Goal: Information Seeking & Learning: Learn about a topic

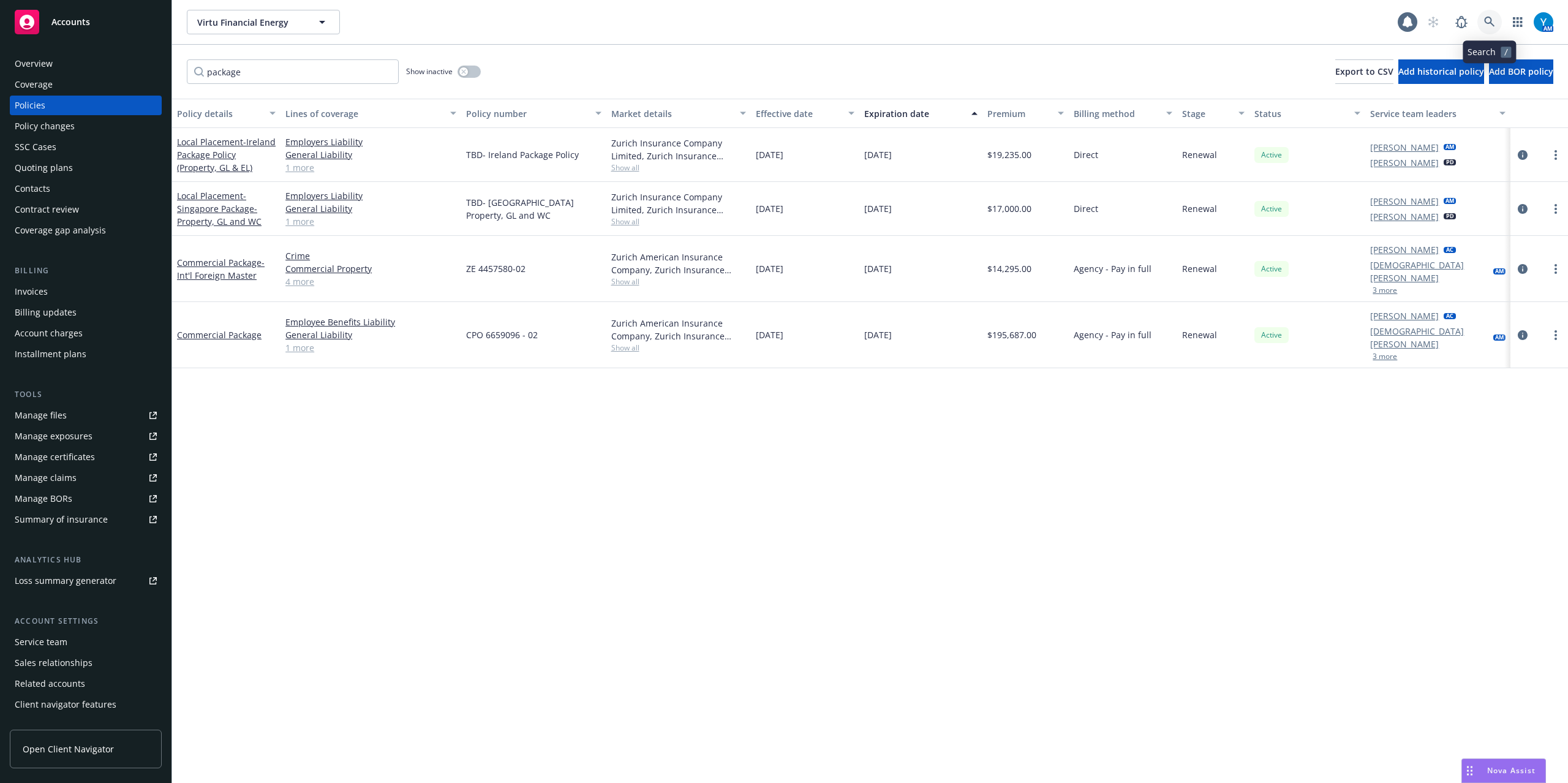
click at [1485, 21] on icon at bounding box center [1489, 22] width 11 height 11
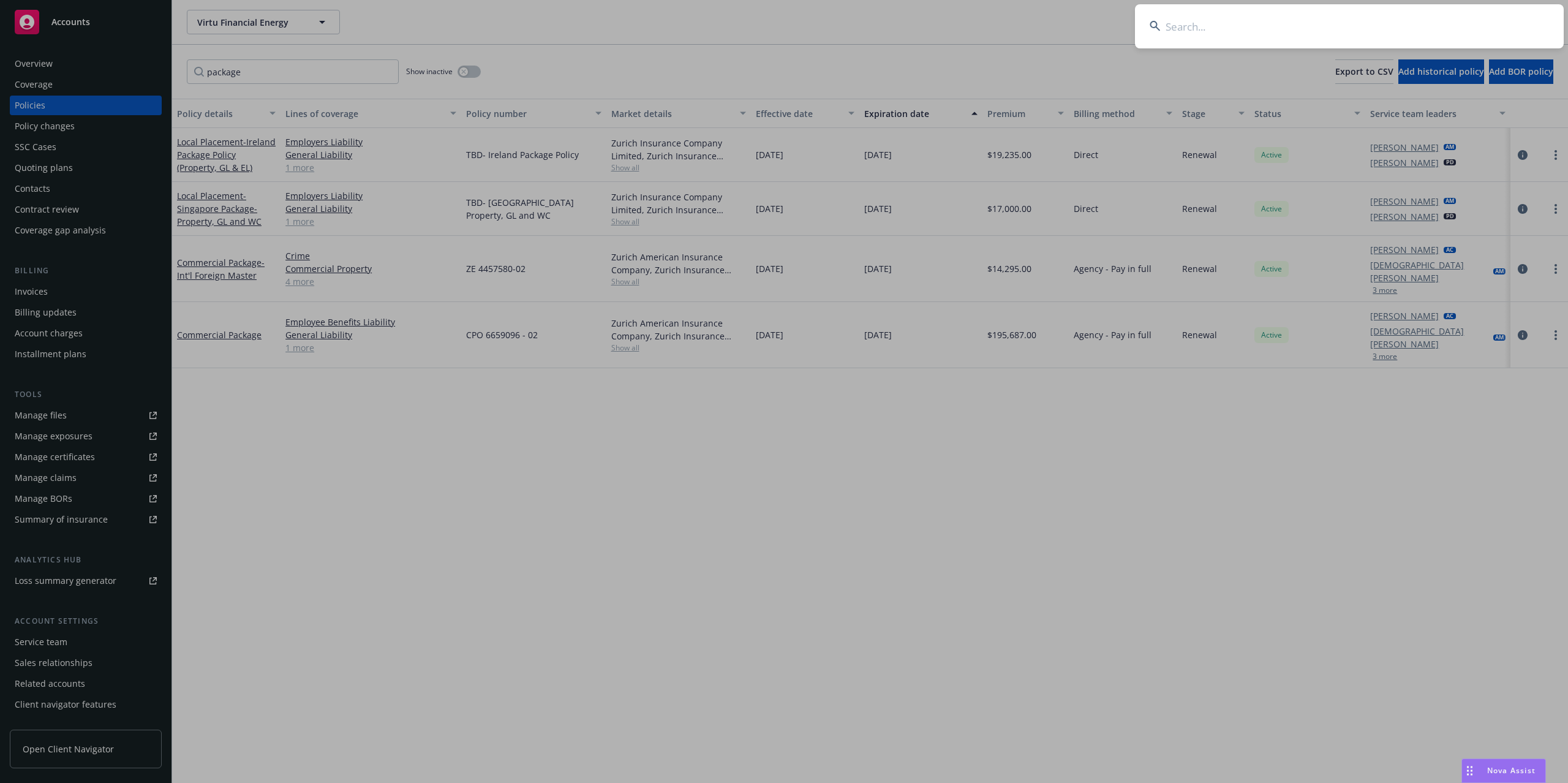
click at [1201, 27] on input at bounding box center [1349, 26] width 429 height 44
click at [1238, 29] on input at bounding box center [1349, 26] width 429 height 44
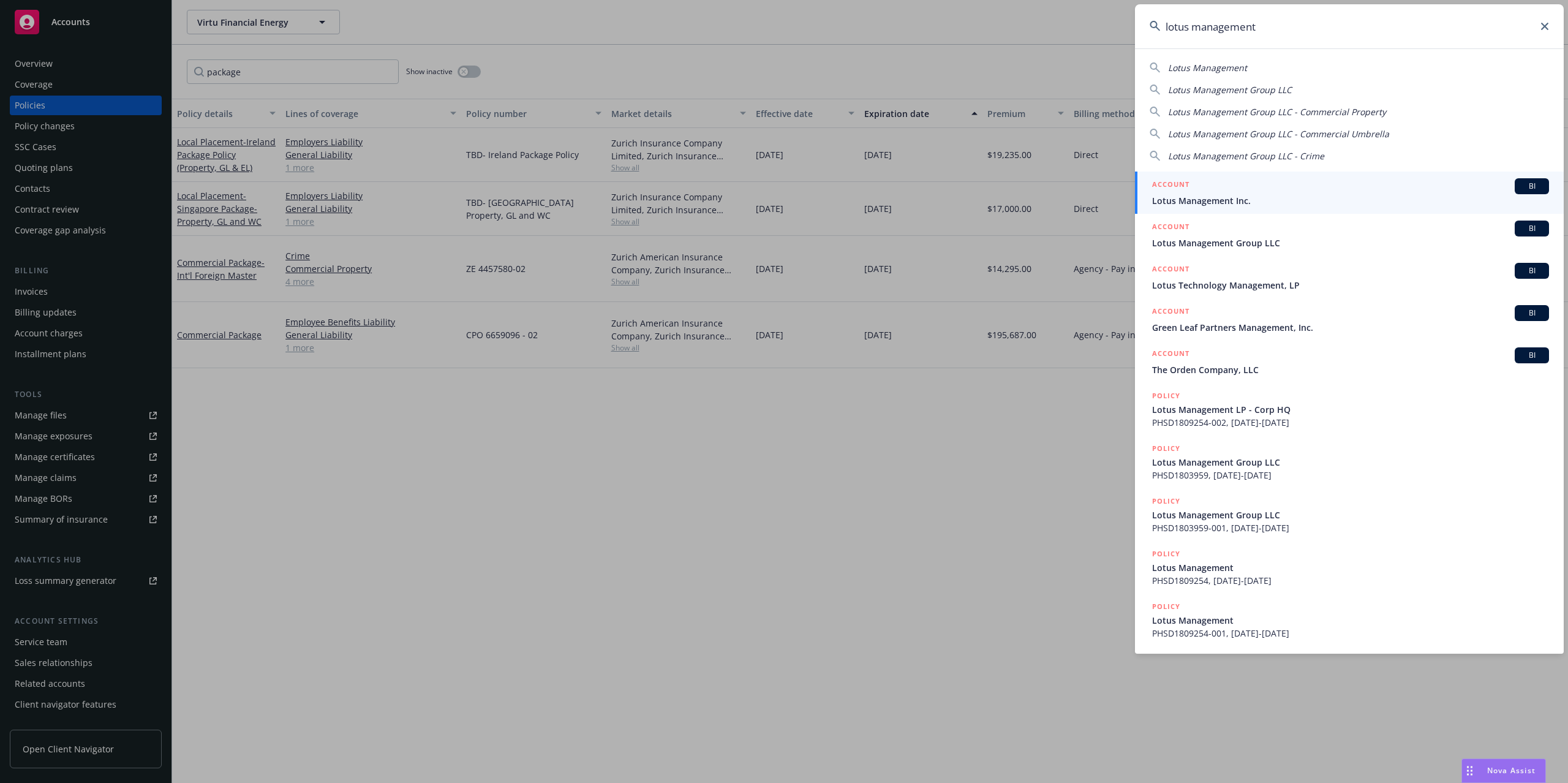
type input "lotus management"
click at [1232, 199] on span "Lotus Management Inc." at bounding box center [1350, 200] width 397 height 12
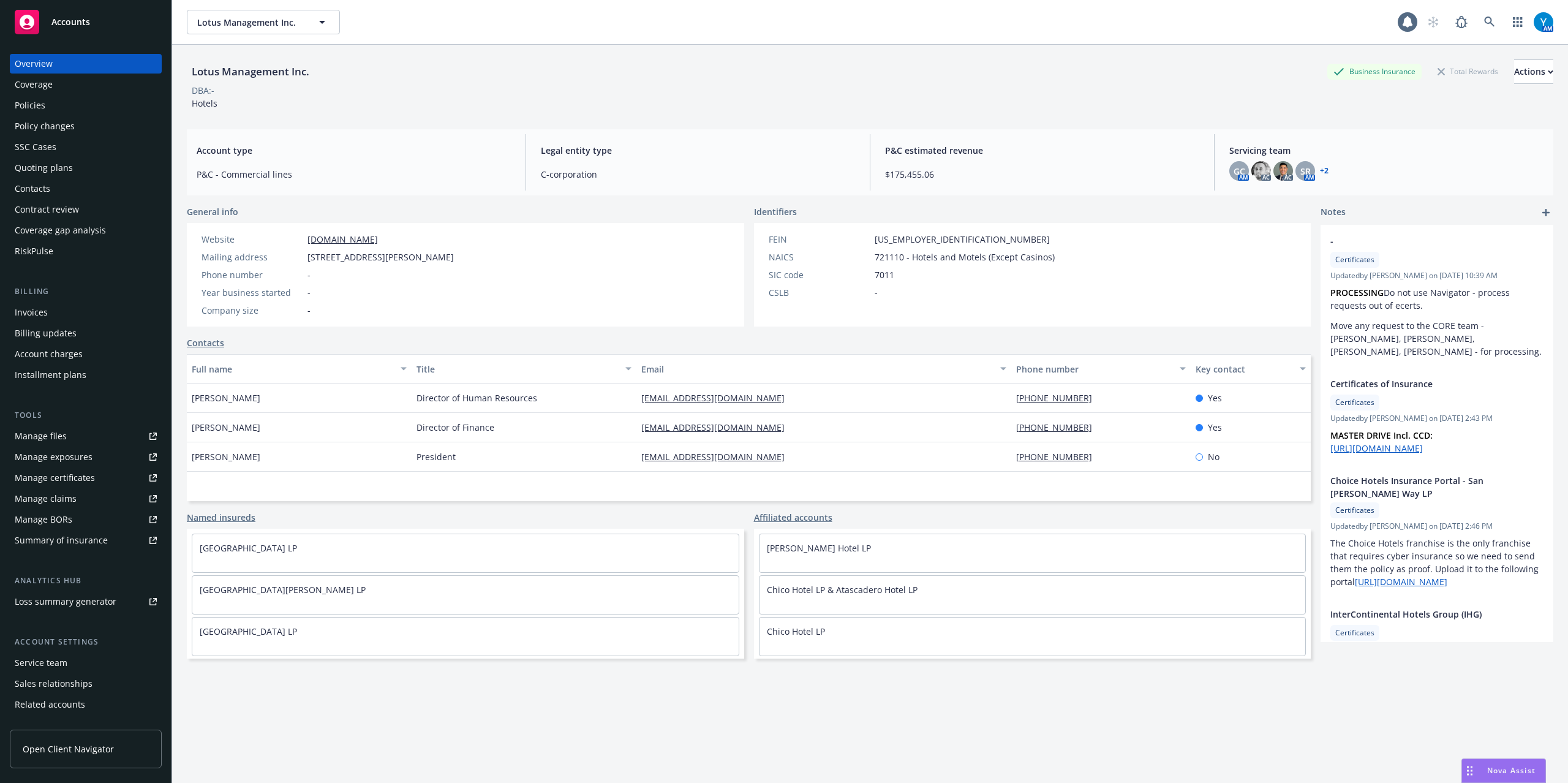
click at [72, 104] on div "Policies" at bounding box center [86, 106] width 142 height 20
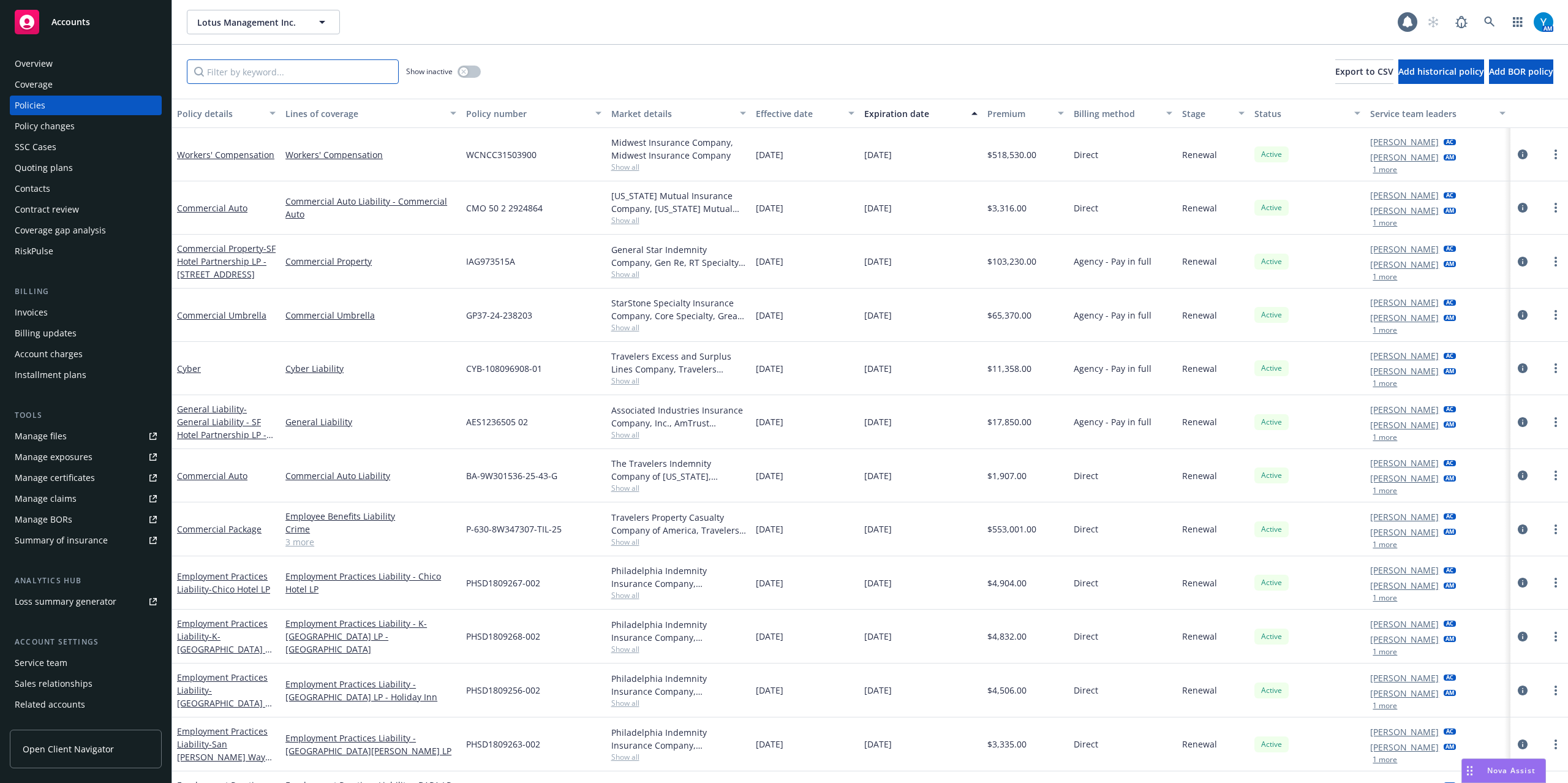
click at [238, 64] on input "Filter by keyword..." at bounding box center [292, 71] width 212 height 24
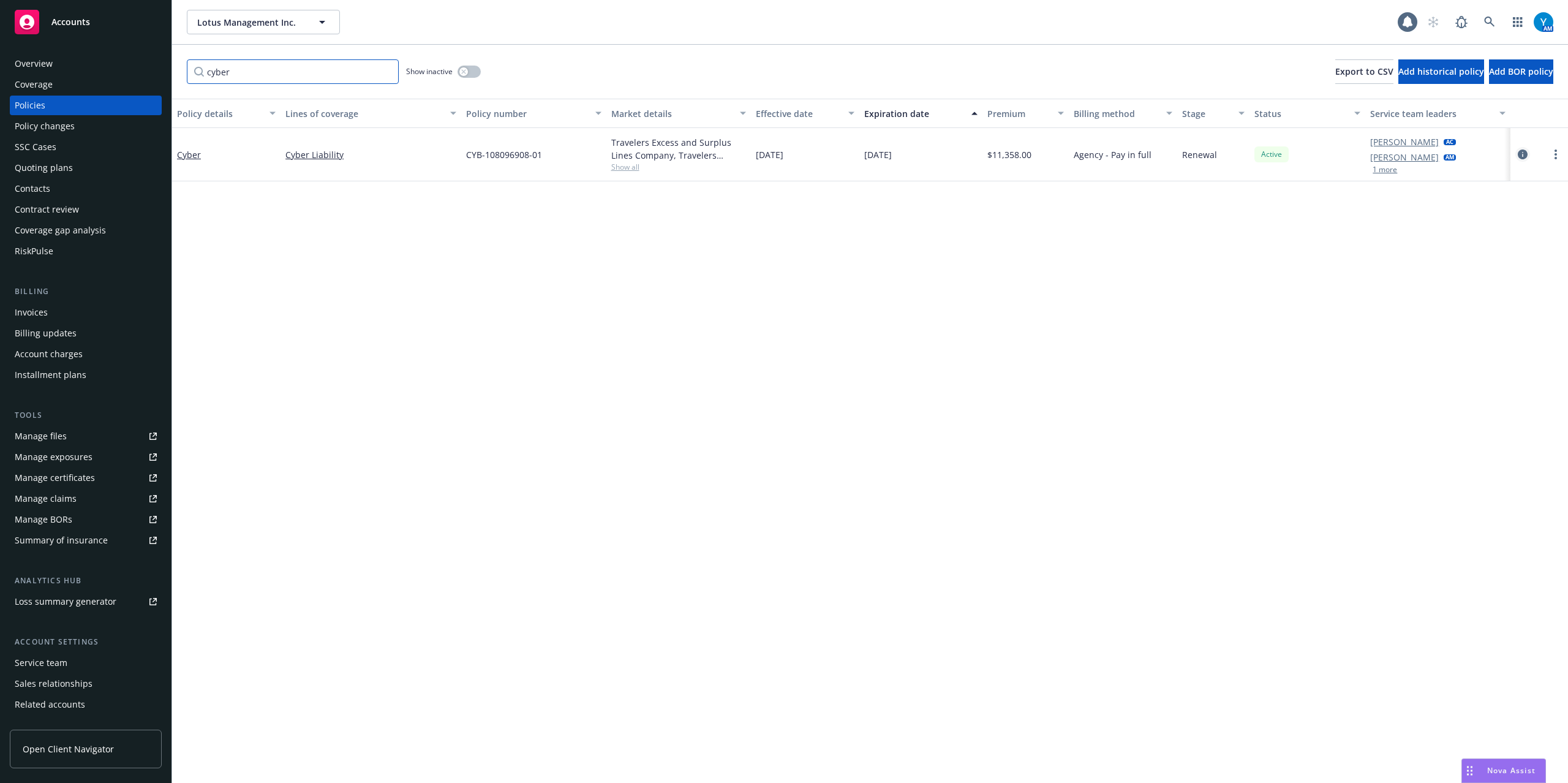
type input "cyber"
click at [1522, 153] on icon "circleInformation" at bounding box center [1523, 155] width 10 height 10
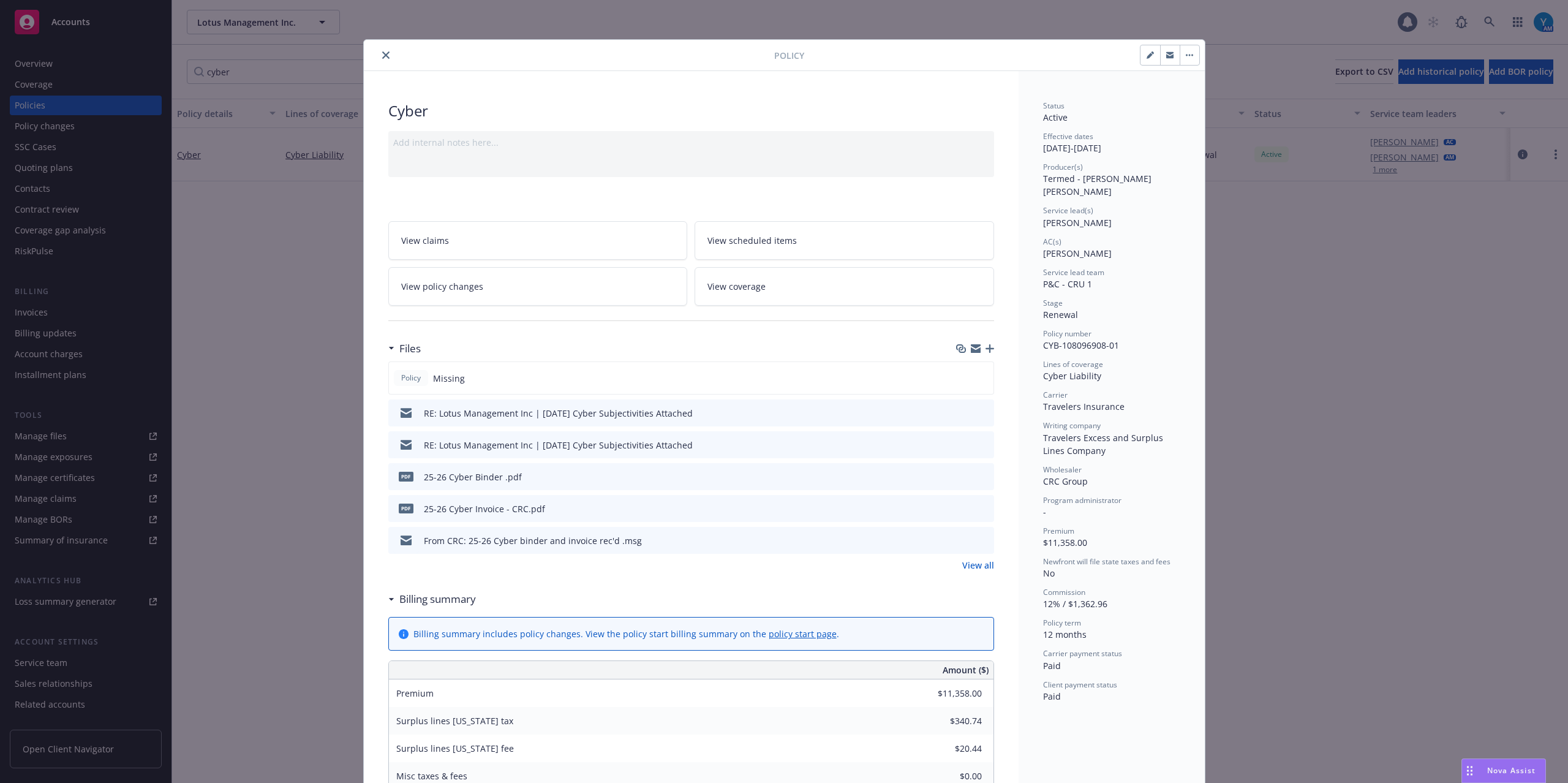
click at [977, 414] on icon "preview file" at bounding box center [982, 412] width 11 height 8
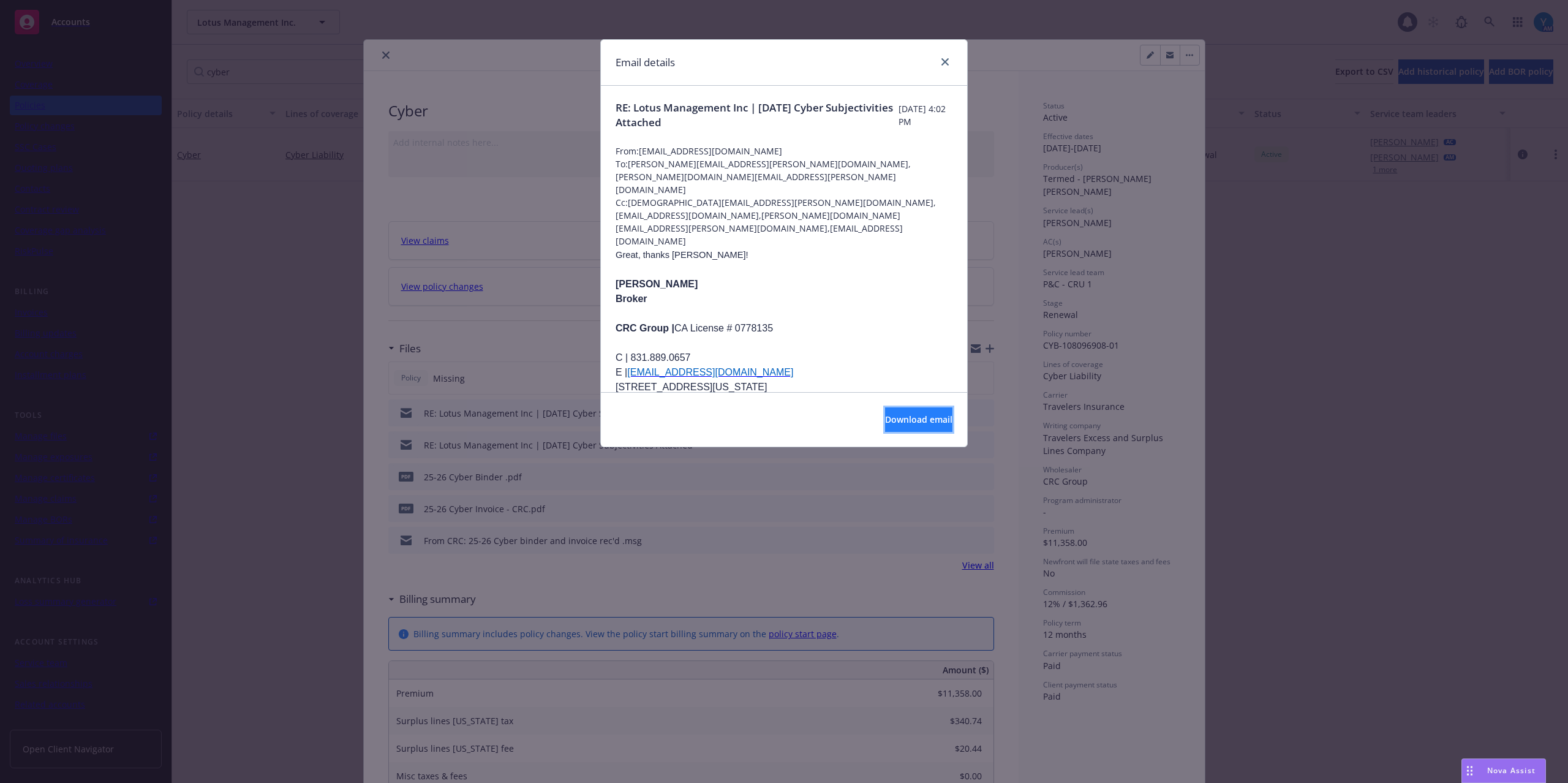
click at [912, 415] on span "Download email" at bounding box center [918, 420] width 67 height 12
click at [948, 59] on icon "close" at bounding box center [945, 62] width 7 height 7
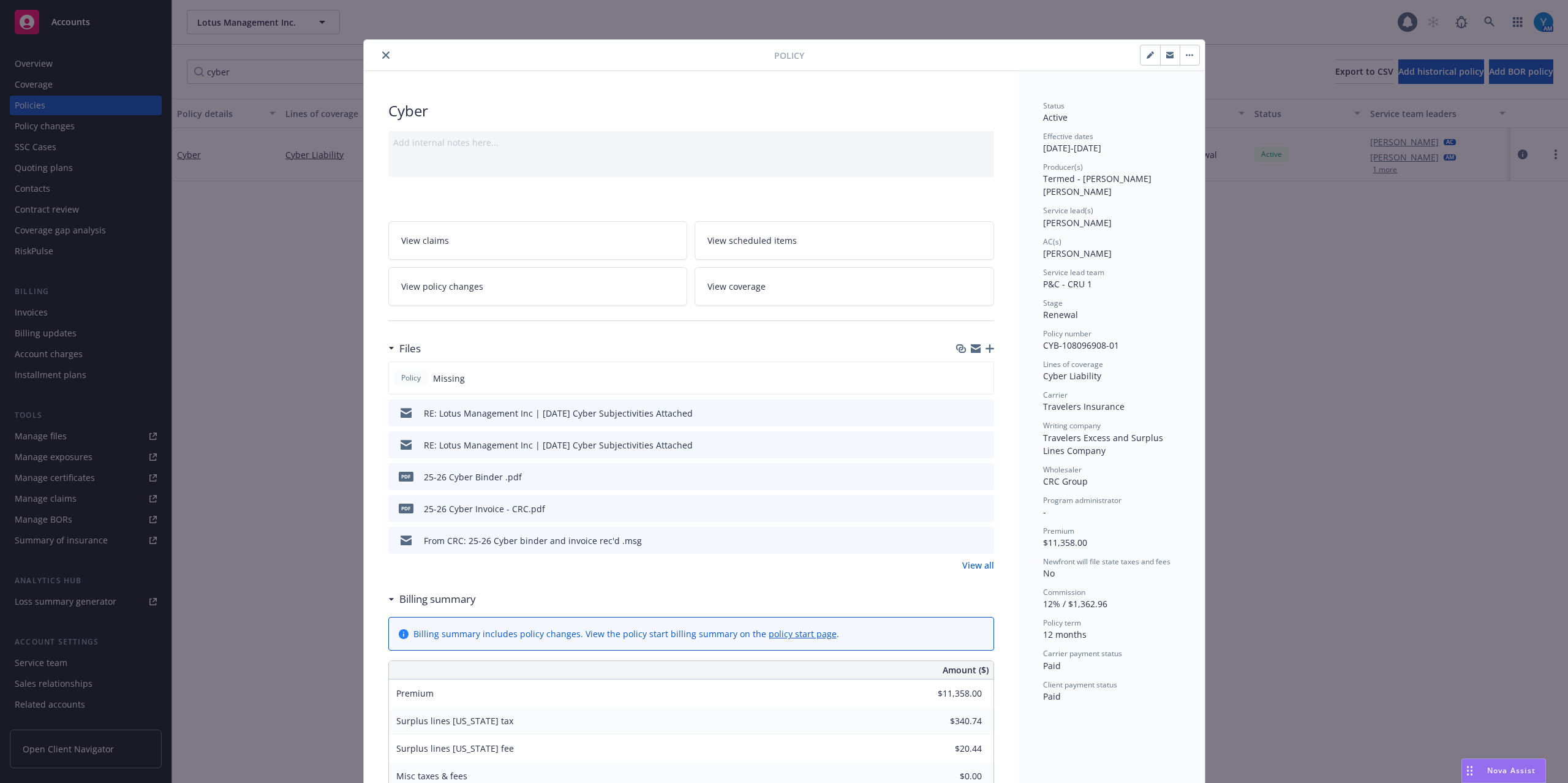
click at [382, 52] on icon "close" at bounding box center [386, 55] width 7 height 7
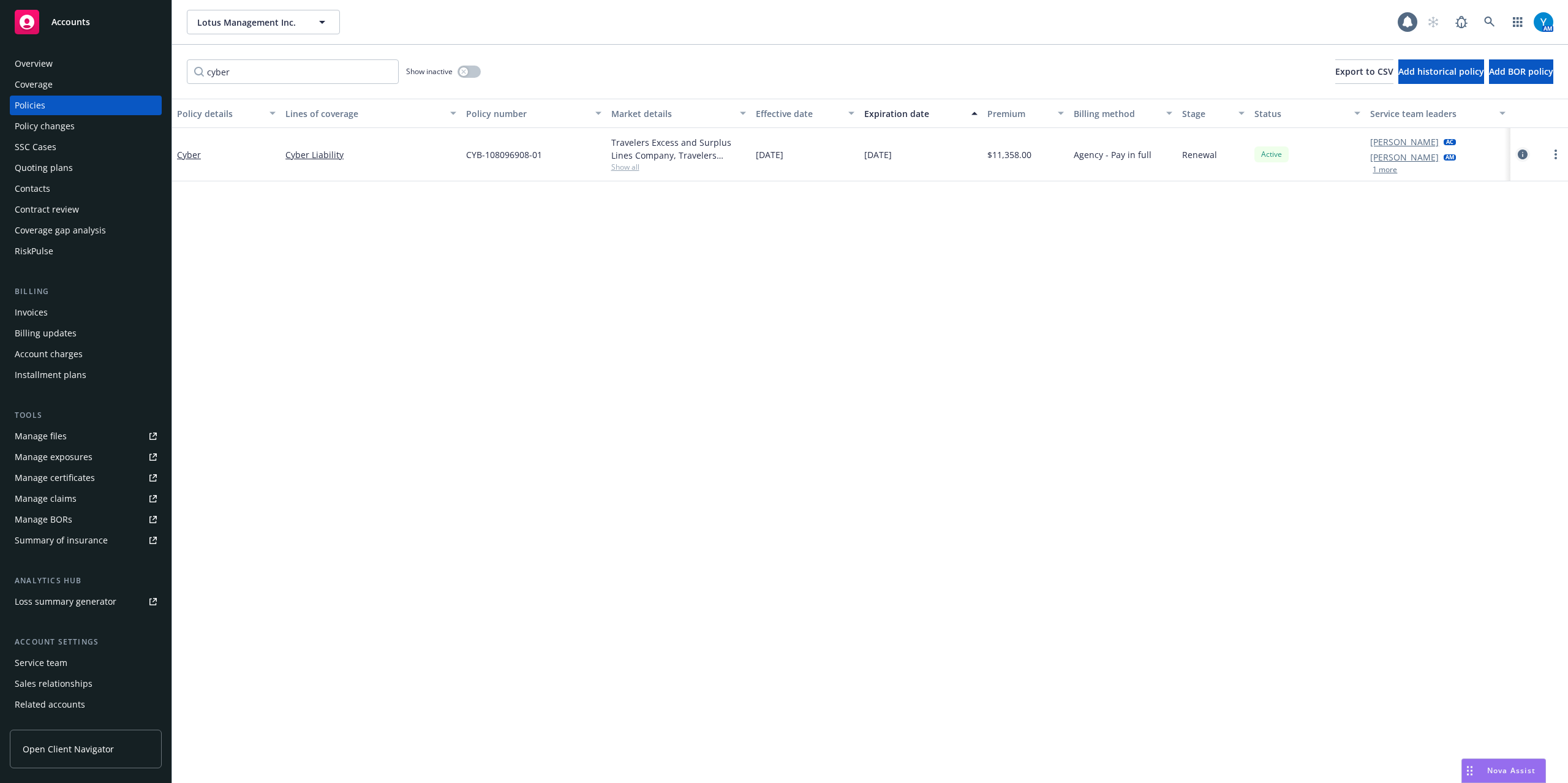
click at [1525, 153] on icon "circleInformation" at bounding box center [1523, 155] width 10 height 10
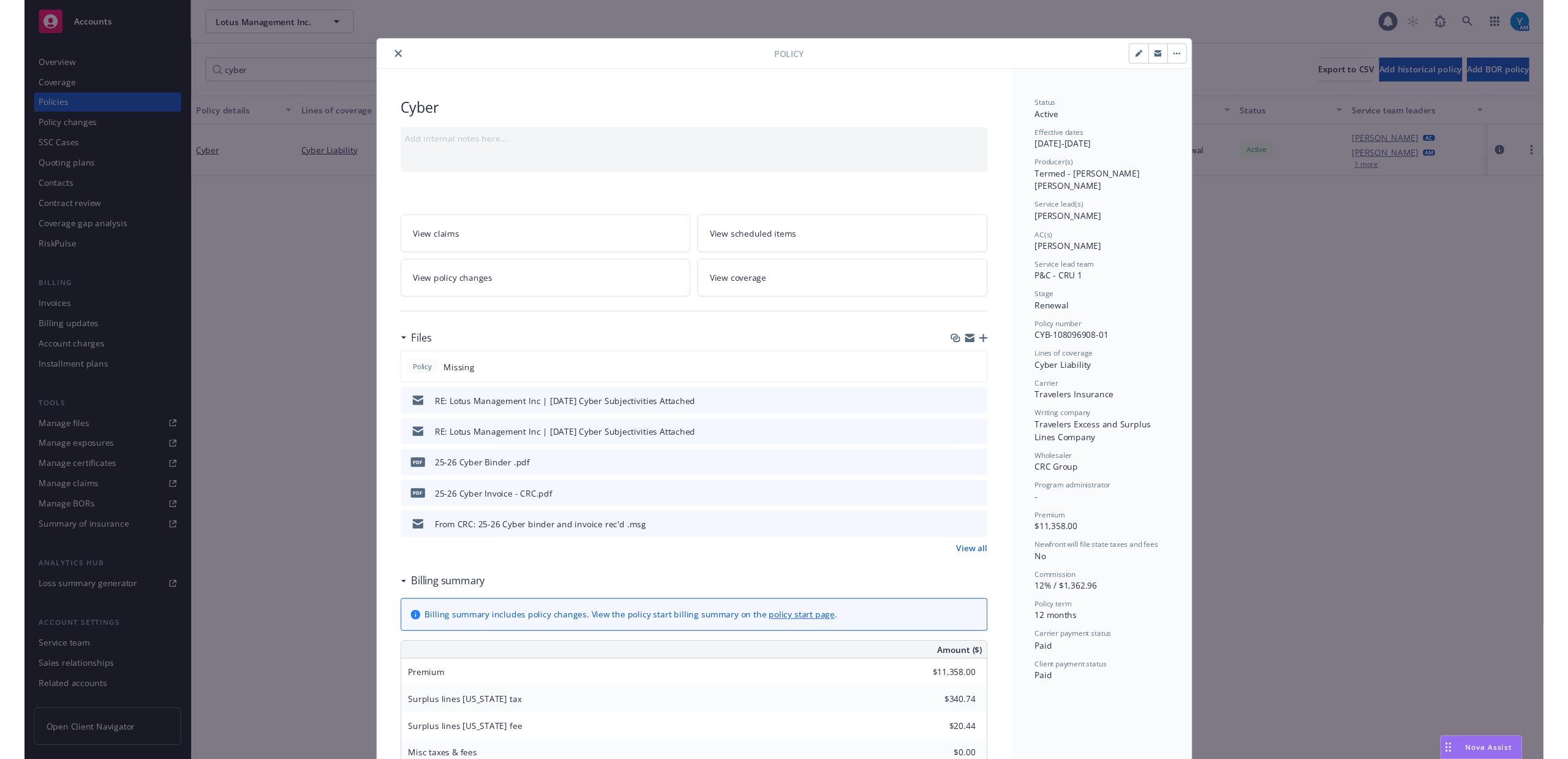
scroll to position [37, 0]
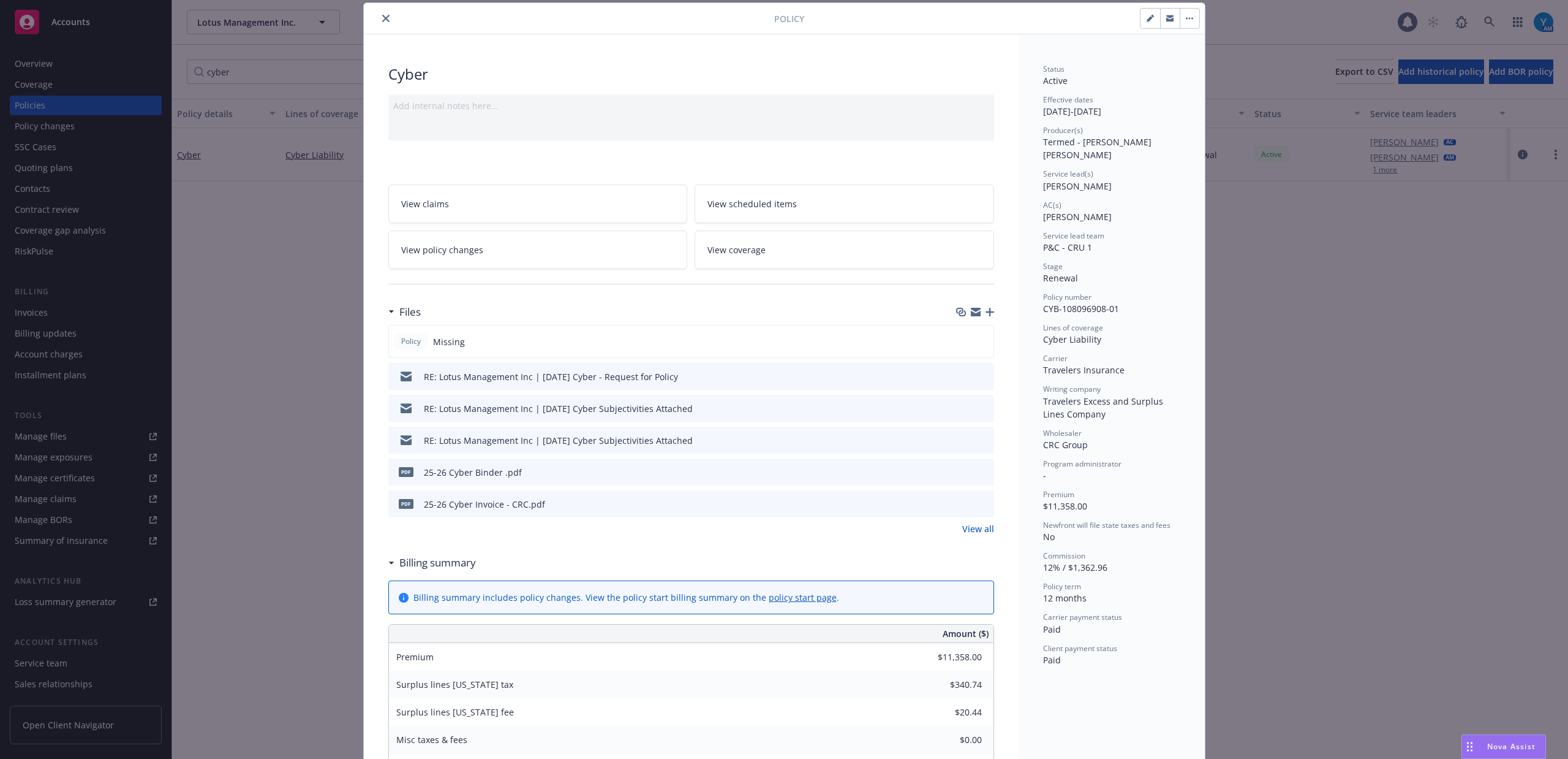
click at [382, 17] on icon "close" at bounding box center [386, 18] width 7 height 7
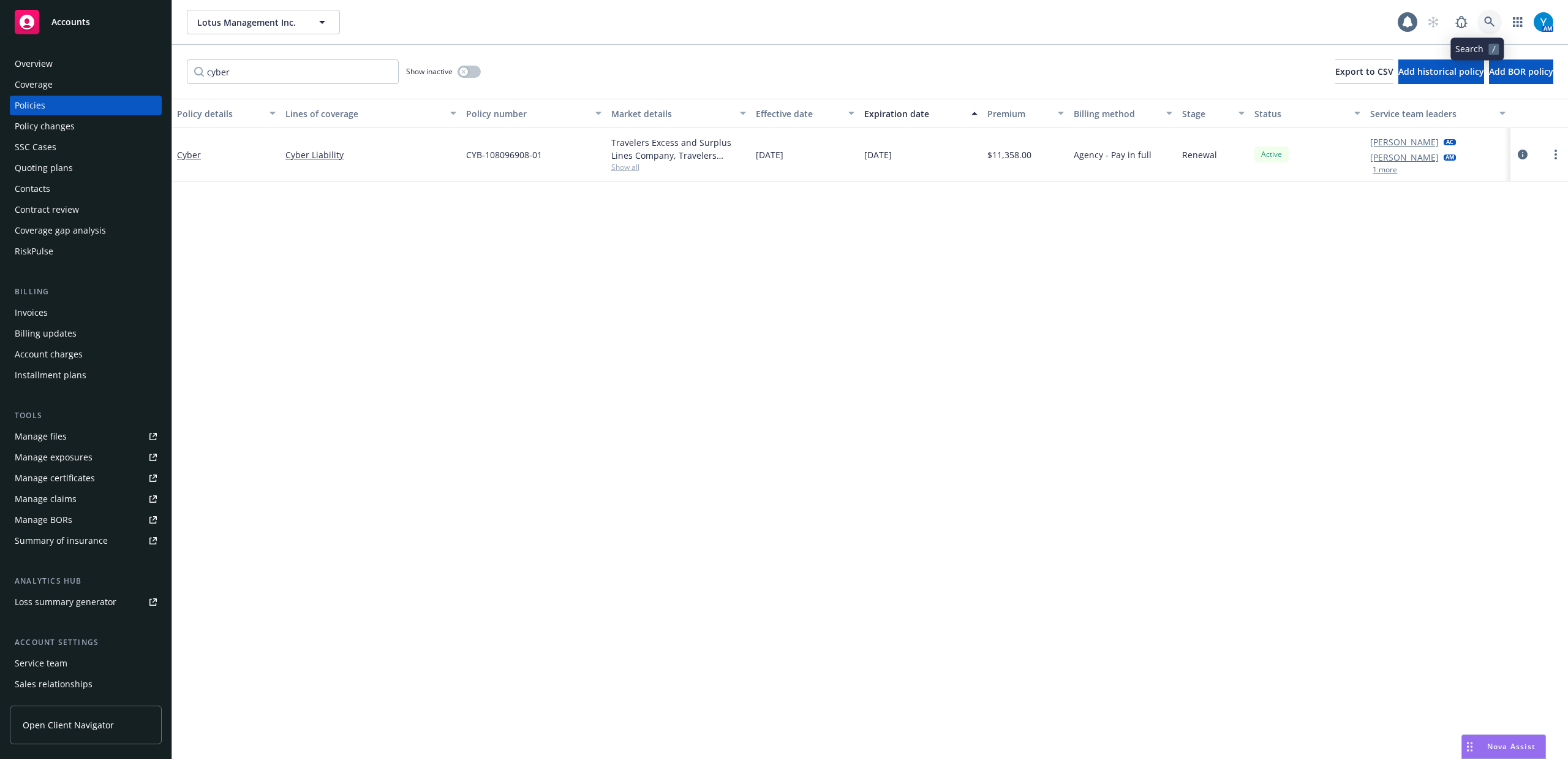
click at [1484, 20] on icon at bounding box center [1489, 22] width 11 height 11
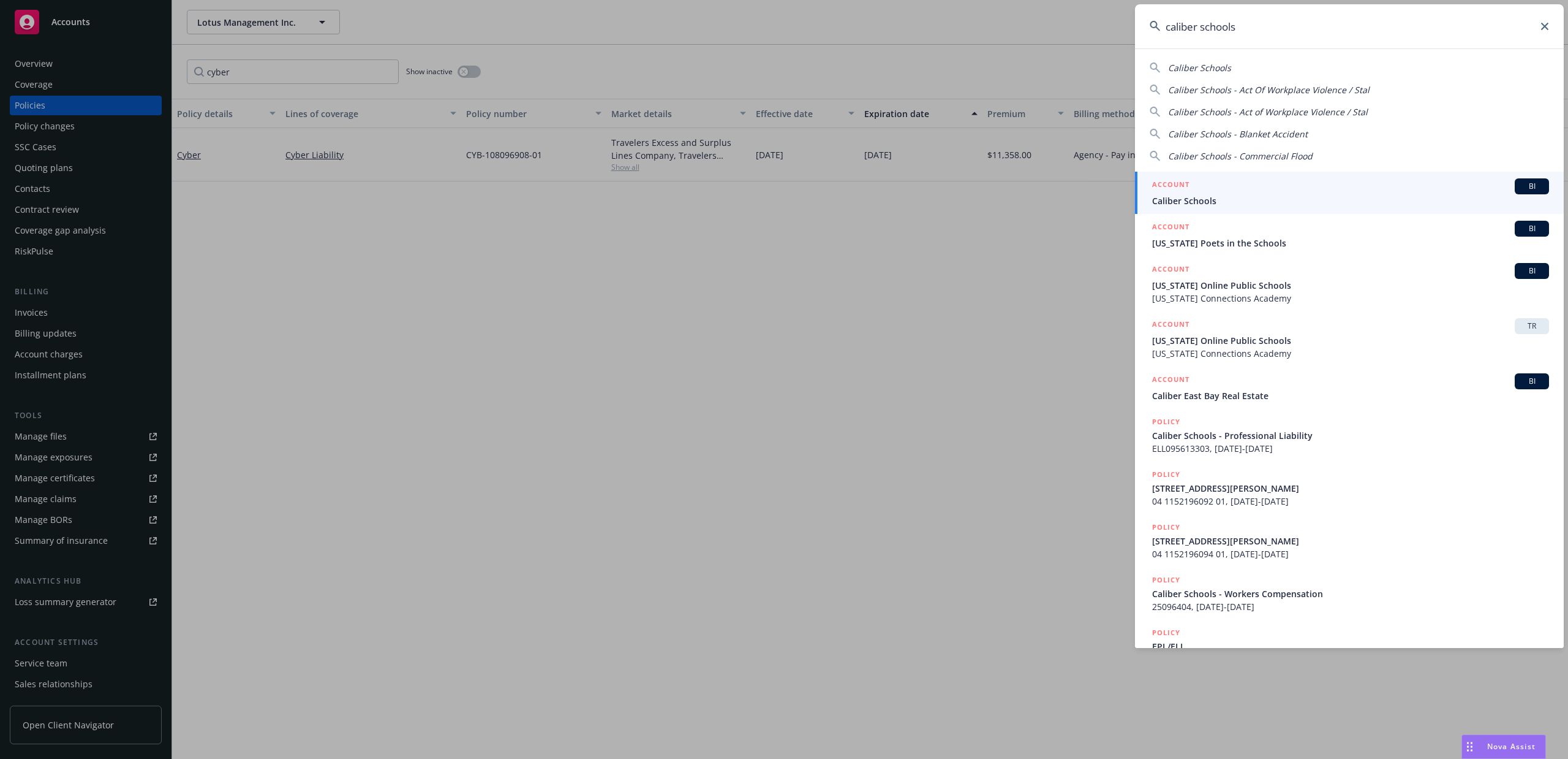
type input "caliber schools"
click at [1233, 195] on span "Caliber Schools" at bounding box center [1350, 200] width 397 height 12
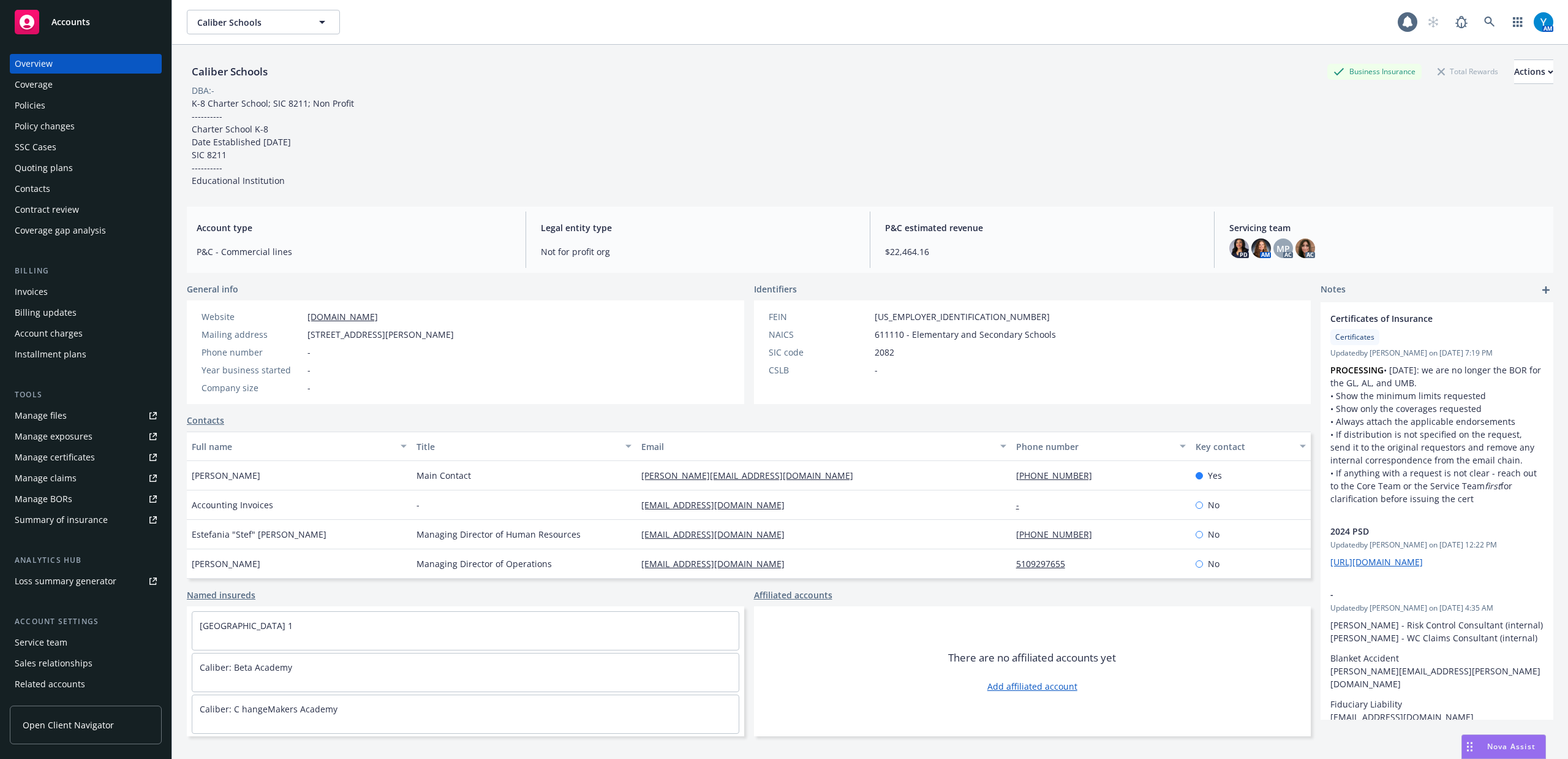
click at [55, 101] on div "Policies" at bounding box center [86, 106] width 142 height 20
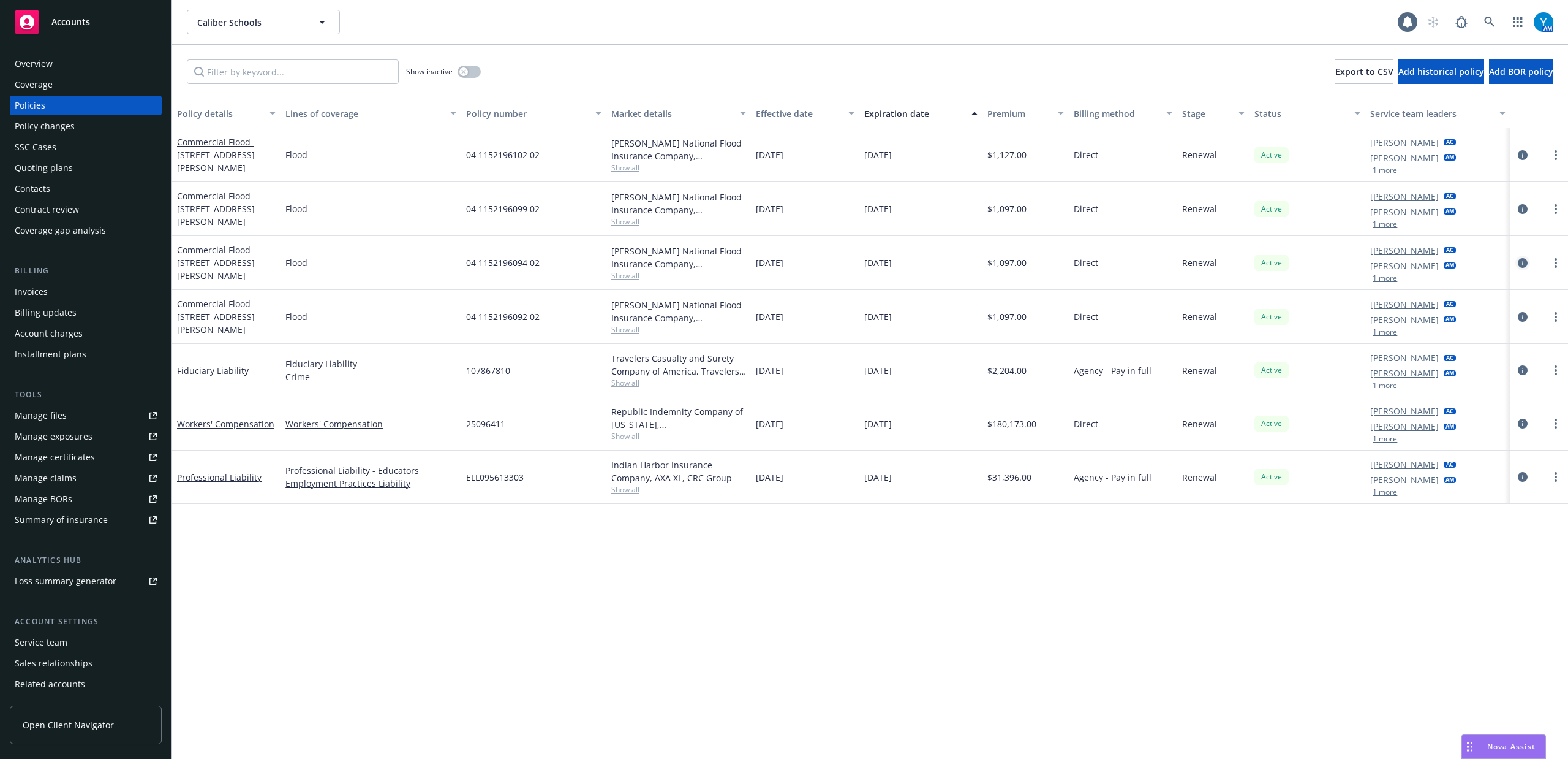
click at [1518, 262] on icon "circleInformation" at bounding box center [1523, 263] width 10 height 10
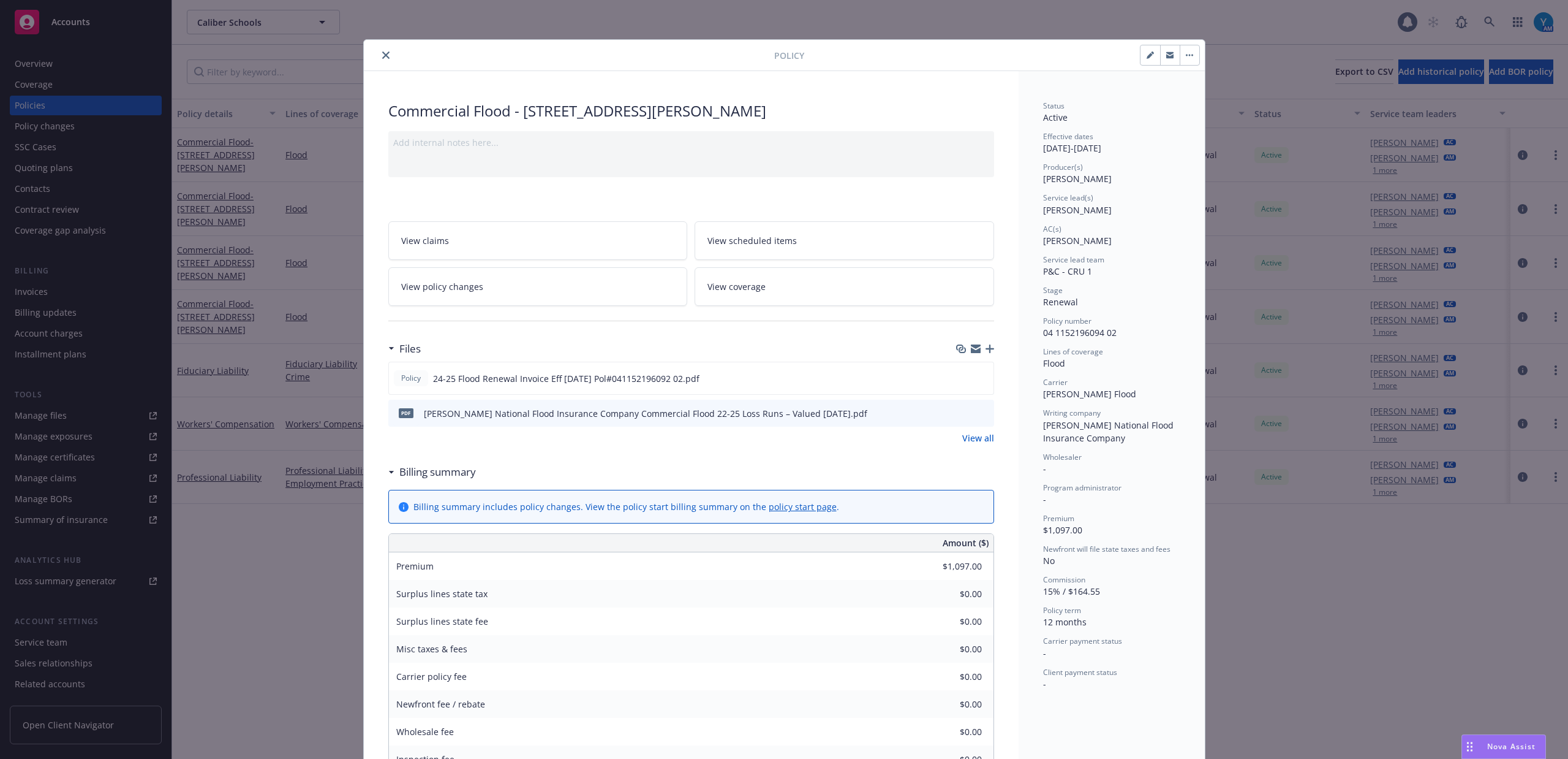
click at [381, 50] on button "close" at bounding box center [386, 55] width 15 height 15
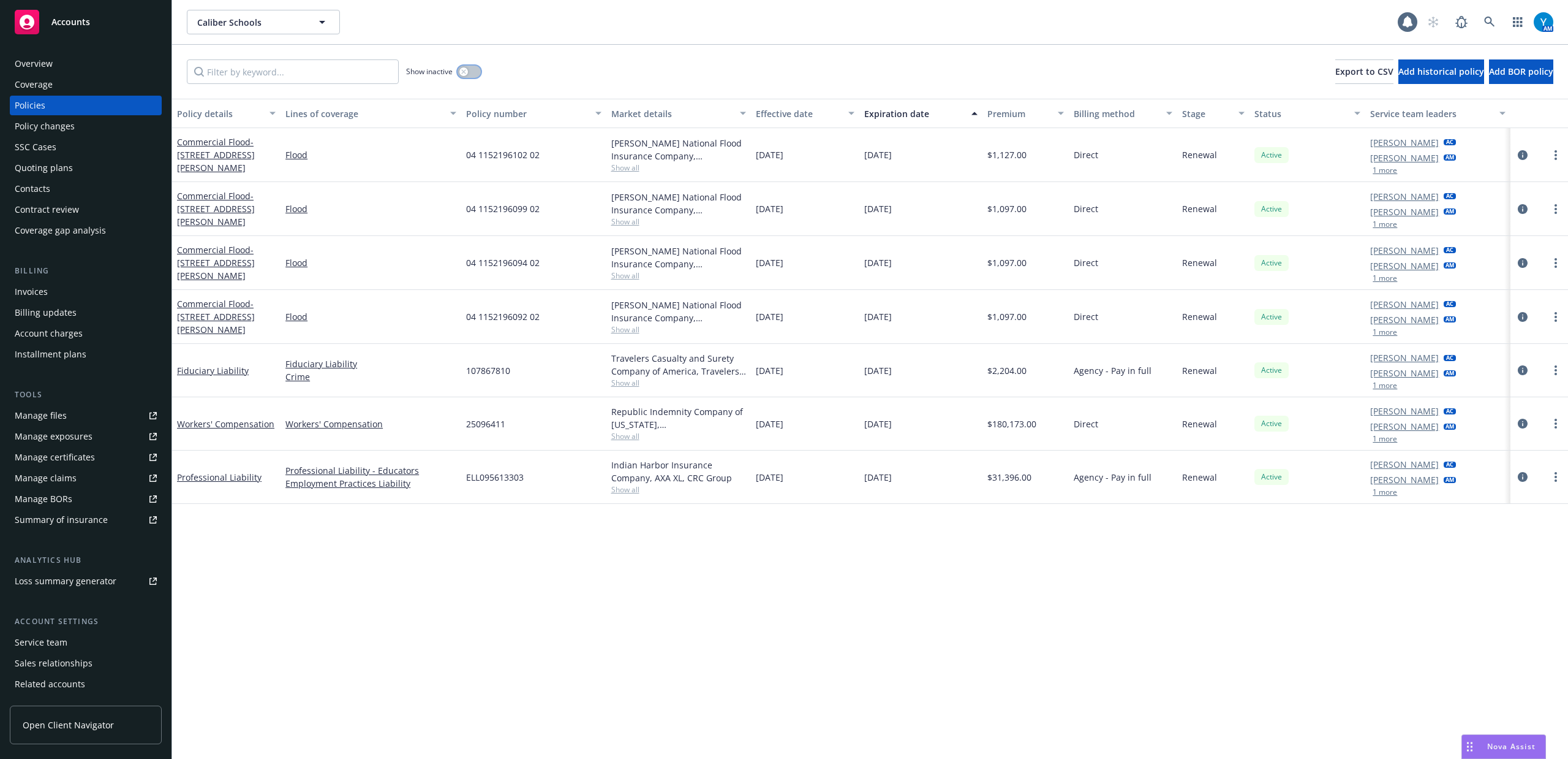
click at [467, 71] on div "button" at bounding box center [464, 71] width 8 height 8
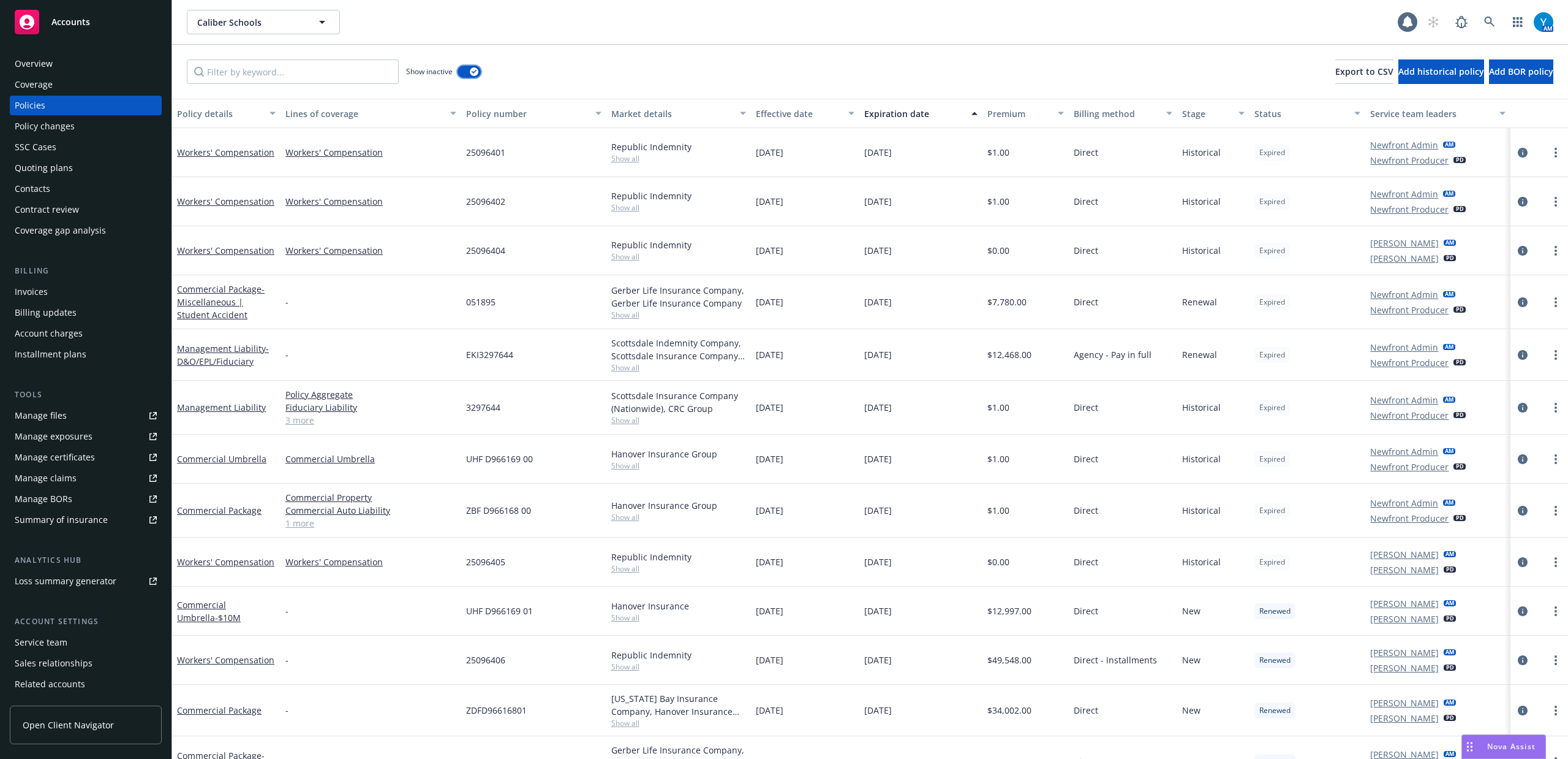
click at [470, 73] on div "button" at bounding box center [474, 71] width 8 height 8
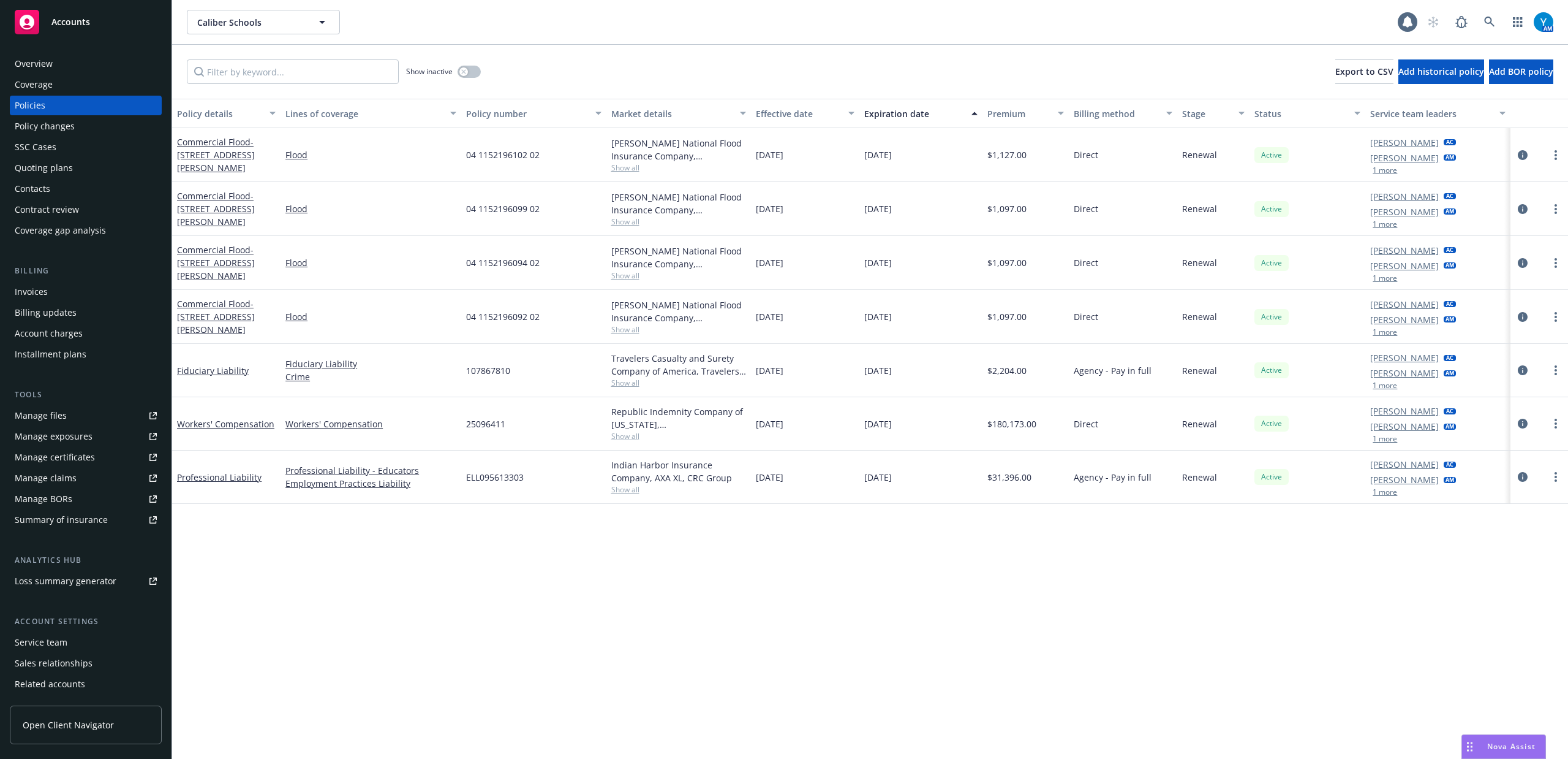
click at [77, 165] on div "Quoting plans" at bounding box center [86, 168] width 142 height 20
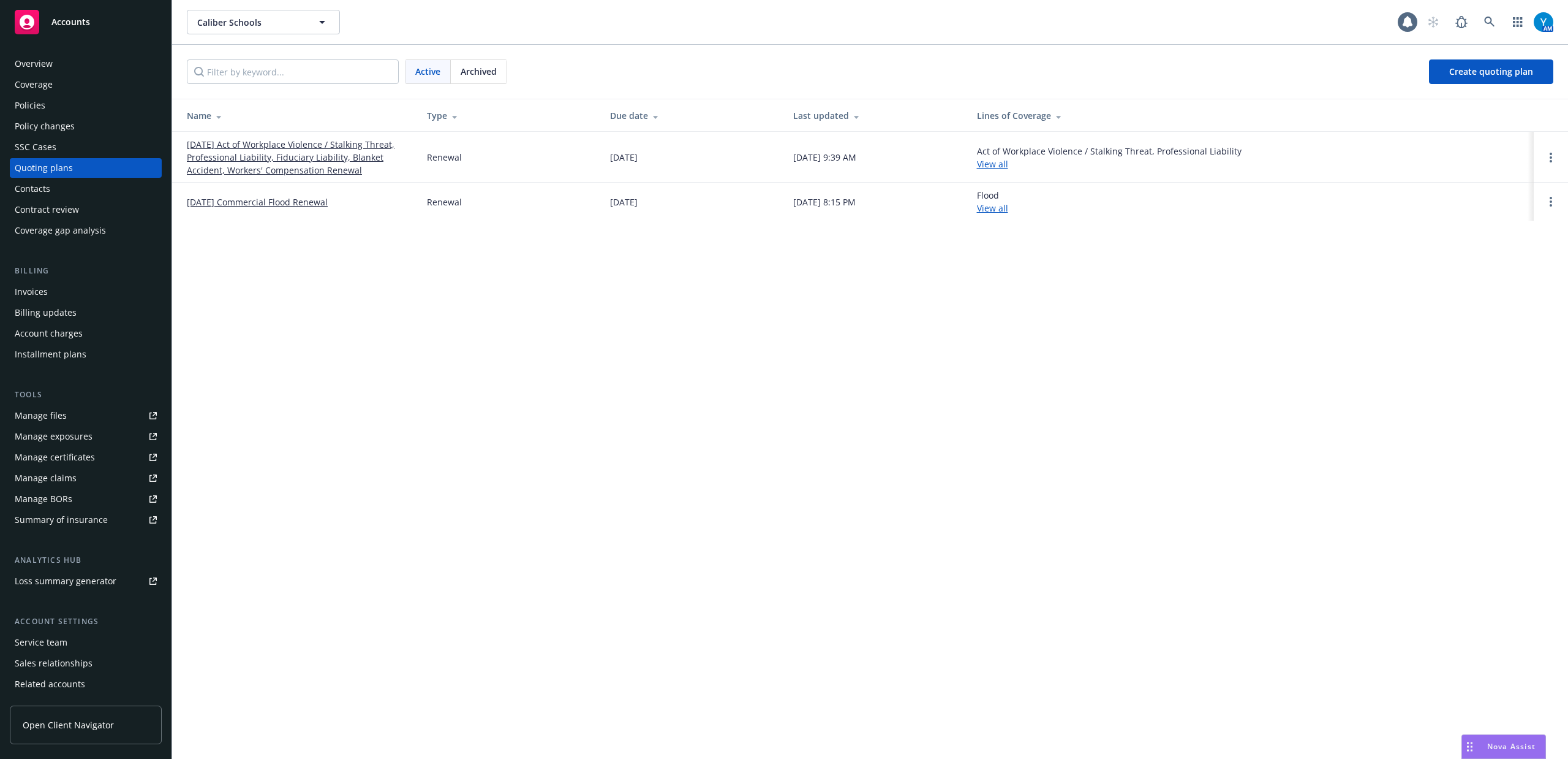
click at [255, 160] on link "07/01/25 Act of Workplace Violence / Stalking Threat, Professional Liability, F…" at bounding box center [297, 157] width 220 height 38
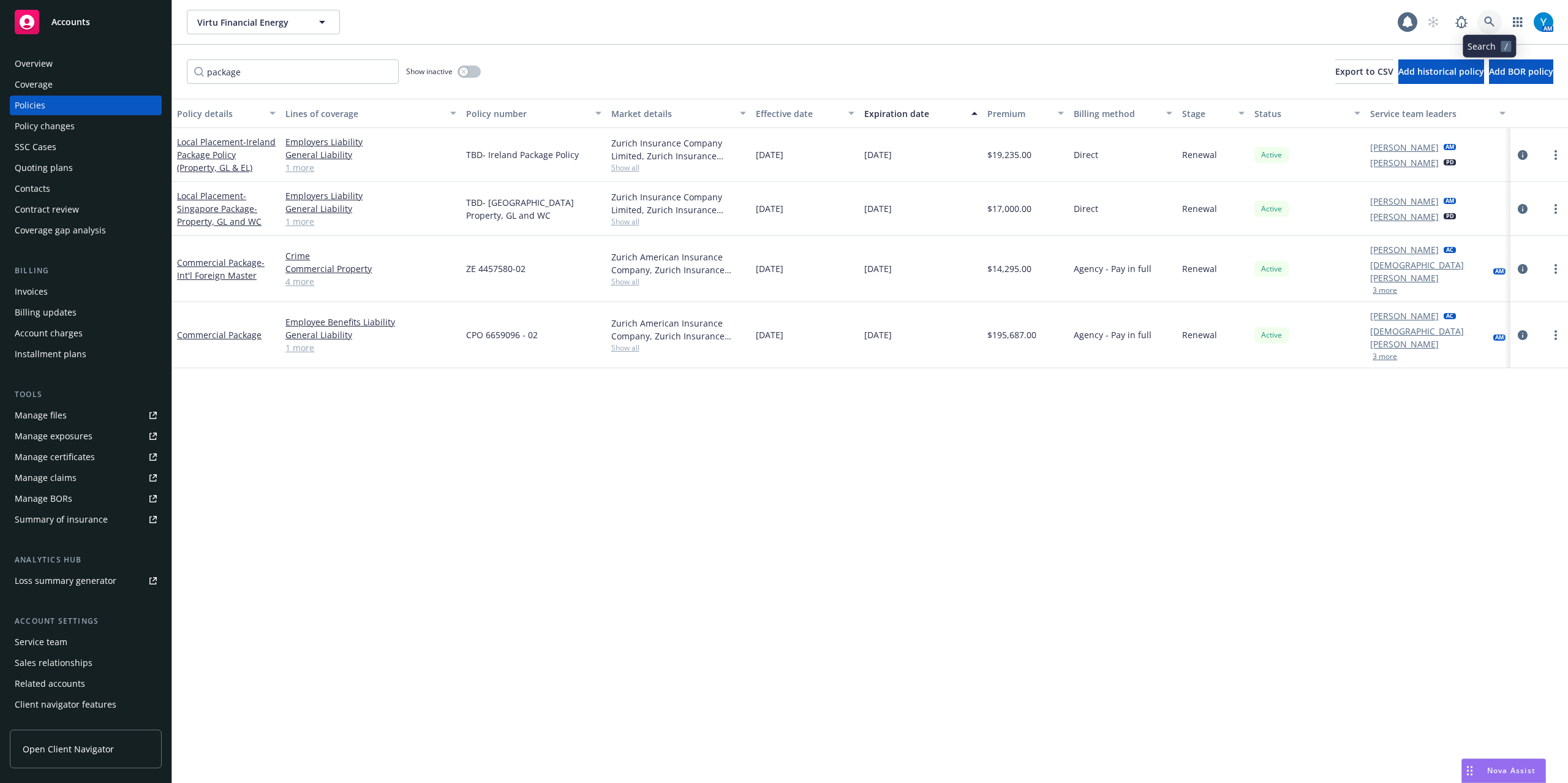
click at [1482, 18] on link at bounding box center [1489, 22] width 24 height 24
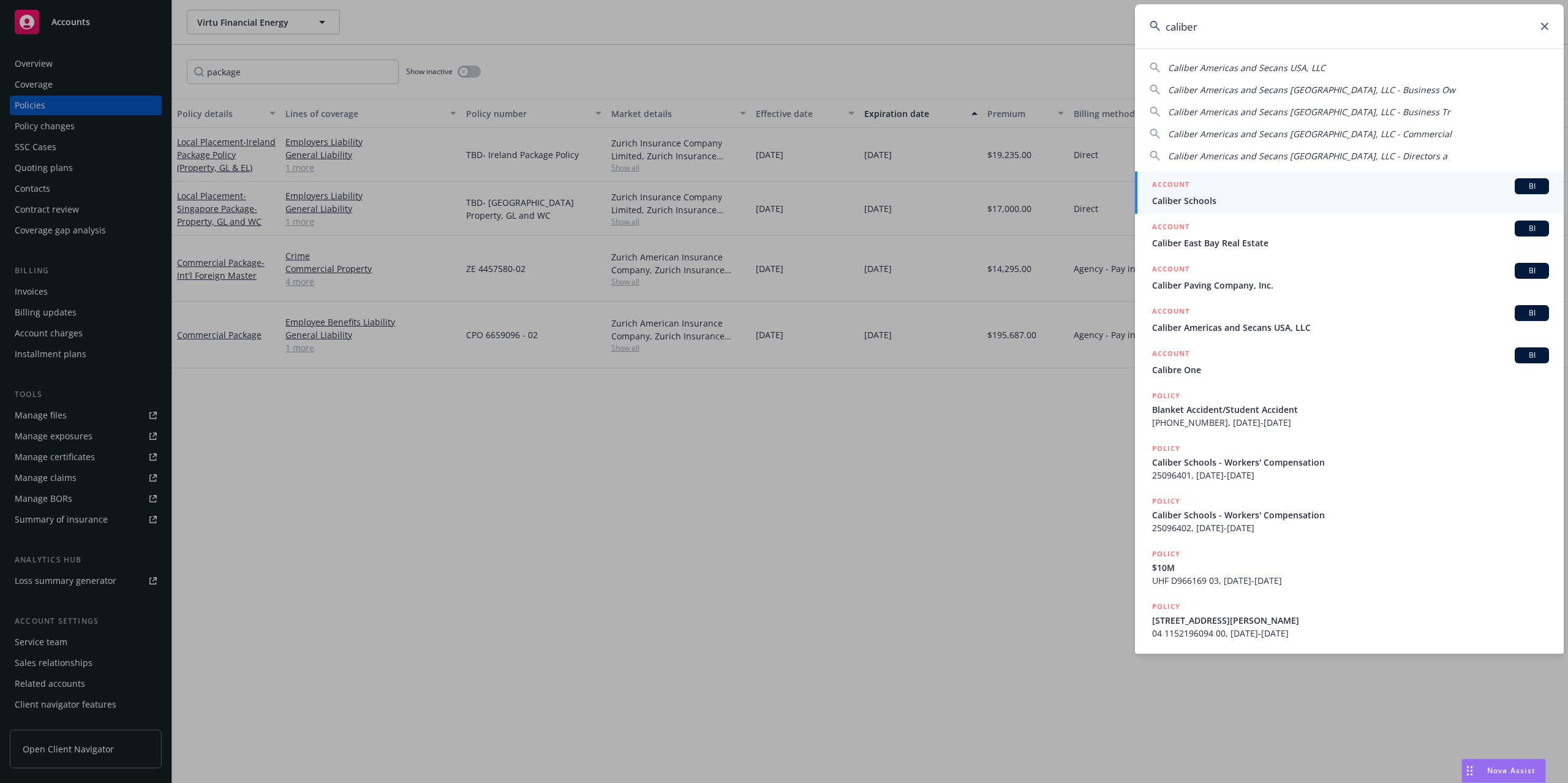
type input "caliber"
click at [1229, 201] on span "Caliber Schools" at bounding box center [1350, 200] width 397 height 12
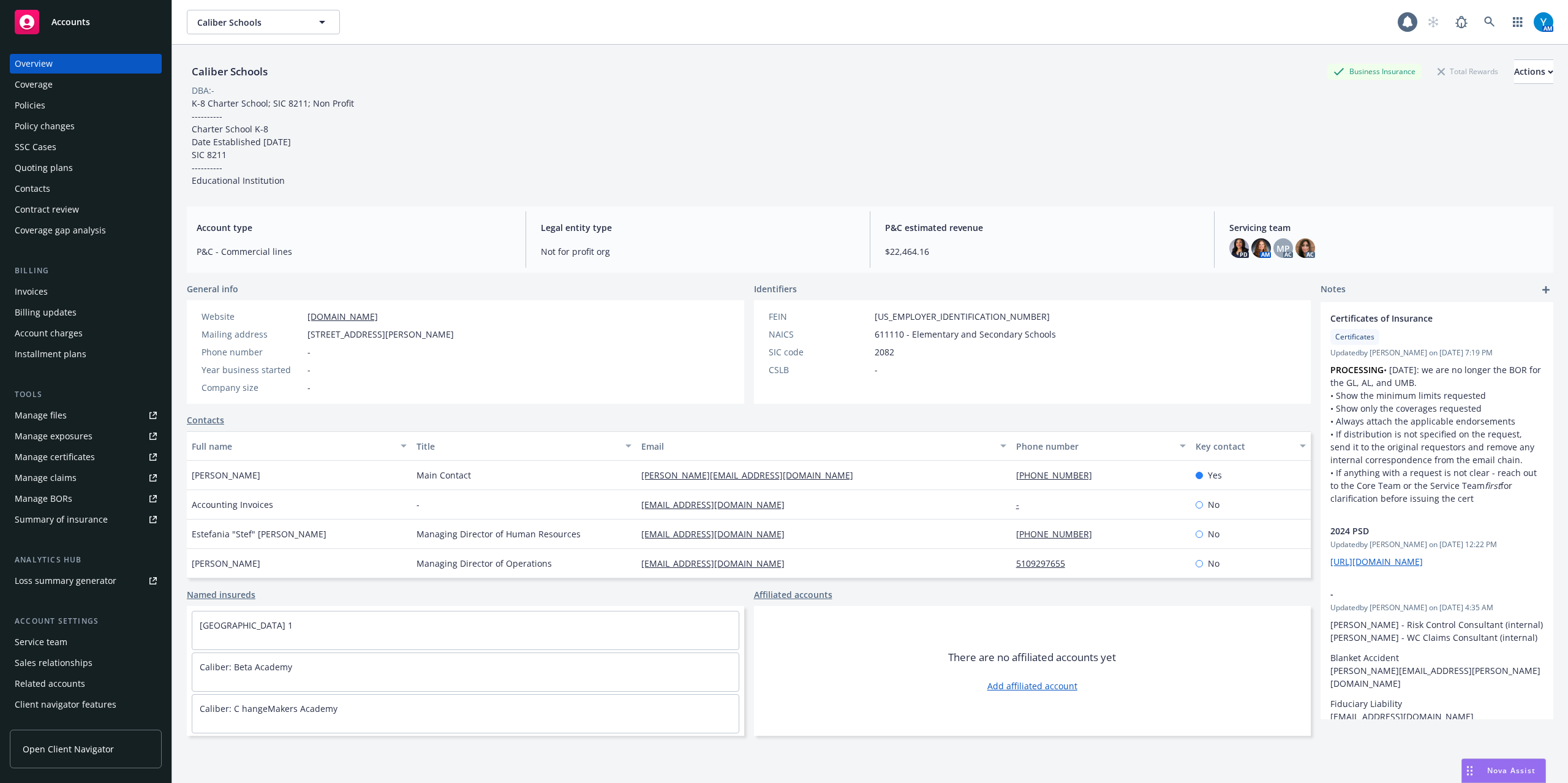
click at [34, 130] on div "Policy changes" at bounding box center [45, 126] width 60 height 20
click at [52, 170] on div "Quoting plans" at bounding box center [44, 168] width 58 height 20
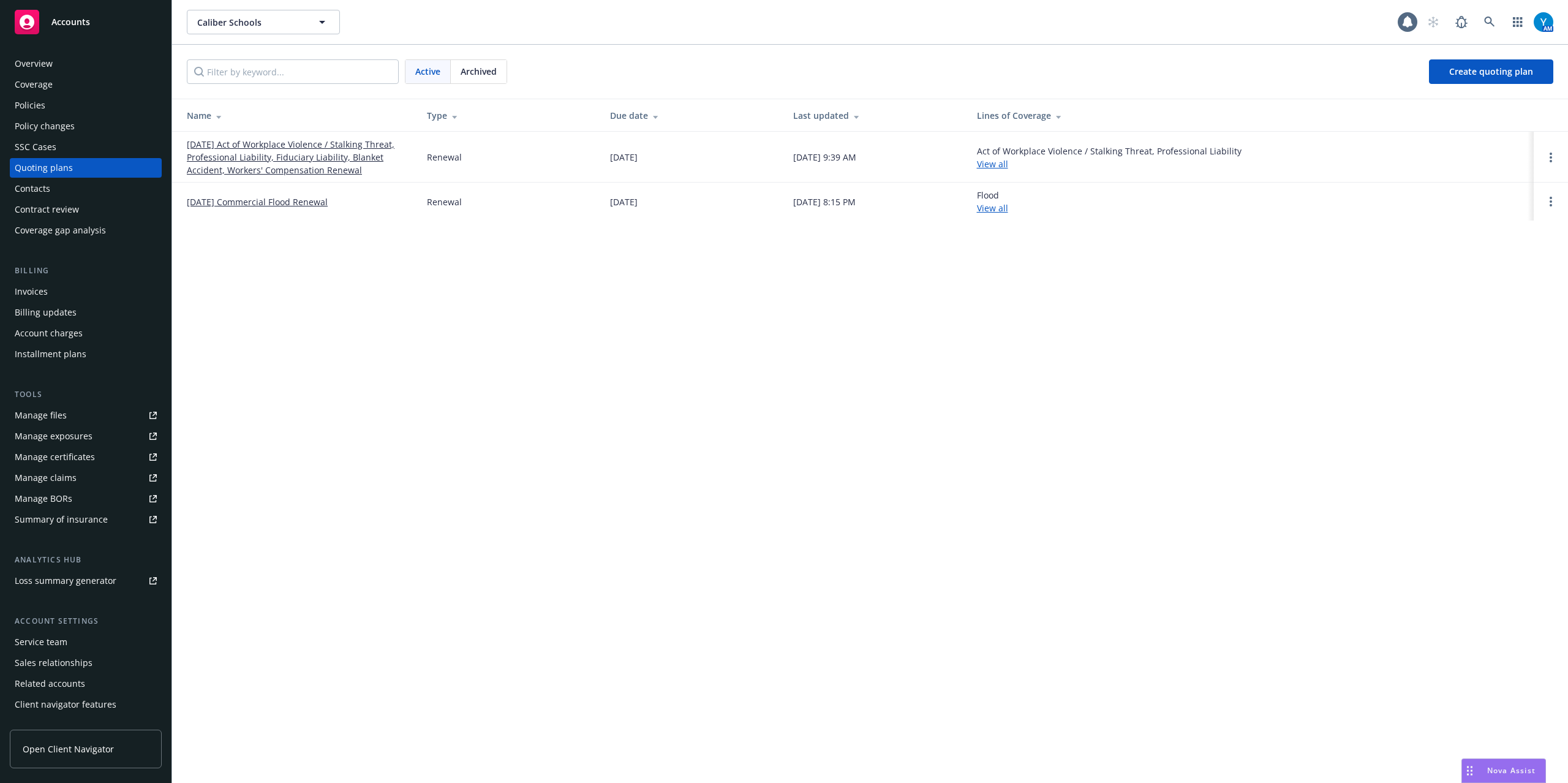
click at [245, 157] on link "07/01/25 Act of Workplace Violence / Stalking Threat, Professional Liability, F…" at bounding box center [297, 157] width 220 height 38
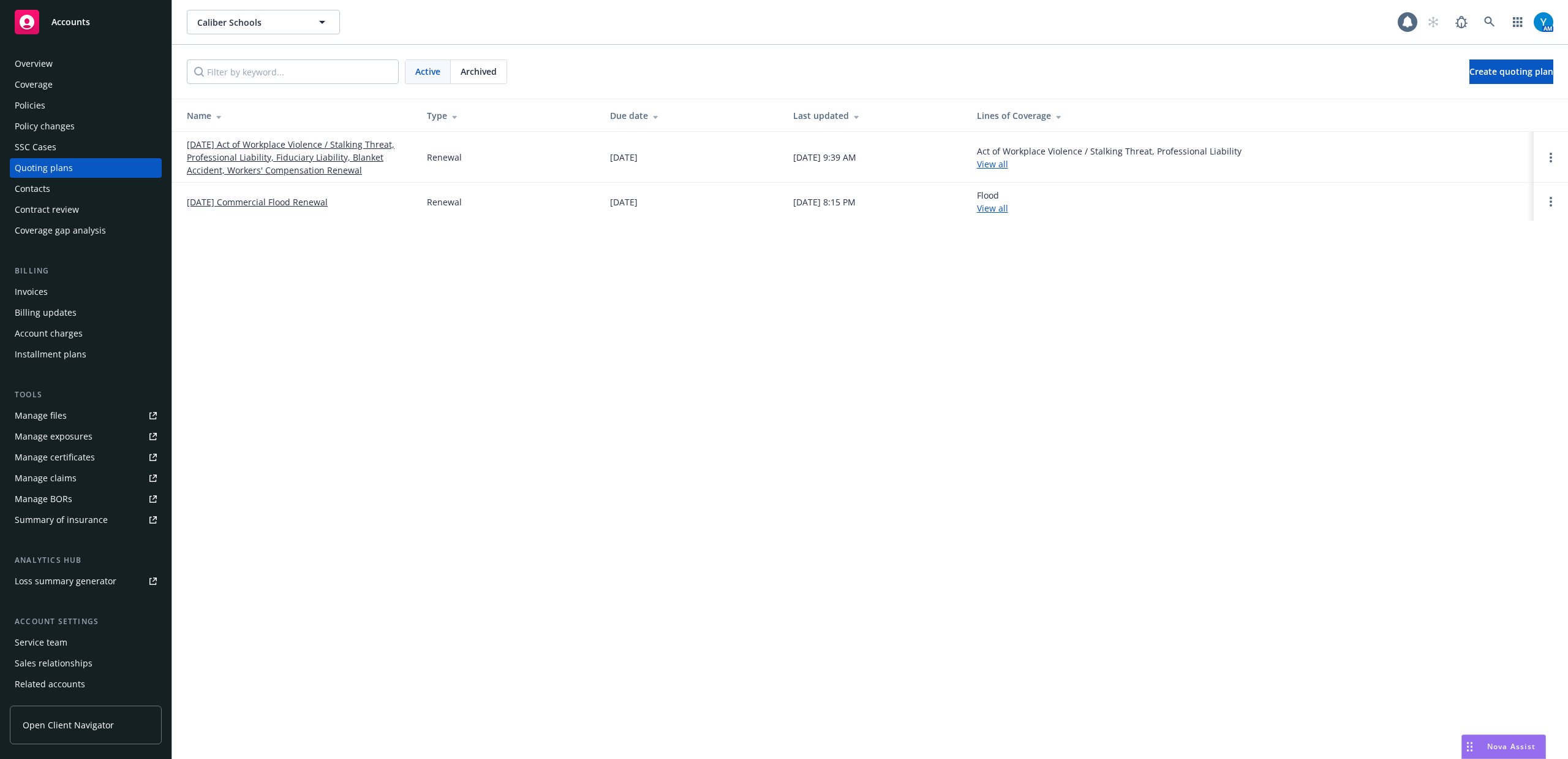
click at [261, 200] on link "[DATE] Commercial Flood Renewal" at bounding box center [258, 201] width 141 height 12
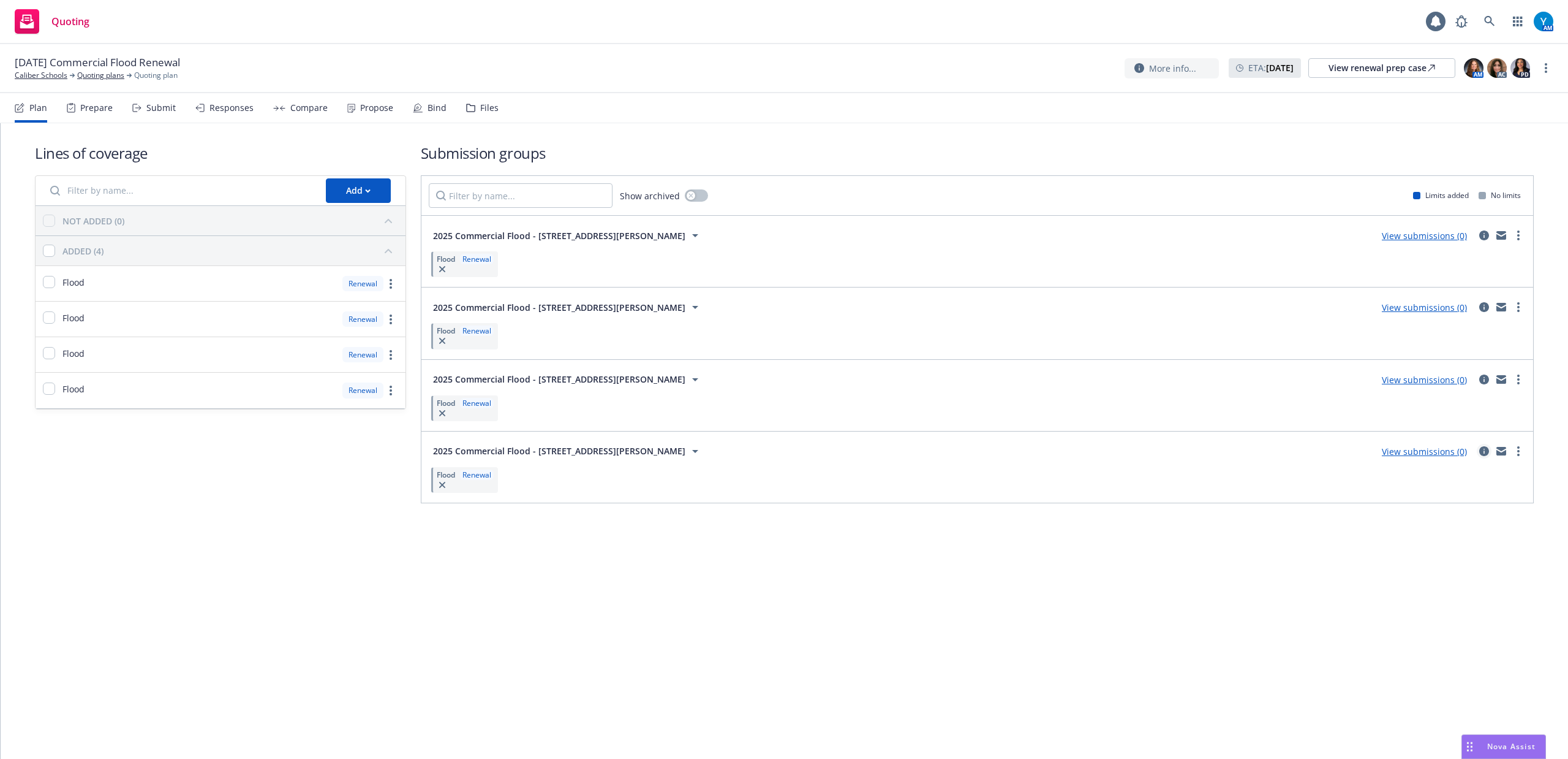
click at [1482, 449] on icon "circleInformation" at bounding box center [1484, 451] width 10 height 10
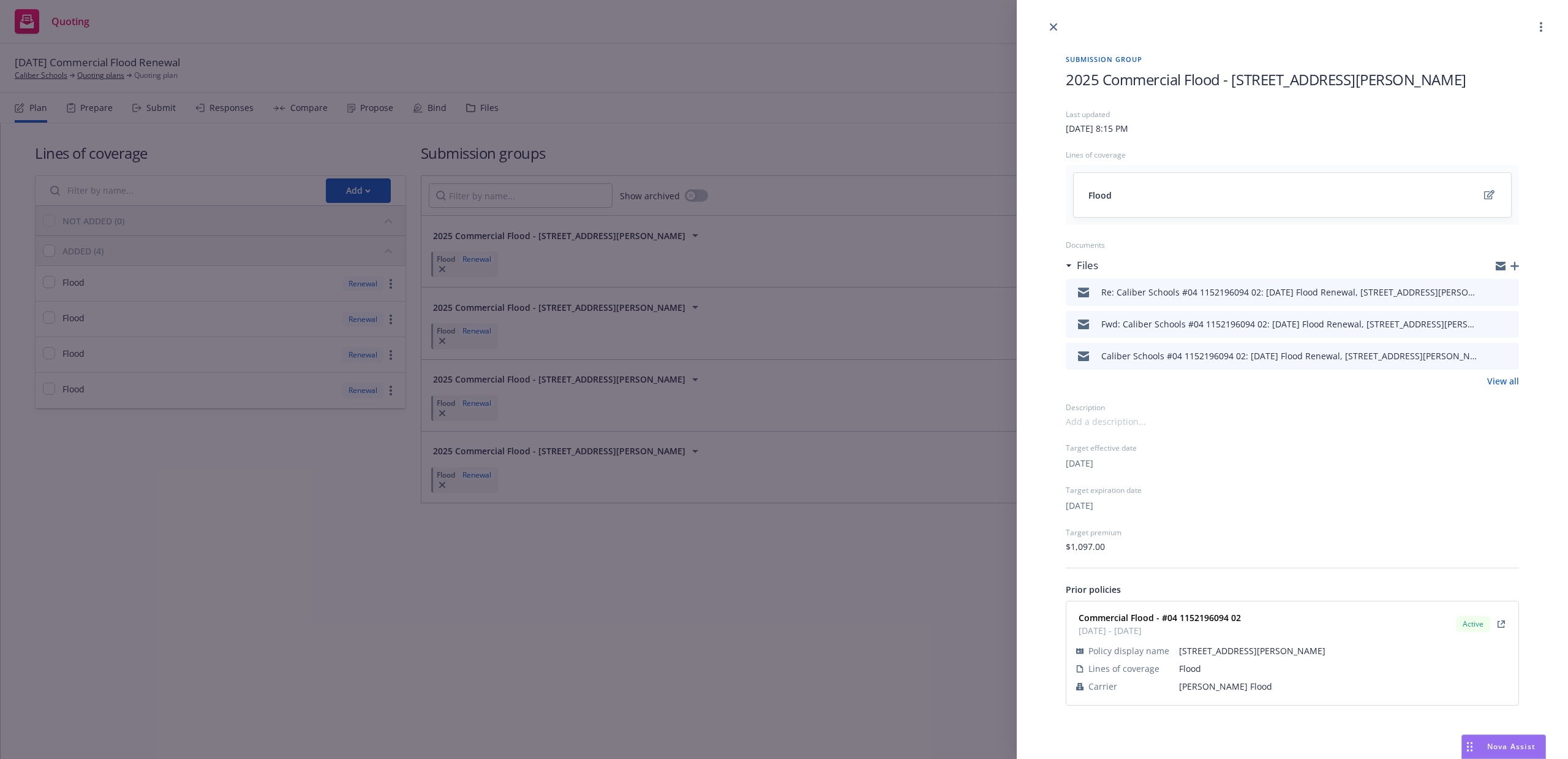
click at [1507, 289] on icon "preview file" at bounding box center [1507, 292] width 11 height 8
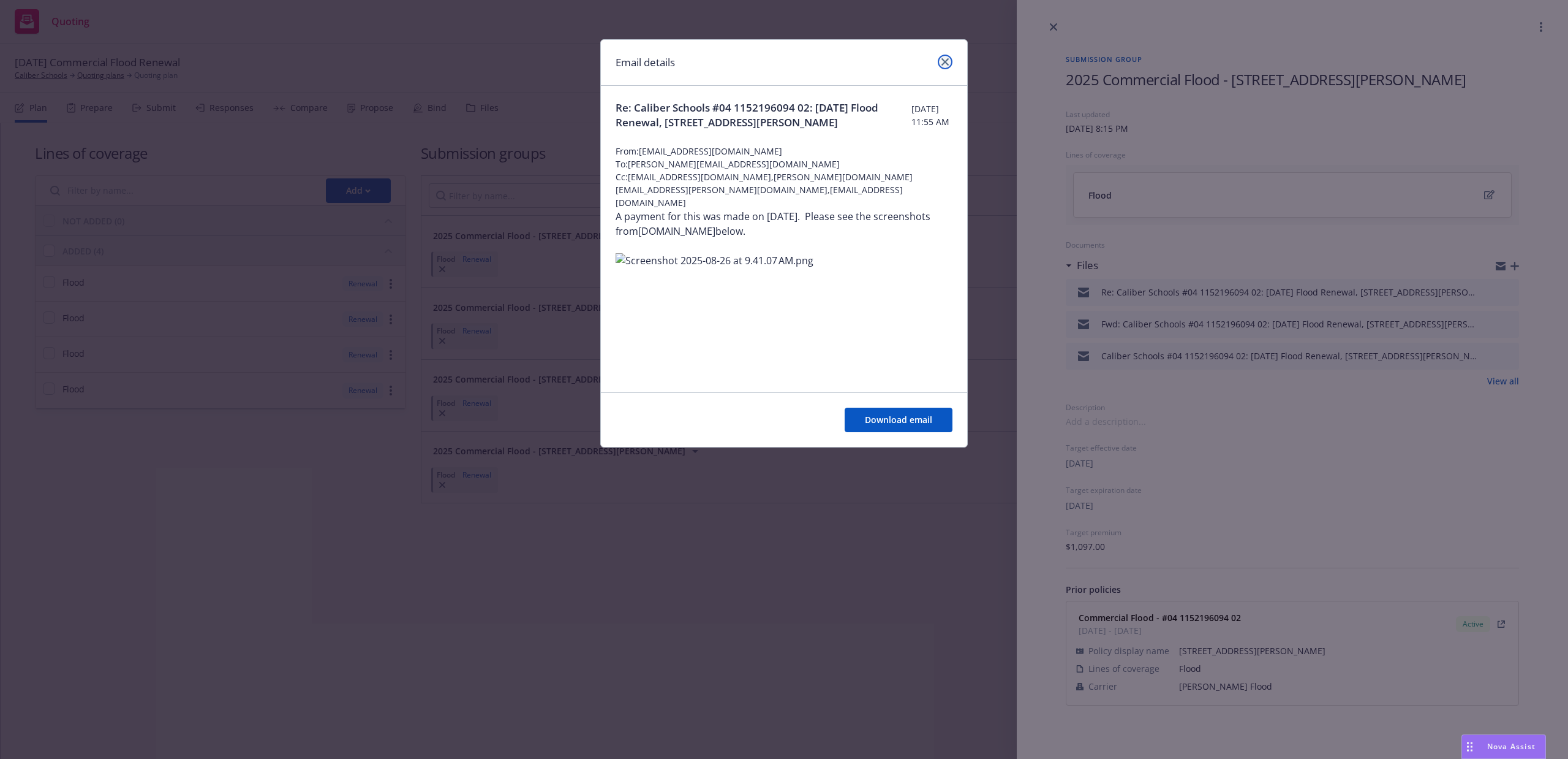
click at [943, 62] on icon "close" at bounding box center [945, 62] width 7 height 7
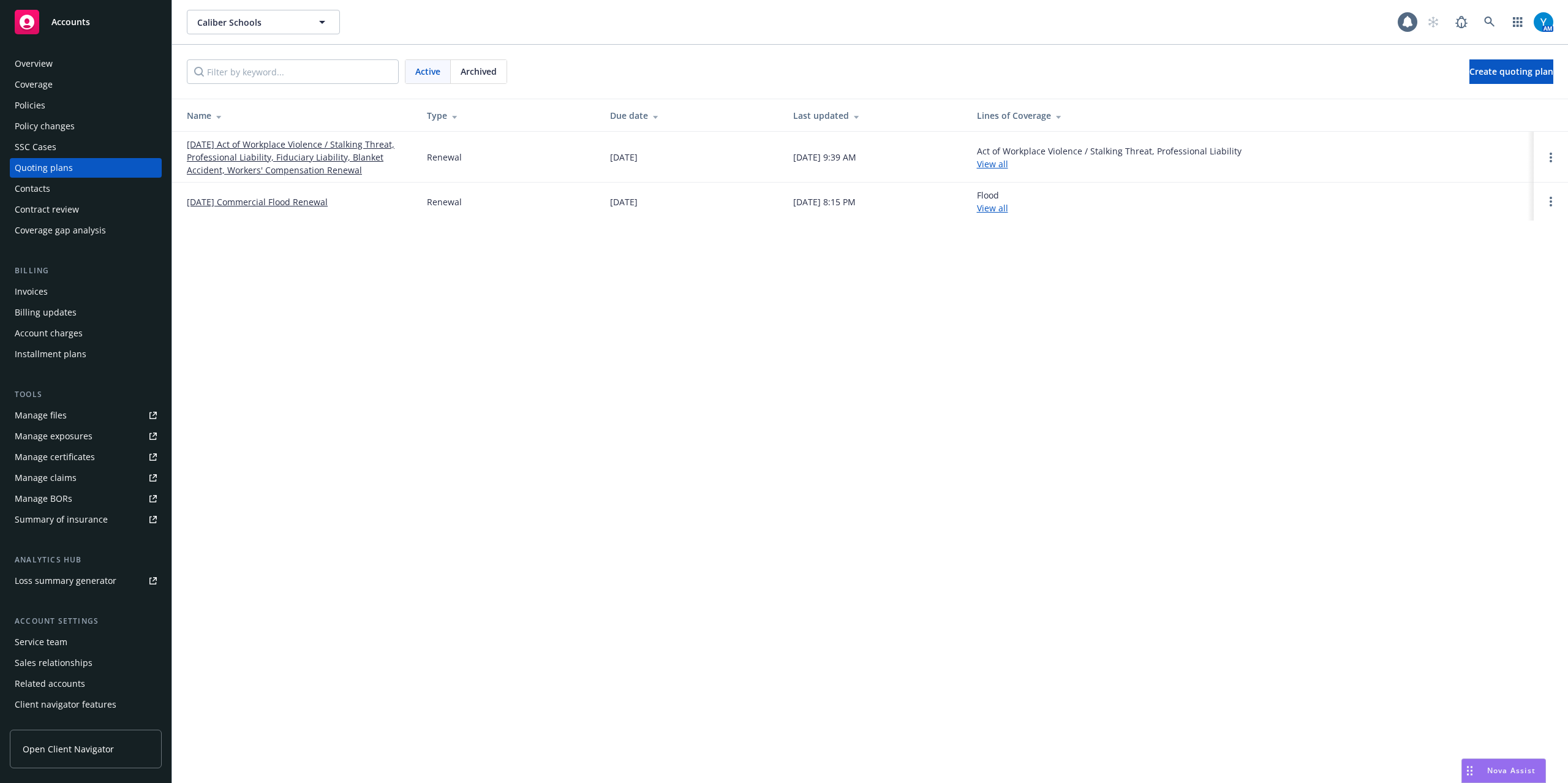
click at [276, 199] on link "[DATE] Commercial Flood Renewal" at bounding box center [258, 201] width 141 height 12
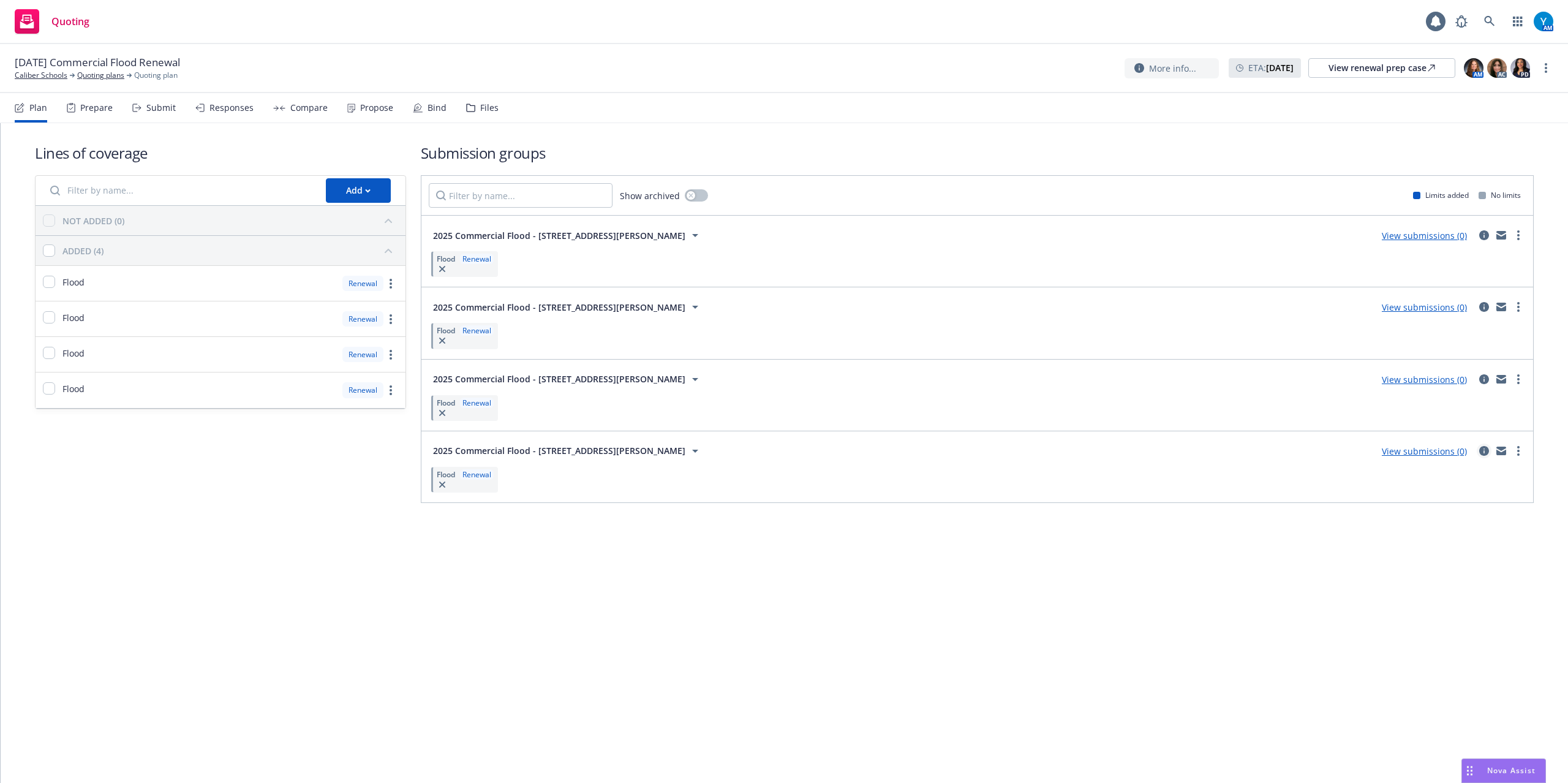
click at [1486, 450] on icon "circleInformation" at bounding box center [1484, 451] width 10 height 10
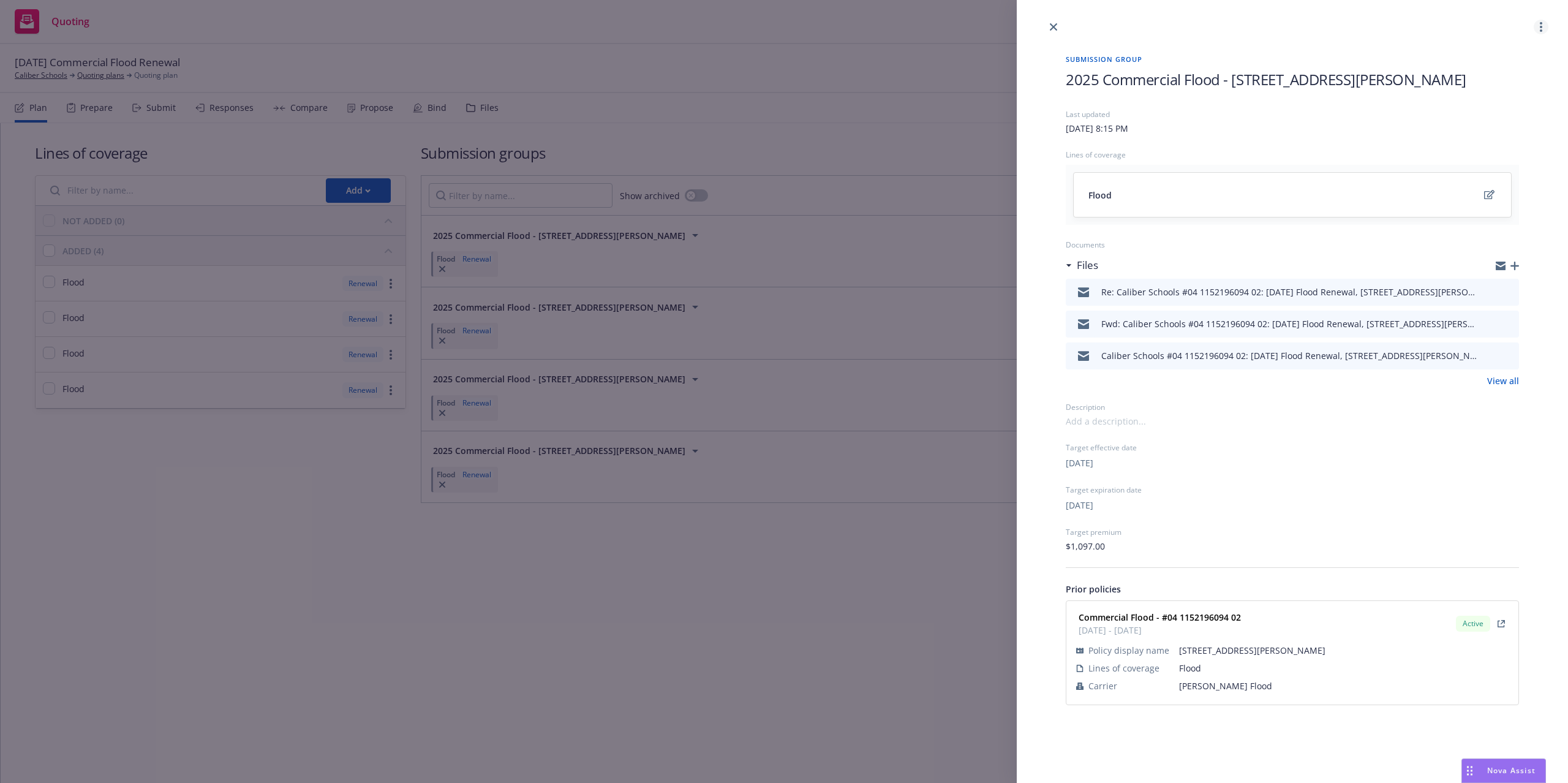
click at [1539, 23] on link "more" at bounding box center [1541, 27] width 15 height 15
click at [1502, 59] on span "Copy logging email" at bounding box center [1493, 57] width 107 height 12
click at [1056, 23] on icon "close" at bounding box center [1053, 27] width 7 height 7
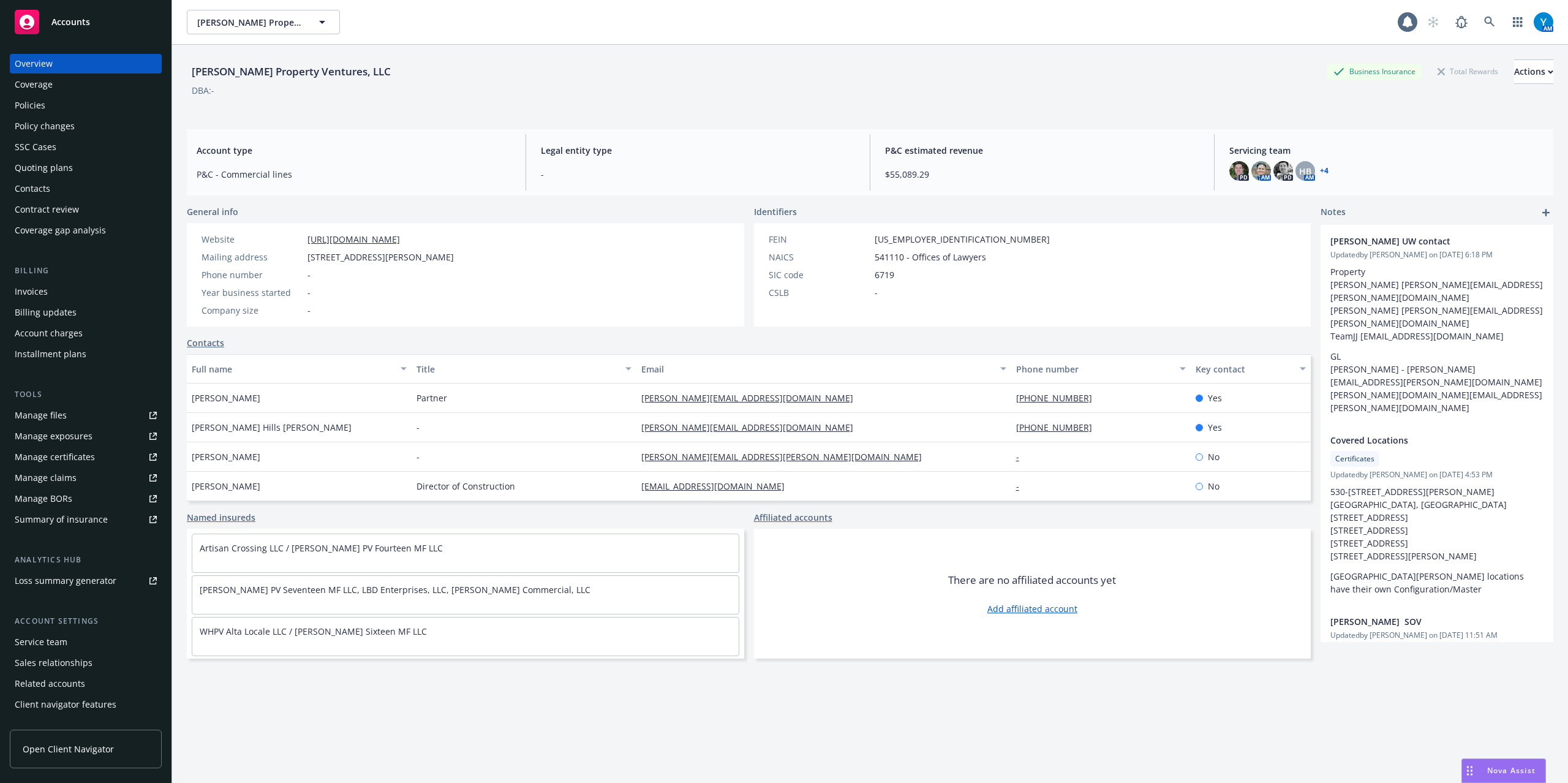
click at [61, 459] on div "Manage certificates" at bounding box center [55, 457] width 81 height 20
click at [66, 412] on link "Manage files" at bounding box center [86, 416] width 152 height 20
click at [1484, 22] on icon at bounding box center [1489, 22] width 11 height 11
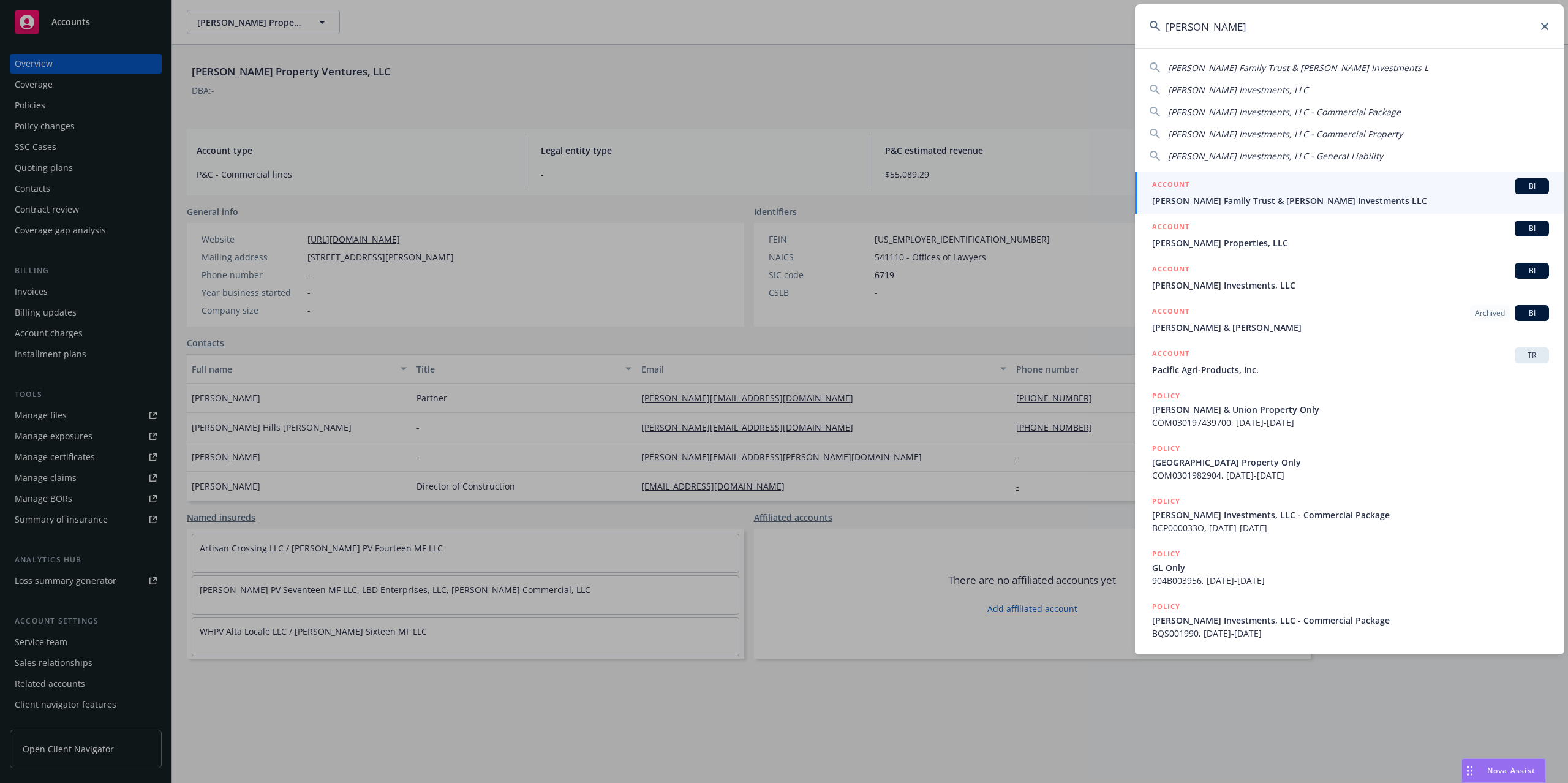
type input "[PERSON_NAME]"
click at [1317, 201] on span "[PERSON_NAME] Family Trust & [PERSON_NAME] Investments LLC" at bounding box center [1350, 200] width 397 height 12
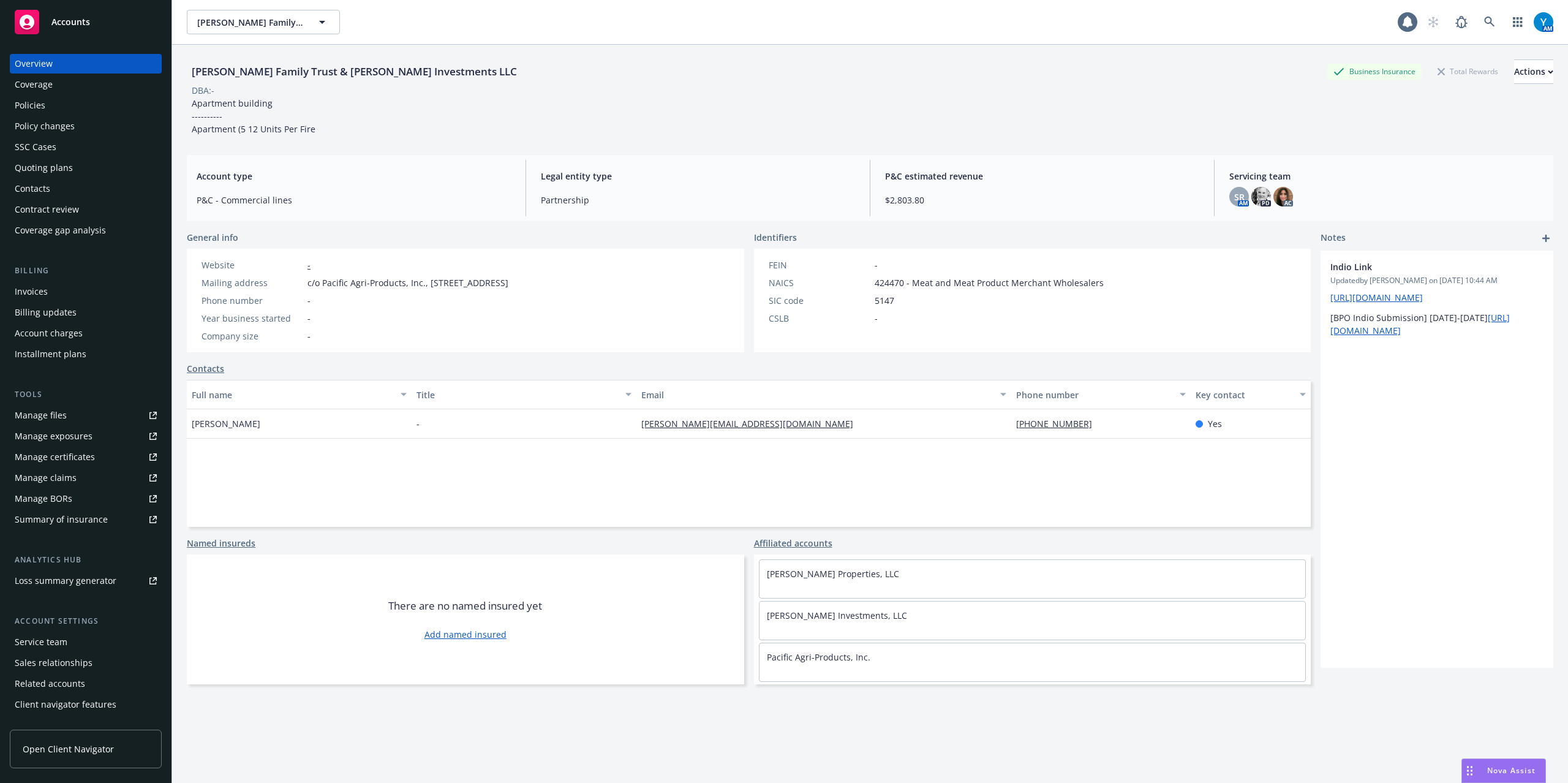
click at [50, 109] on div "Policies" at bounding box center [86, 106] width 142 height 20
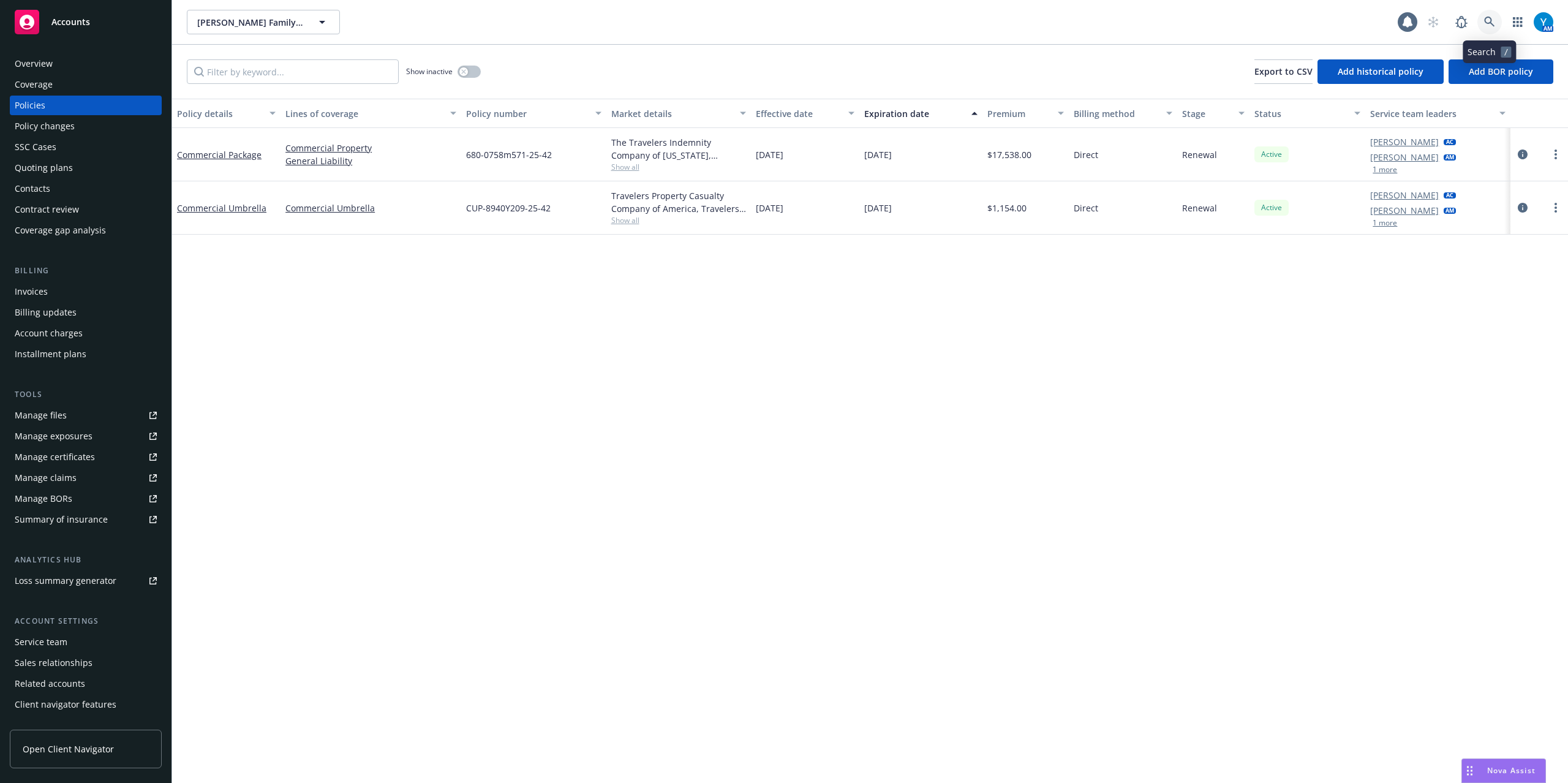
click at [1492, 15] on link at bounding box center [1489, 22] width 24 height 24
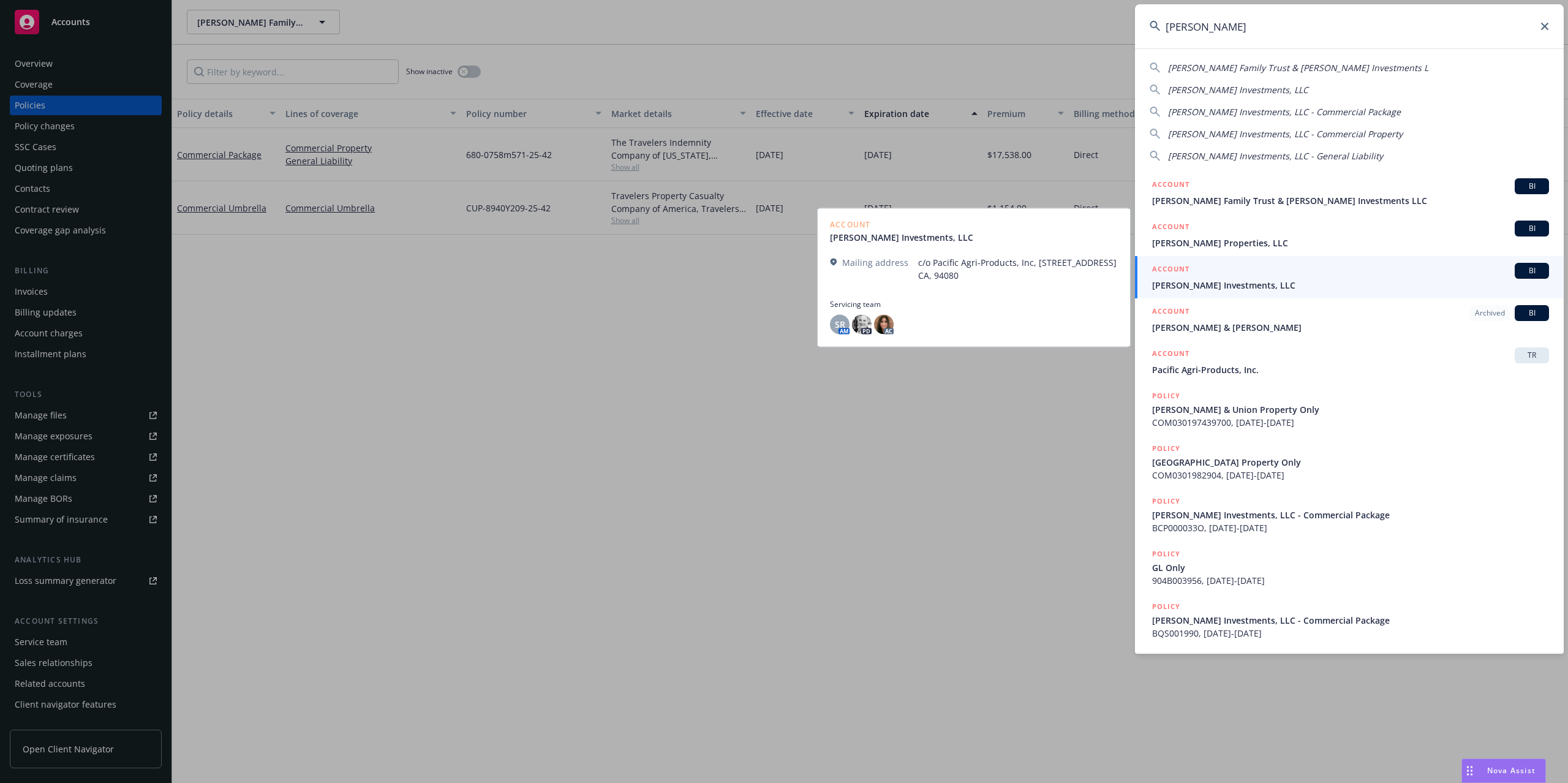
type input "monfredini"
click at [1285, 287] on span "Monfredini Investments, LLC" at bounding box center [1350, 284] width 397 height 12
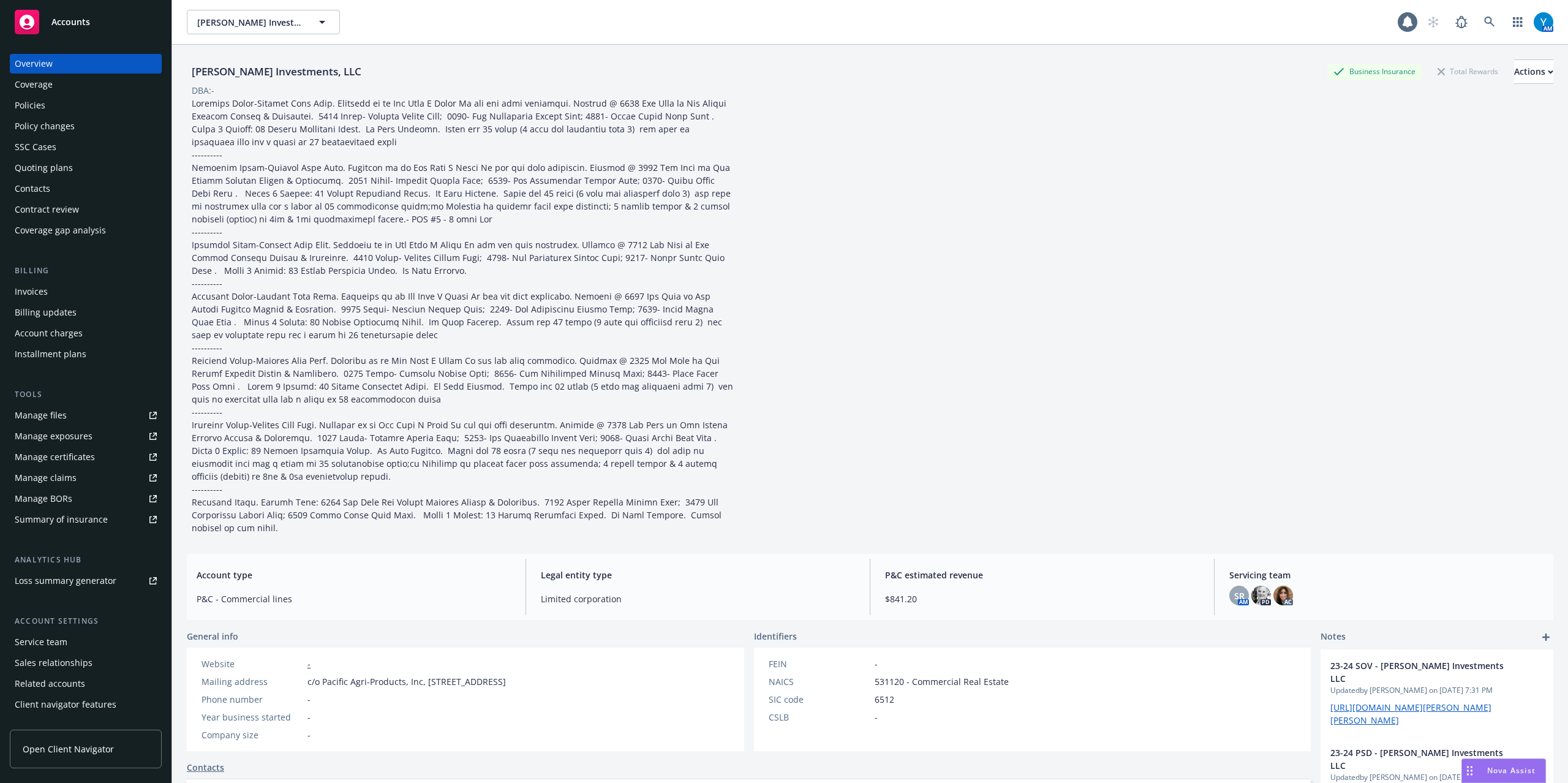
click at [50, 113] on div "Policies" at bounding box center [86, 106] width 142 height 20
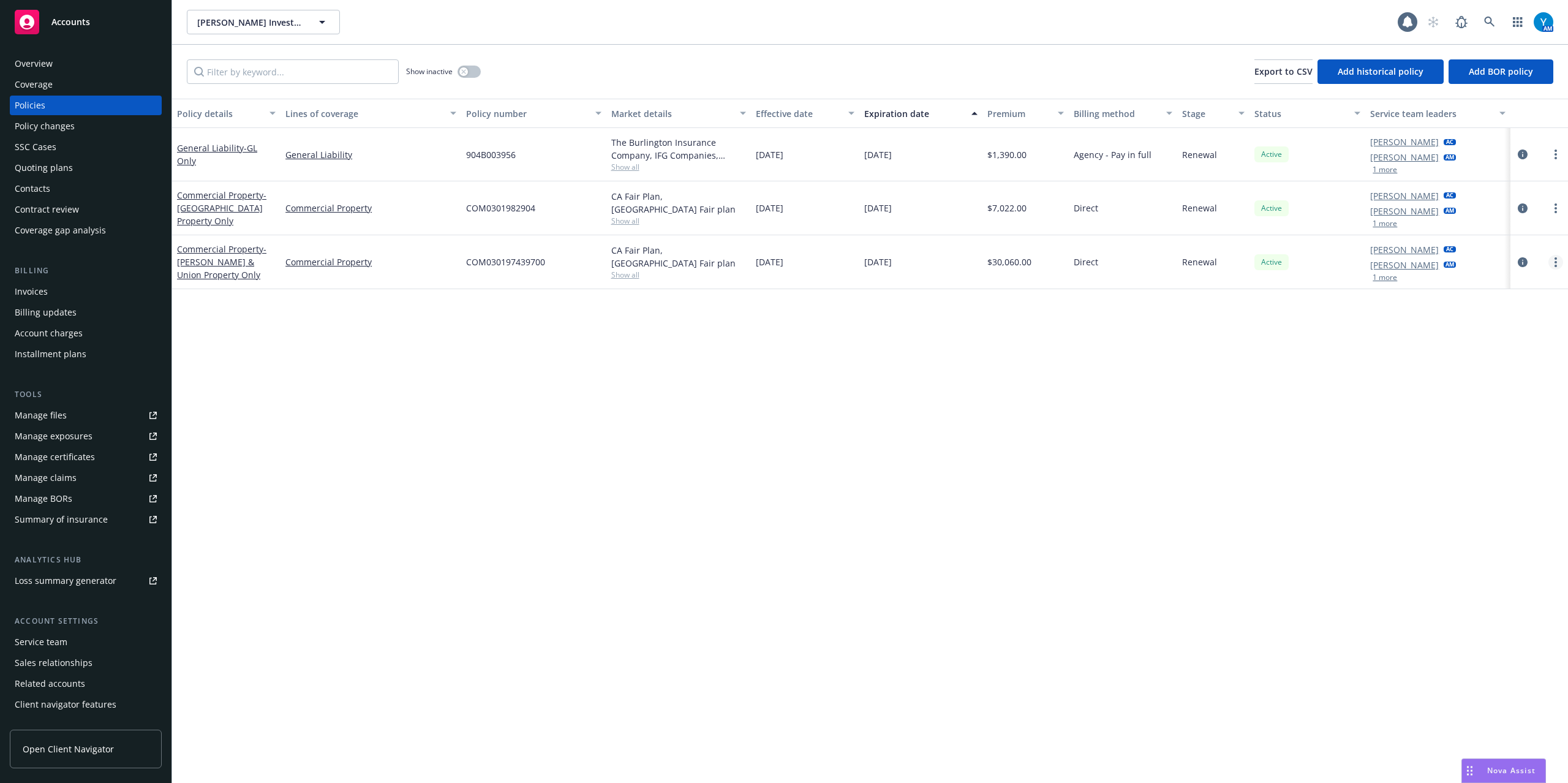
click at [1557, 263] on link "more" at bounding box center [1556, 263] width 15 height 15
click at [1501, 336] on link "End policy" at bounding box center [1490, 336] width 144 height 24
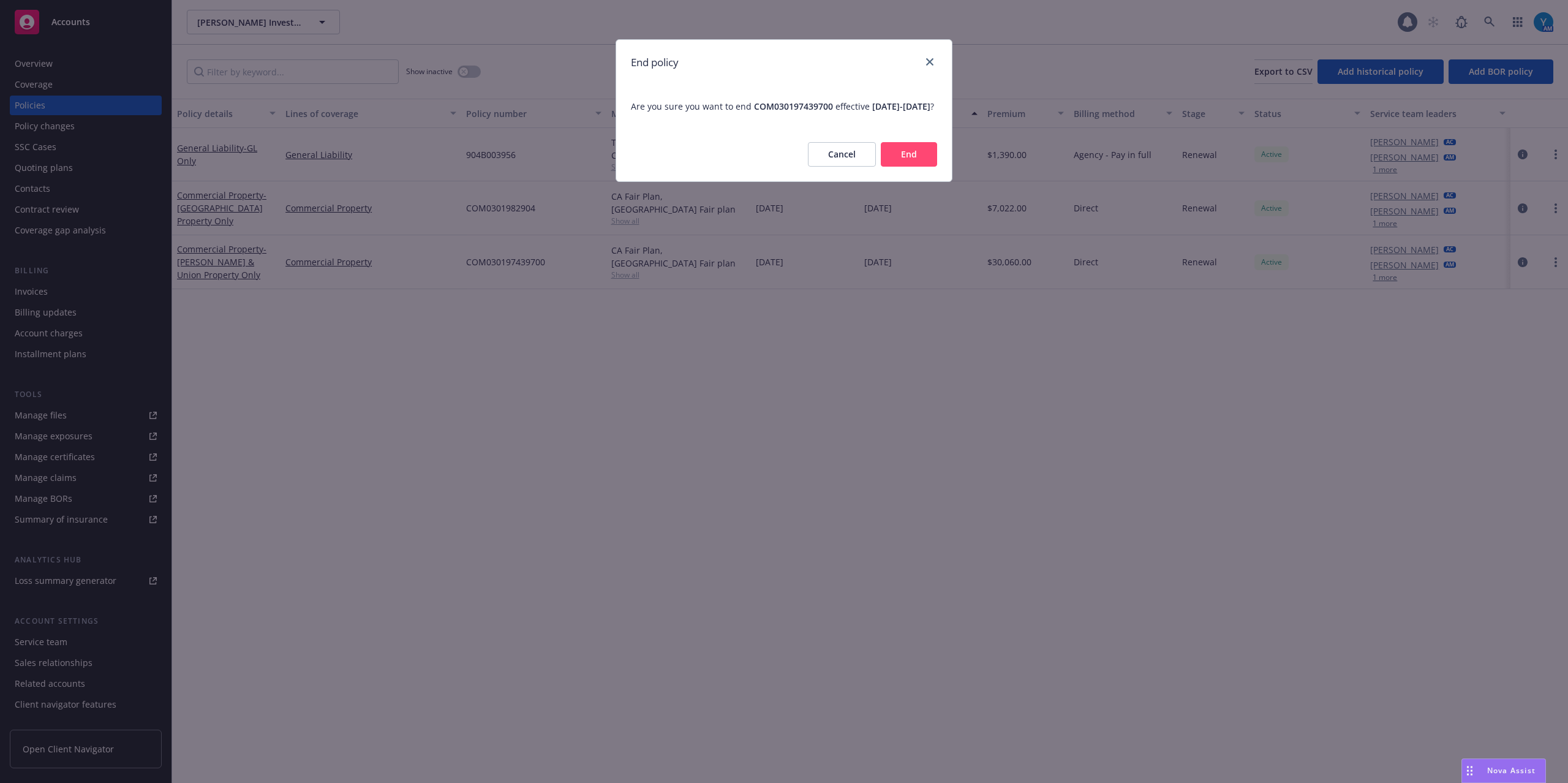
click at [912, 166] on button "End" at bounding box center [909, 154] width 57 height 24
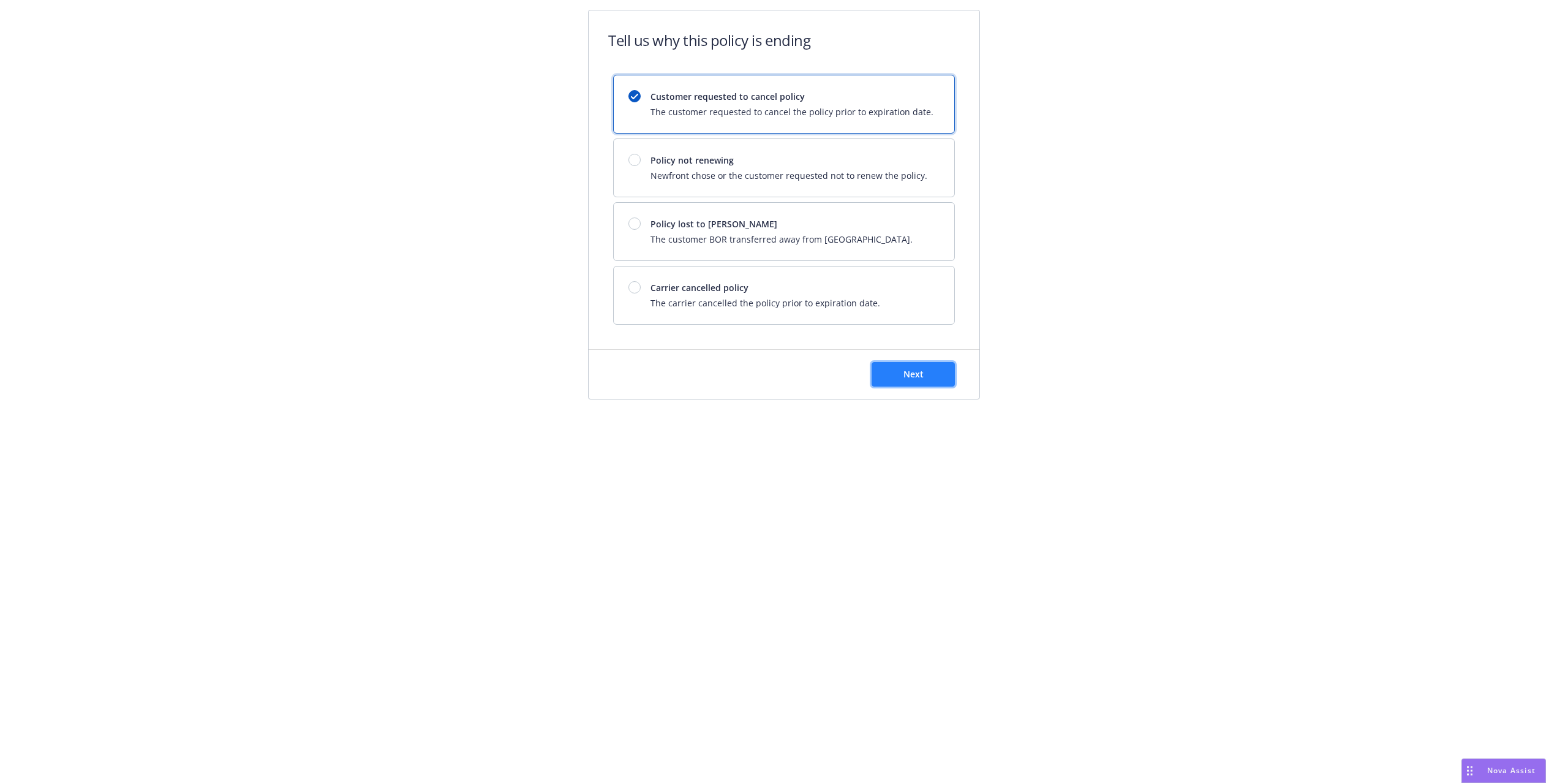
click at [922, 377] on span "Next" at bounding box center [913, 374] width 20 height 12
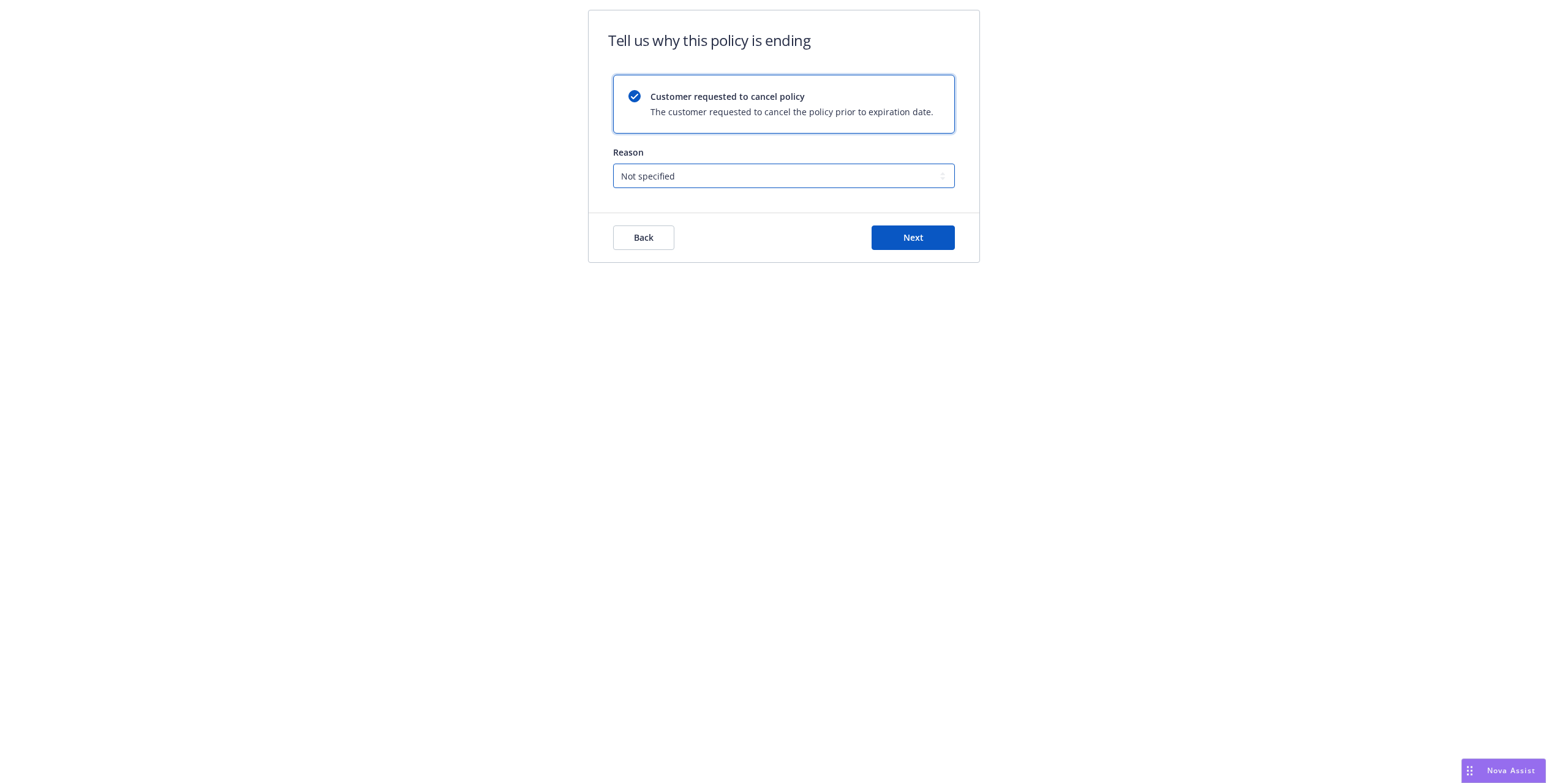
click at [739, 178] on select "Not specified Service Pricing Buyer change M&A, Bankruptcy, or Out of business …" at bounding box center [784, 175] width 342 height 24
click at [613, 165] on select "Not specified Service Pricing Buyer change M&A, Bankruptcy, or Out of business …" at bounding box center [784, 175] width 342 height 24
click at [941, 230] on button "Next" at bounding box center [913, 237] width 83 height 24
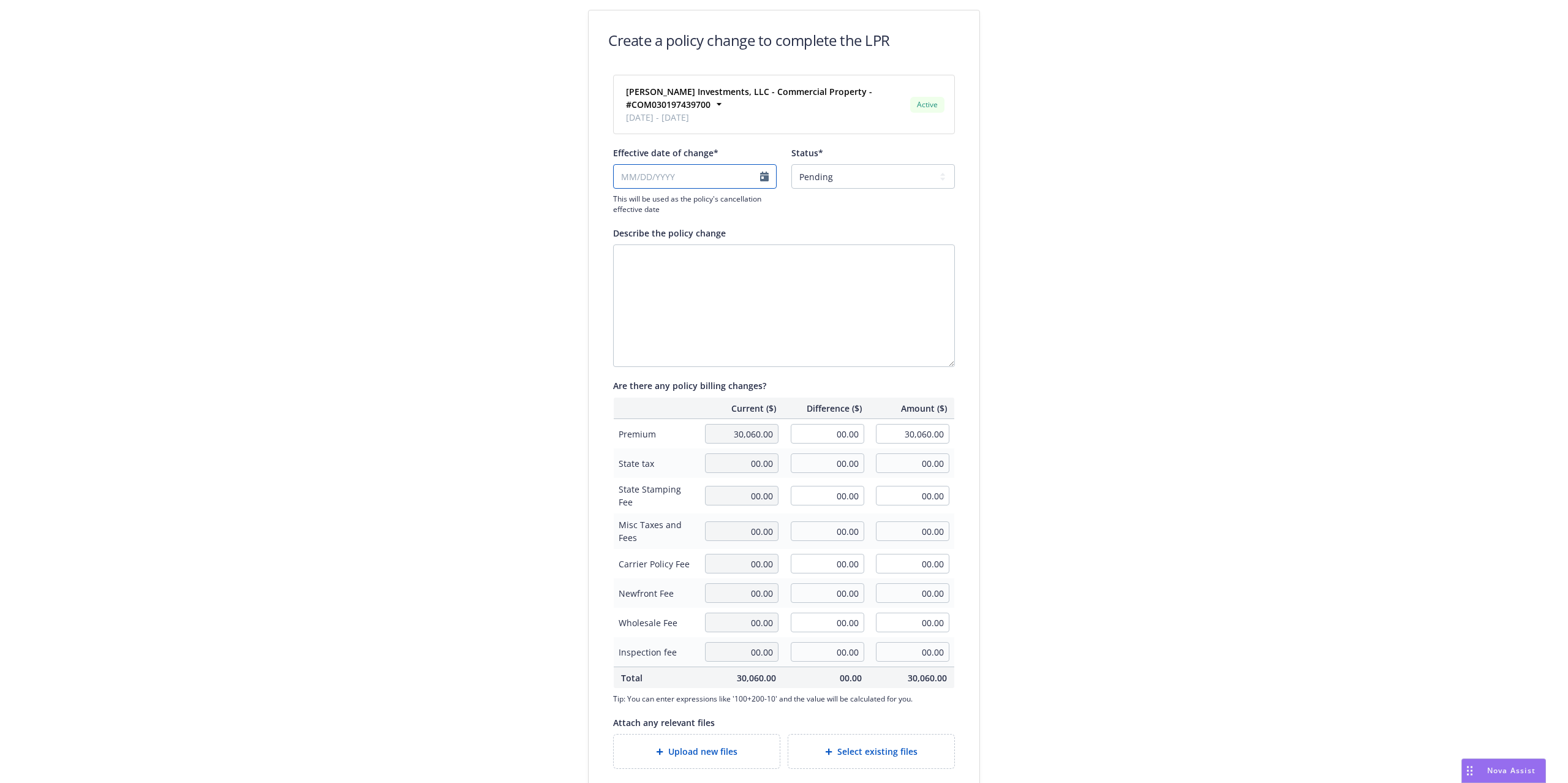
click at [644, 180] on input "Effective date of change*" at bounding box center [695, 176] width 164 height 24
select select "August"
select select "2025"
type input "07/16/2025"
click at [1136, 321] on div "Create a policy change to complete the LPR Monfredini Investments, LLC - Commer…" at bounding box center [784, 426] width 1568 height 854
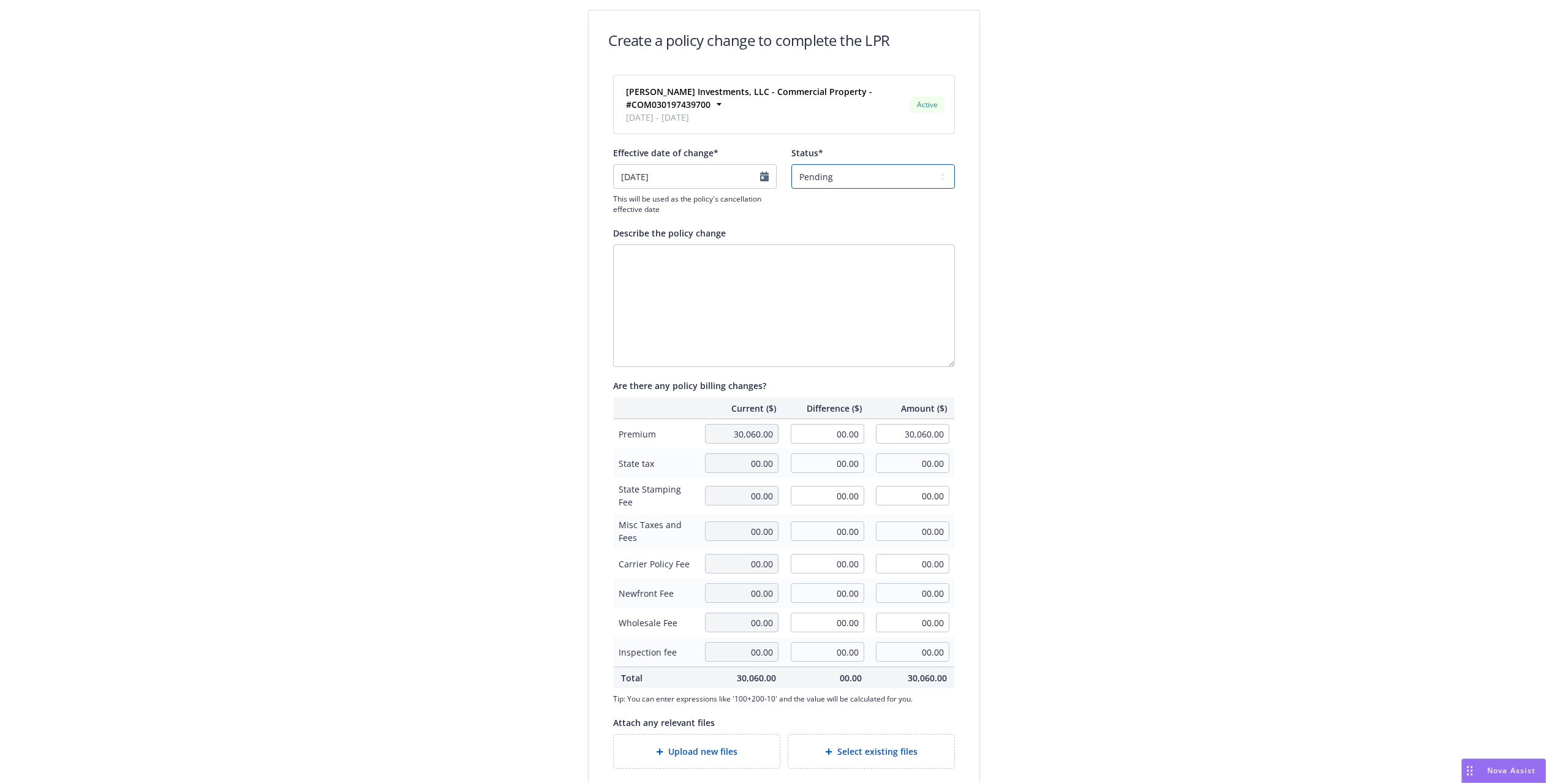
drag, startPoint x: 870, startPoint y: 180, endPoint x: 860, endPoint y: 187, distance: 12.2
click at [870, 180] on select "Pending Confirmed" at bounding box center [872, 176] width 164 height 24
click at [791, 165] on select "Pending Confirmed" at bounding box center [872, 176] width 164 height 24
click at [853, 184] on select "Pending Confirmed" at bounding box center [872, 176] width 164 height 24
select select "Pending"
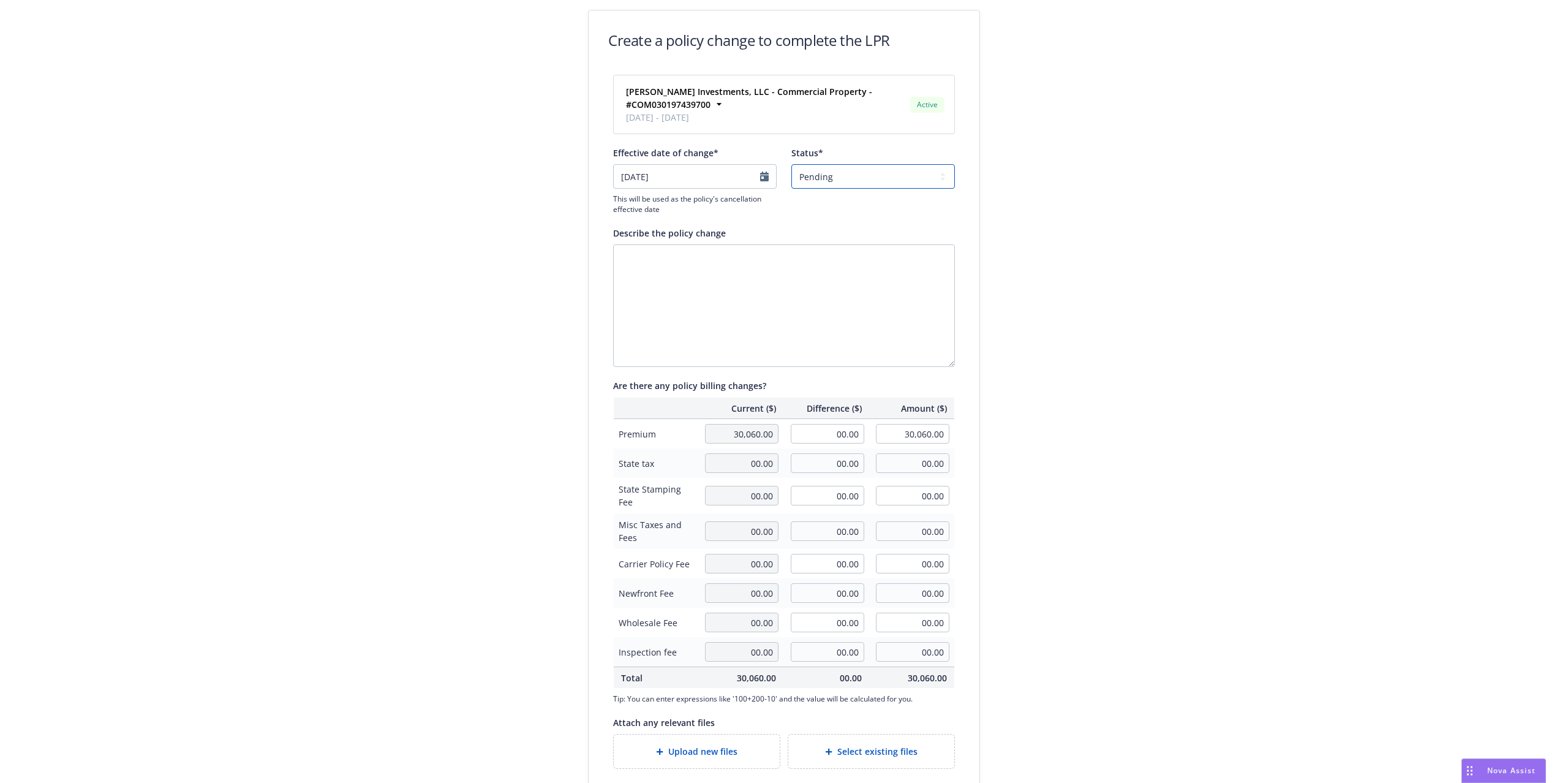
click at [791, 165] on select "Pending Confirmed" at bounding box center [872, 176] width 164 height 24
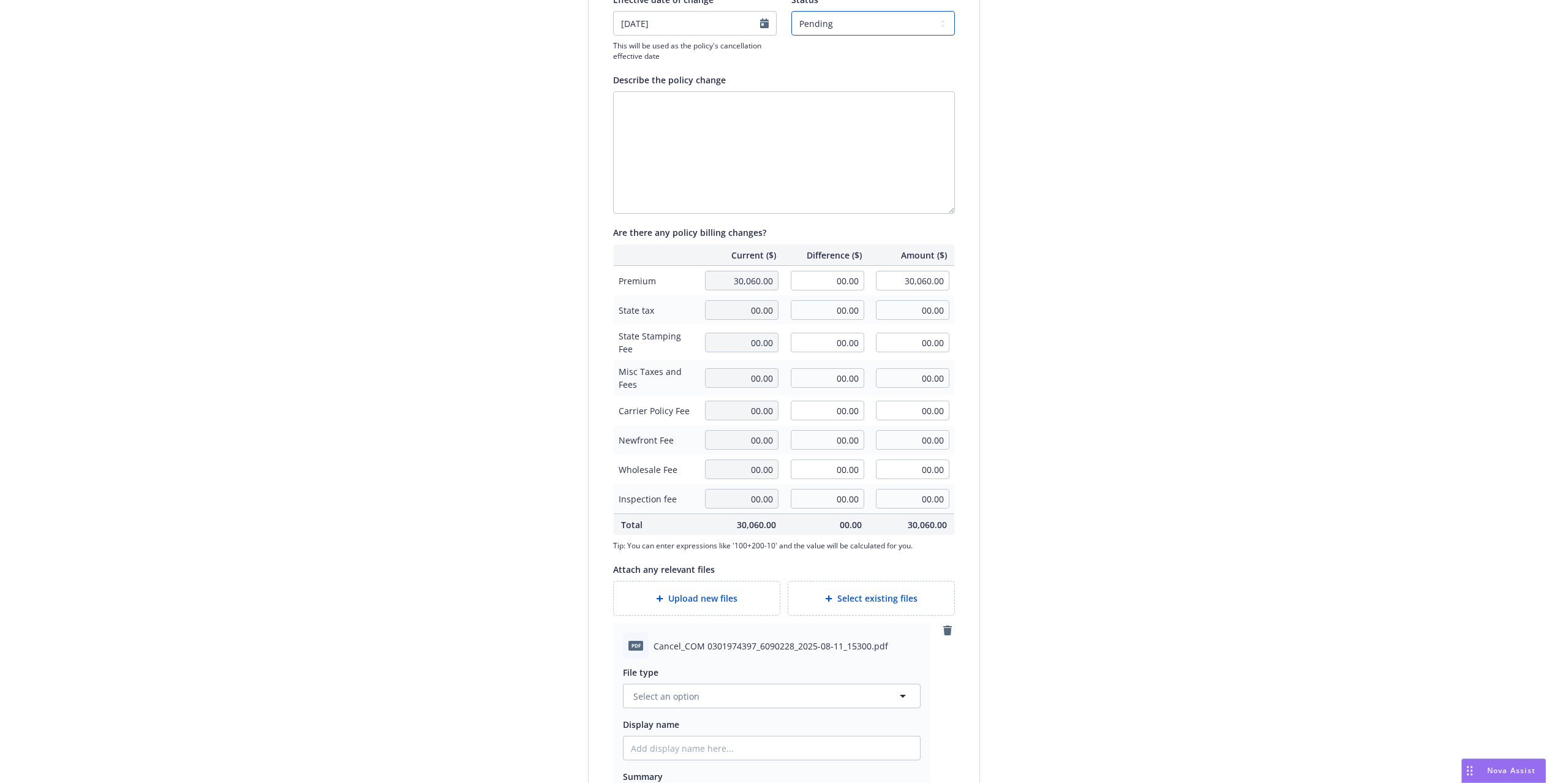
scroll to position [288, 0]
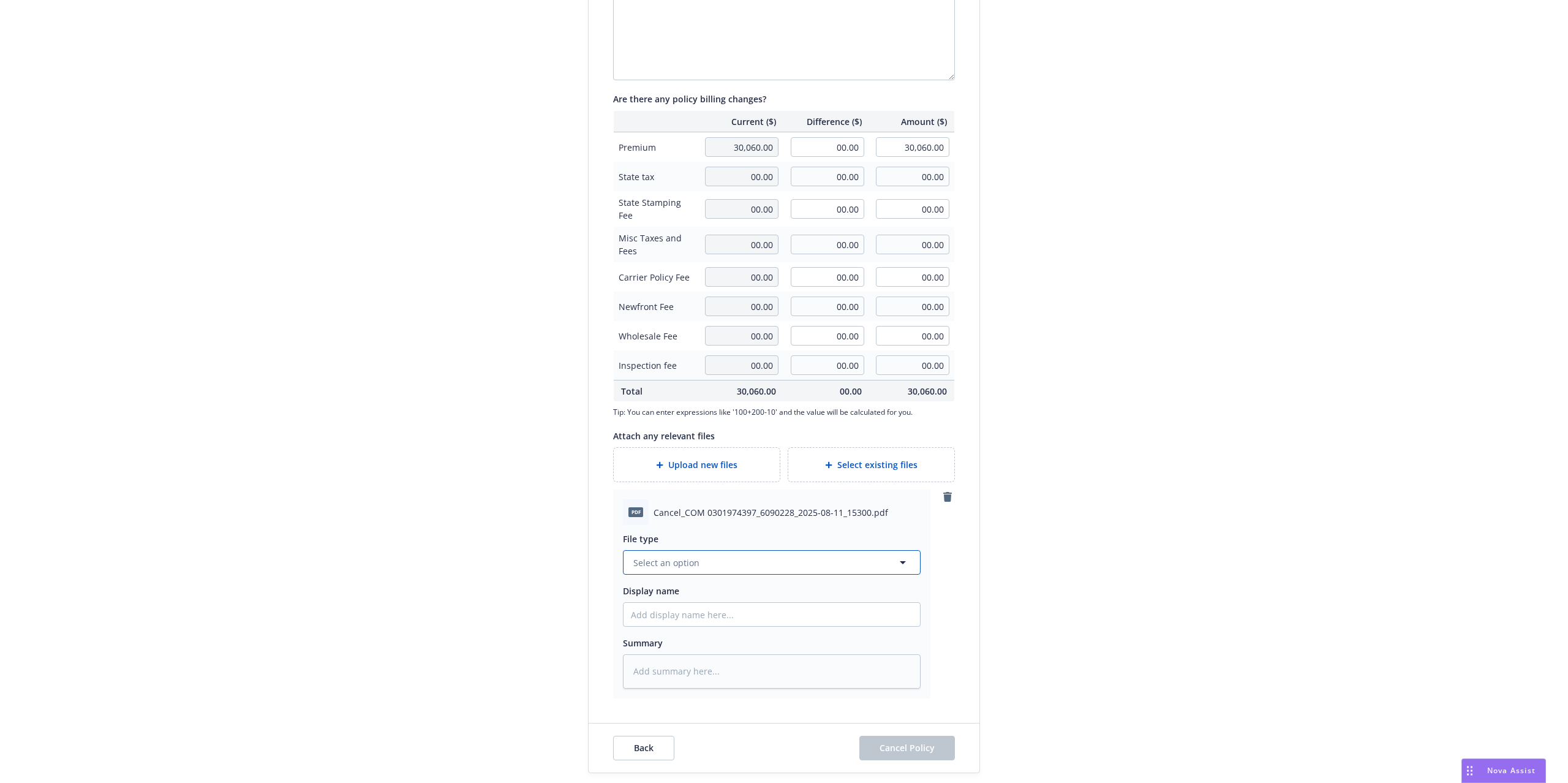
click at [674, 566] on span "Select an option" at bounding box center [666, 562] width 66 height 12
type input "cancell"
click at [692, 528] on span "Notice of Cancellation" at bounding box center [682, 528] width 93 height 12
click at [919, 747] on span "Cancel Policy" at bounding box center [907, 748] width 55 height 12
type textarea "x"
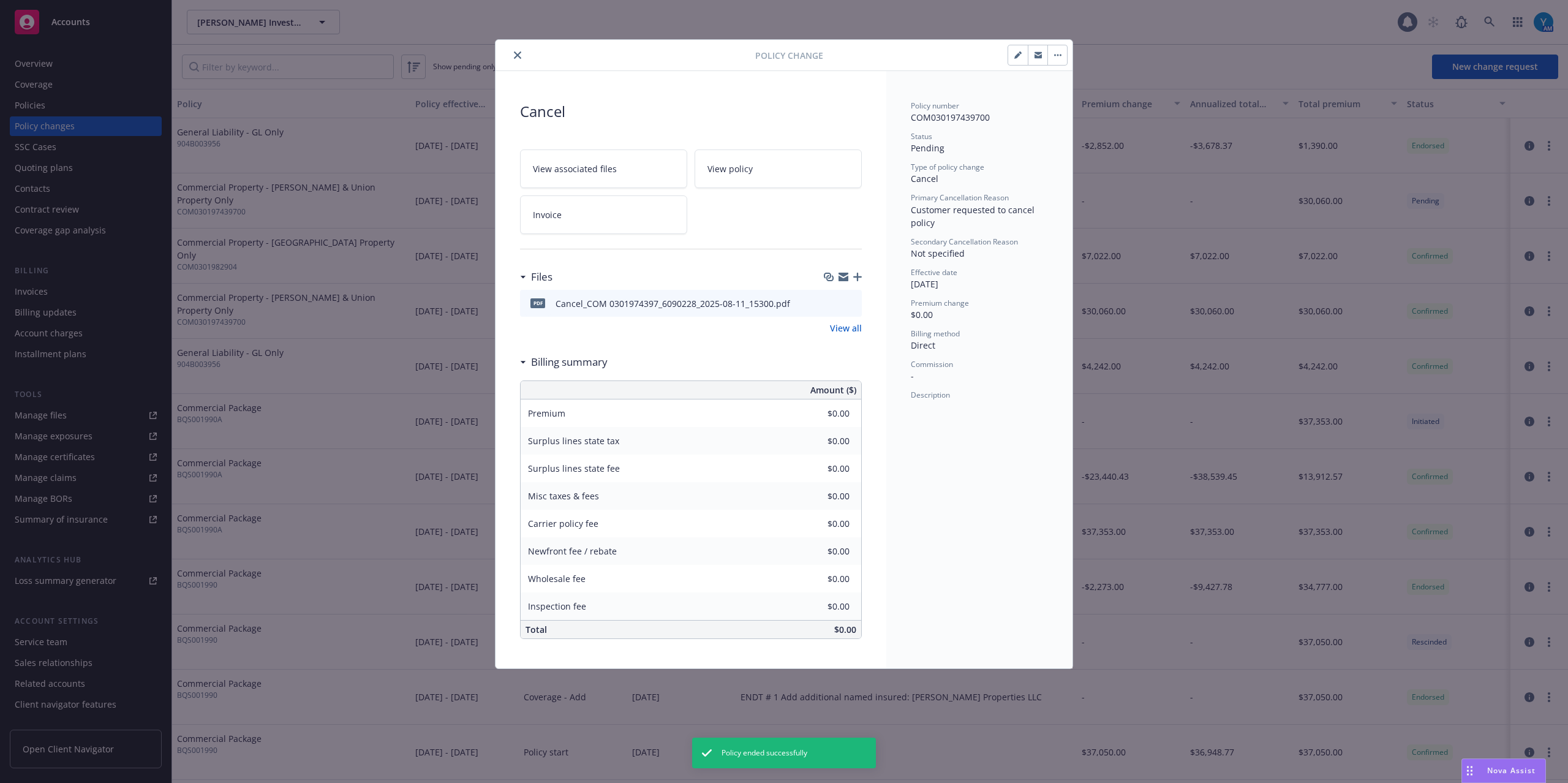
click at [514, 57] on icon "close" at bounding box center [517, 55] width 7 height 7
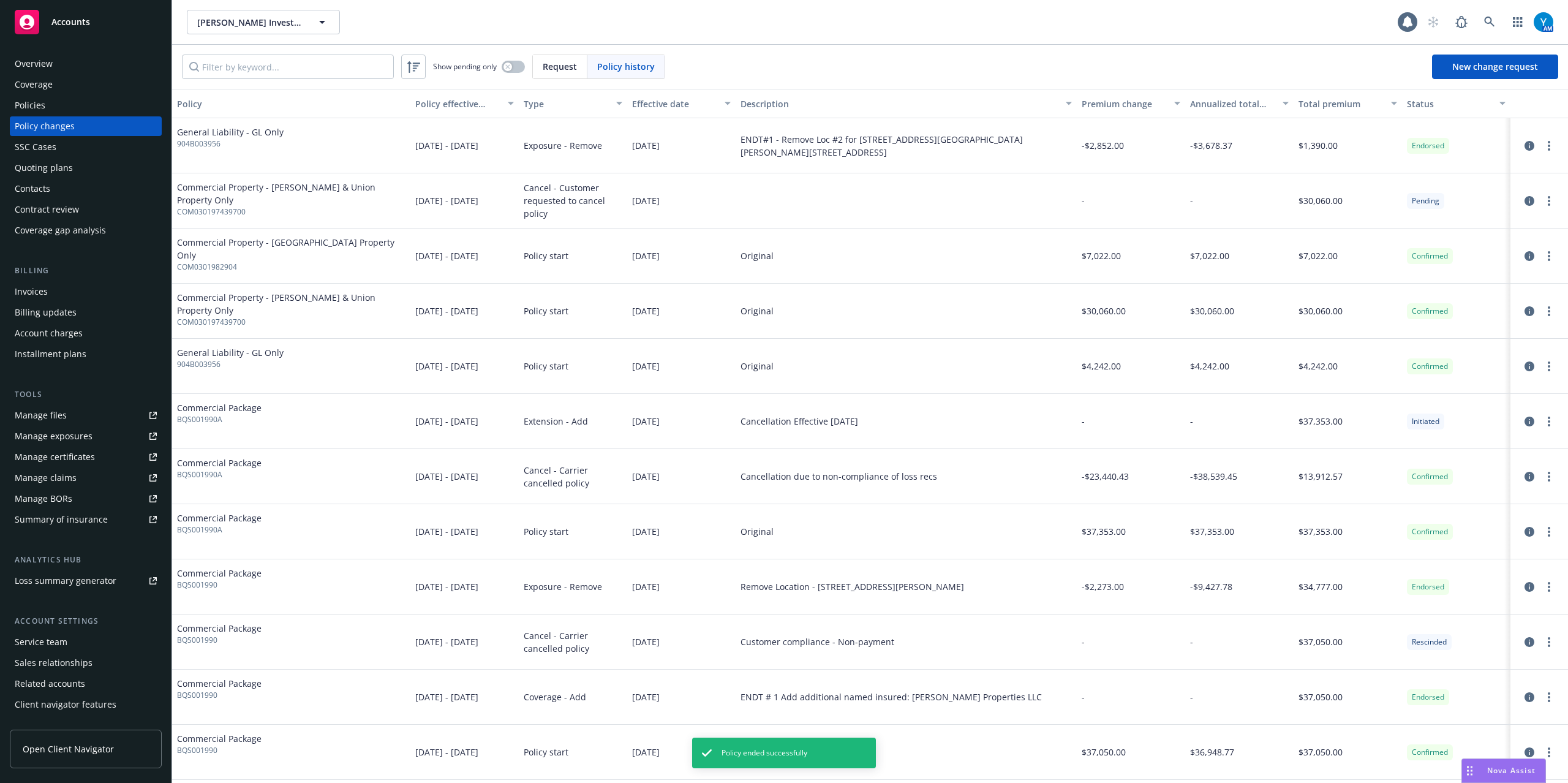
click at [37, 114] on div "Policies" at bounding box center [30, 106] width 31 height 20
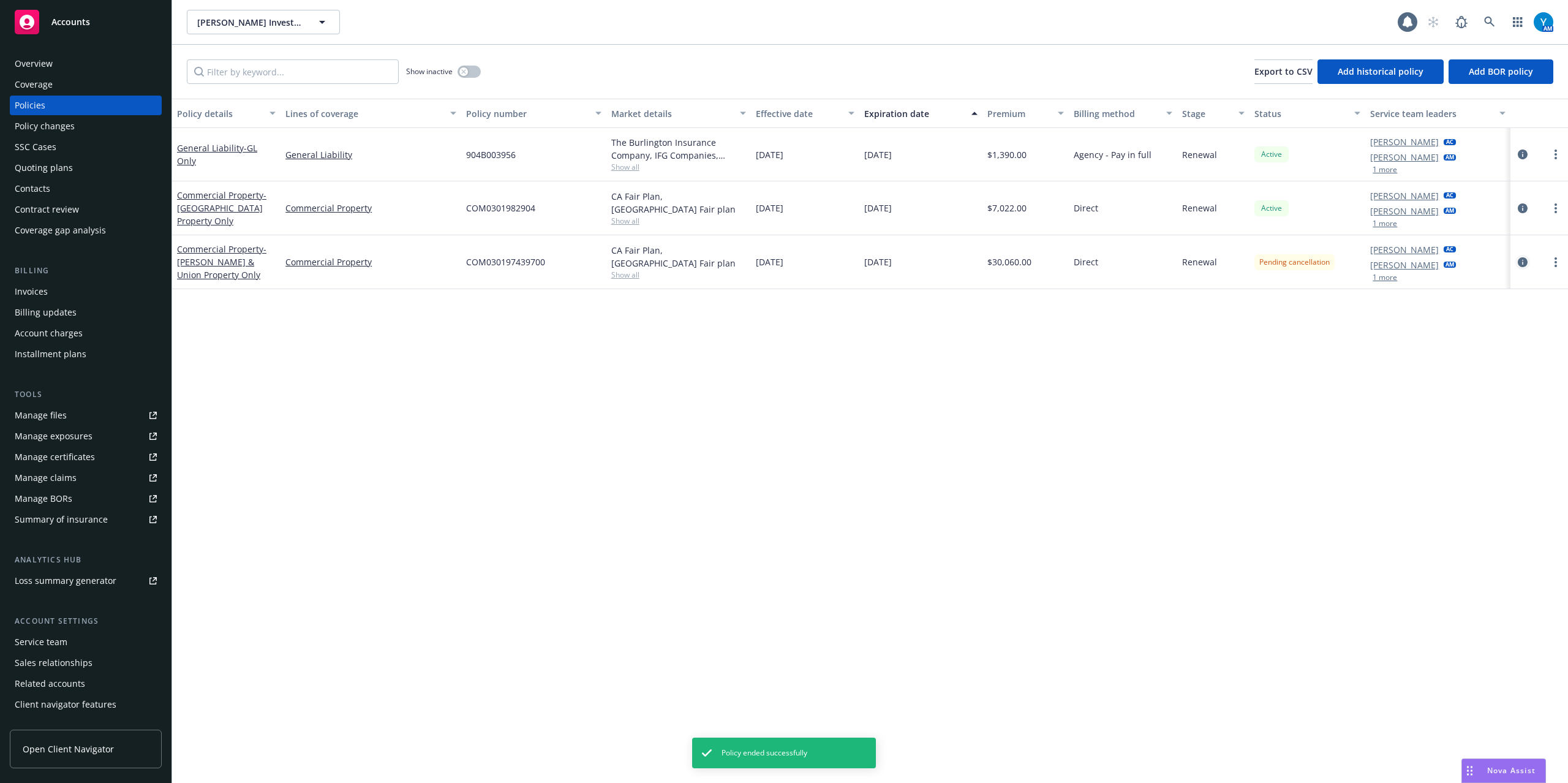
click at [1525, 260] on icon "circleInformation" at bounding box center [1523, 263] width 10 height 10
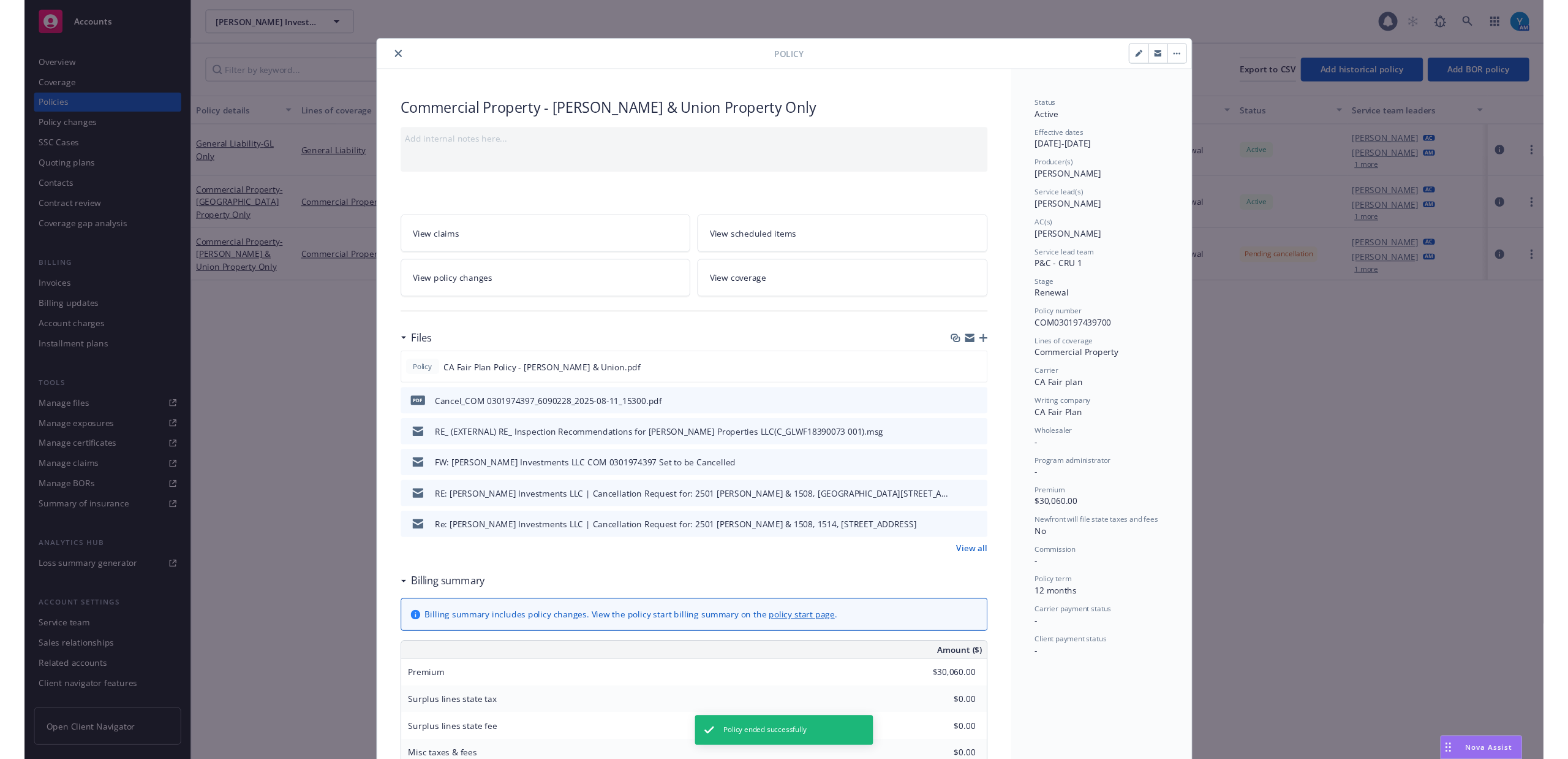
scroll to position [37, 0]
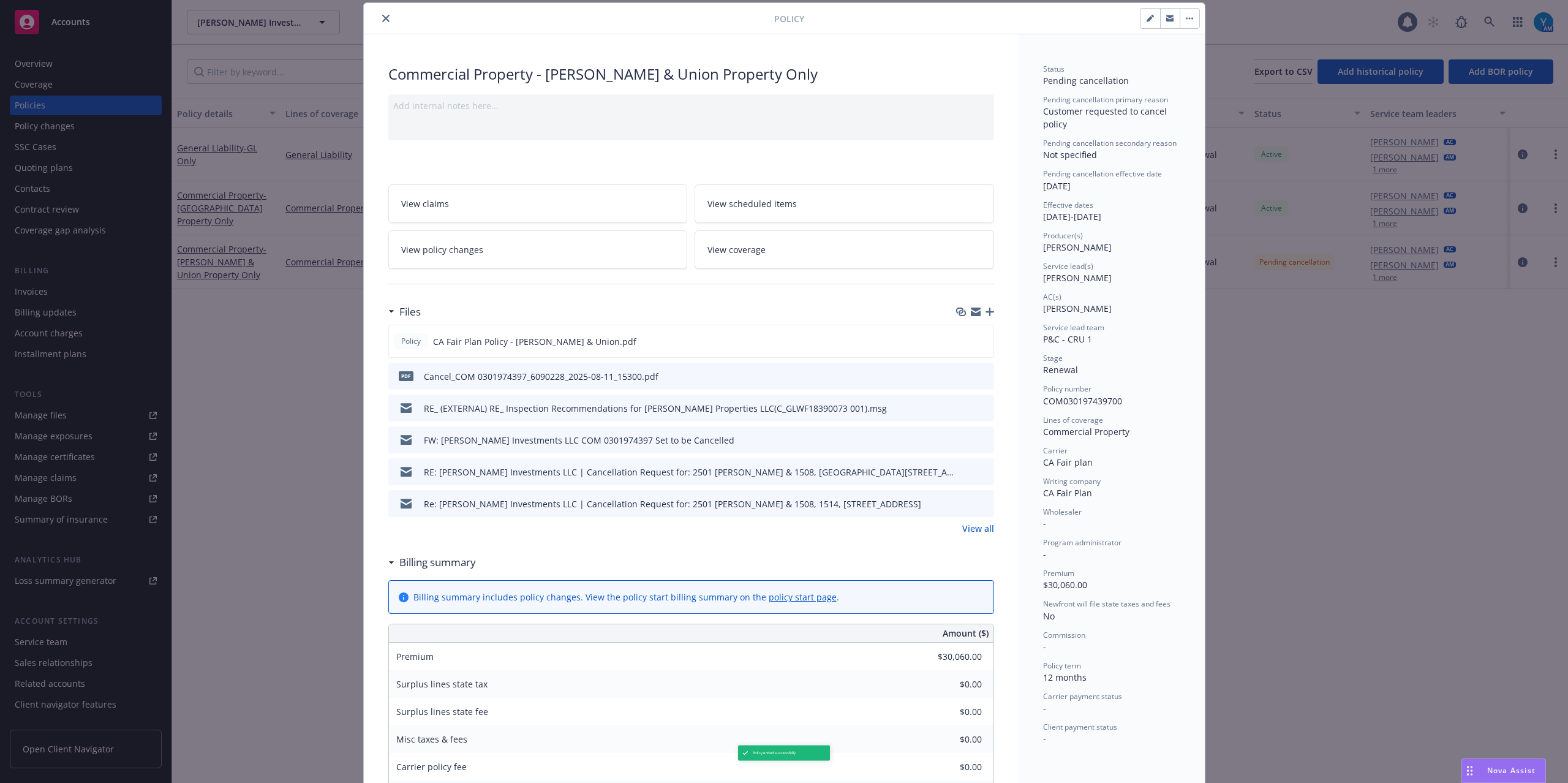
click at [382, 15] on icon "close" at bounding box center [386, 18] width 7 height 7
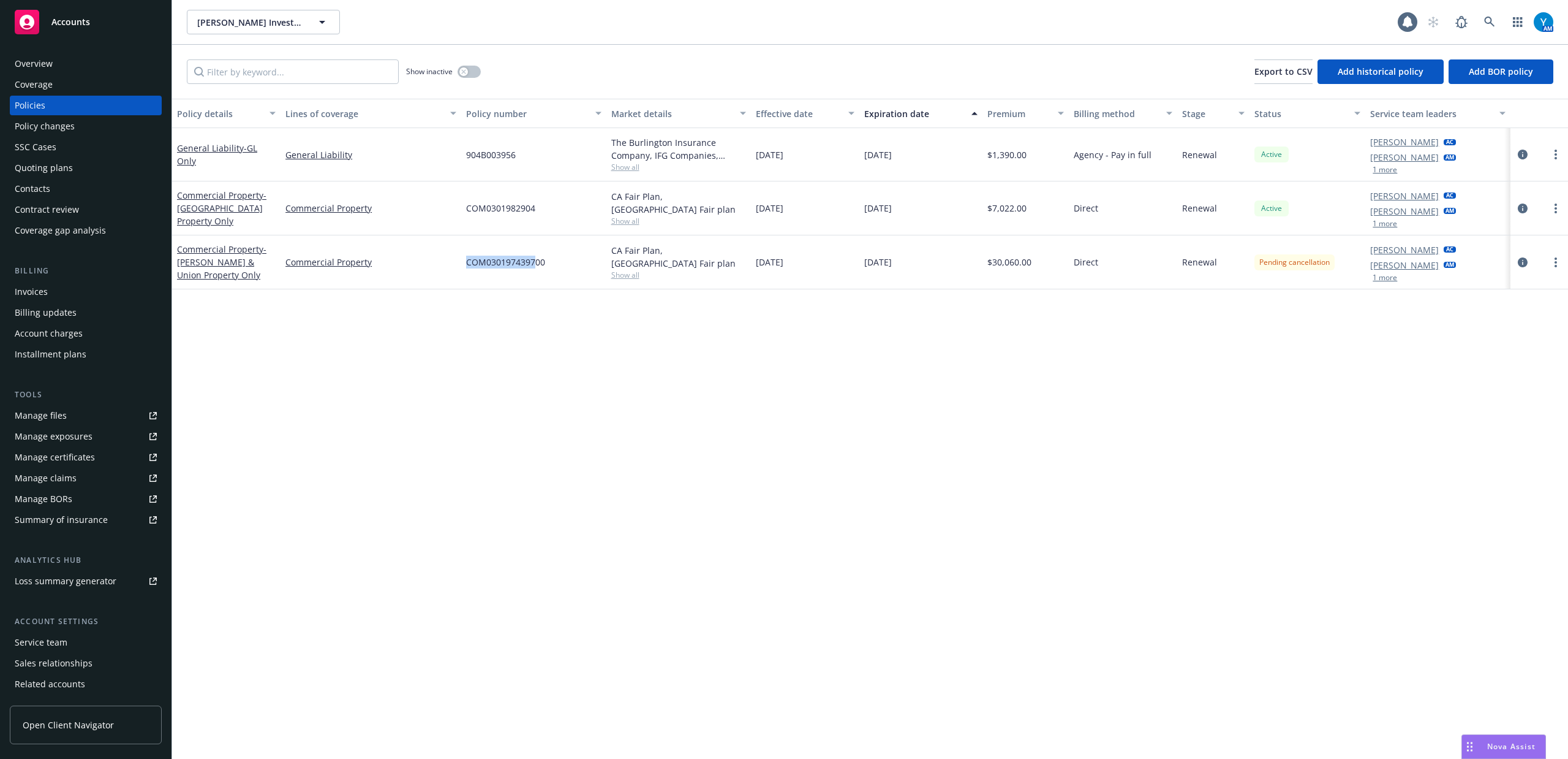
drag, startPoint x: 464, startPoint y: 263, endPoint x: 533, endPoint y: 264, distance: 69.0
click at [533, 264] on span "COM030197439700" at bounding box center [505, 261] width 79 height 12
copy span "COM0301974397"
click at [1518, 260] on icon "circleInformation" at bounding box center [1523, 263] width 10 height 10
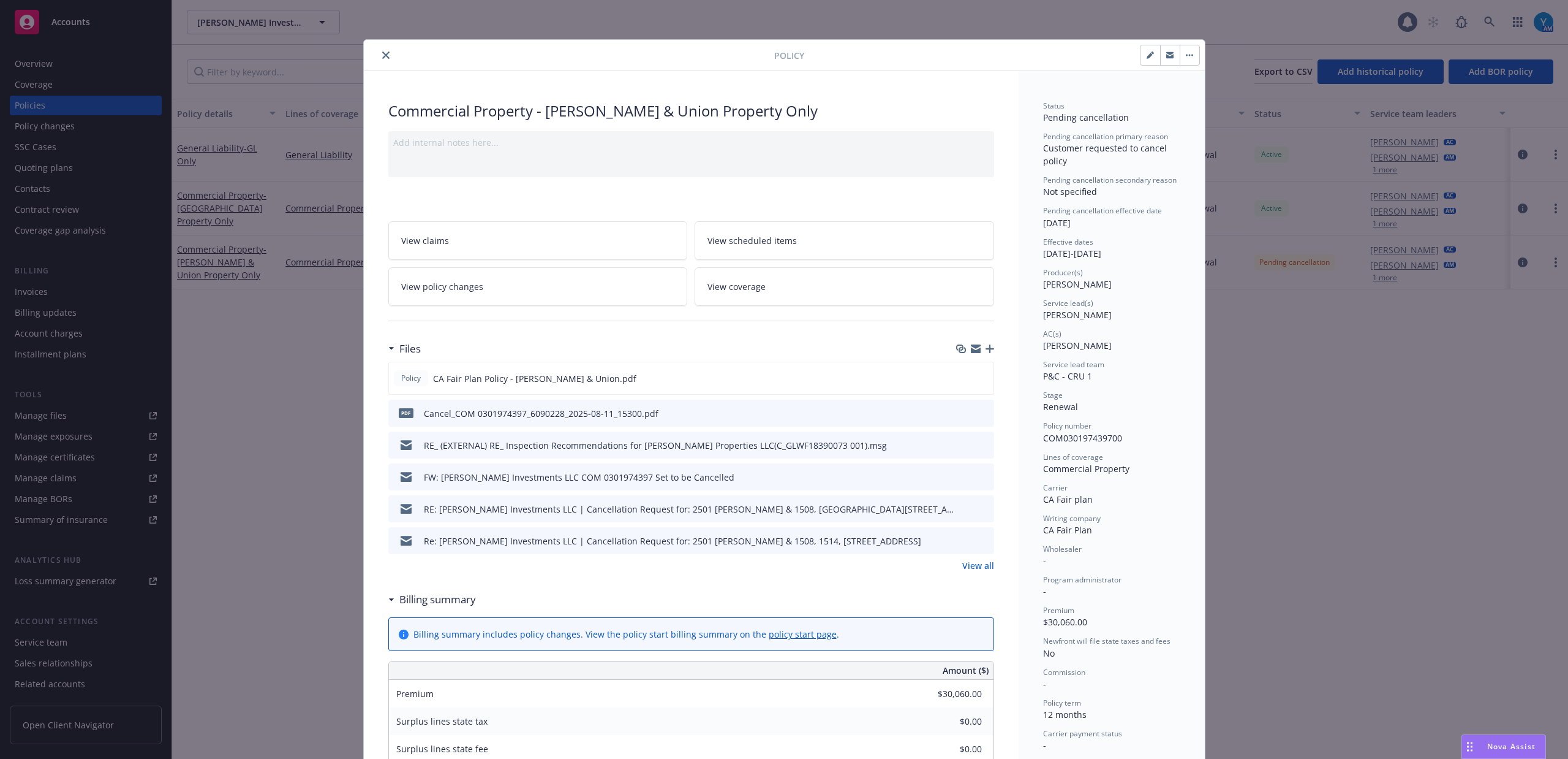
scroll to position [37, 0]
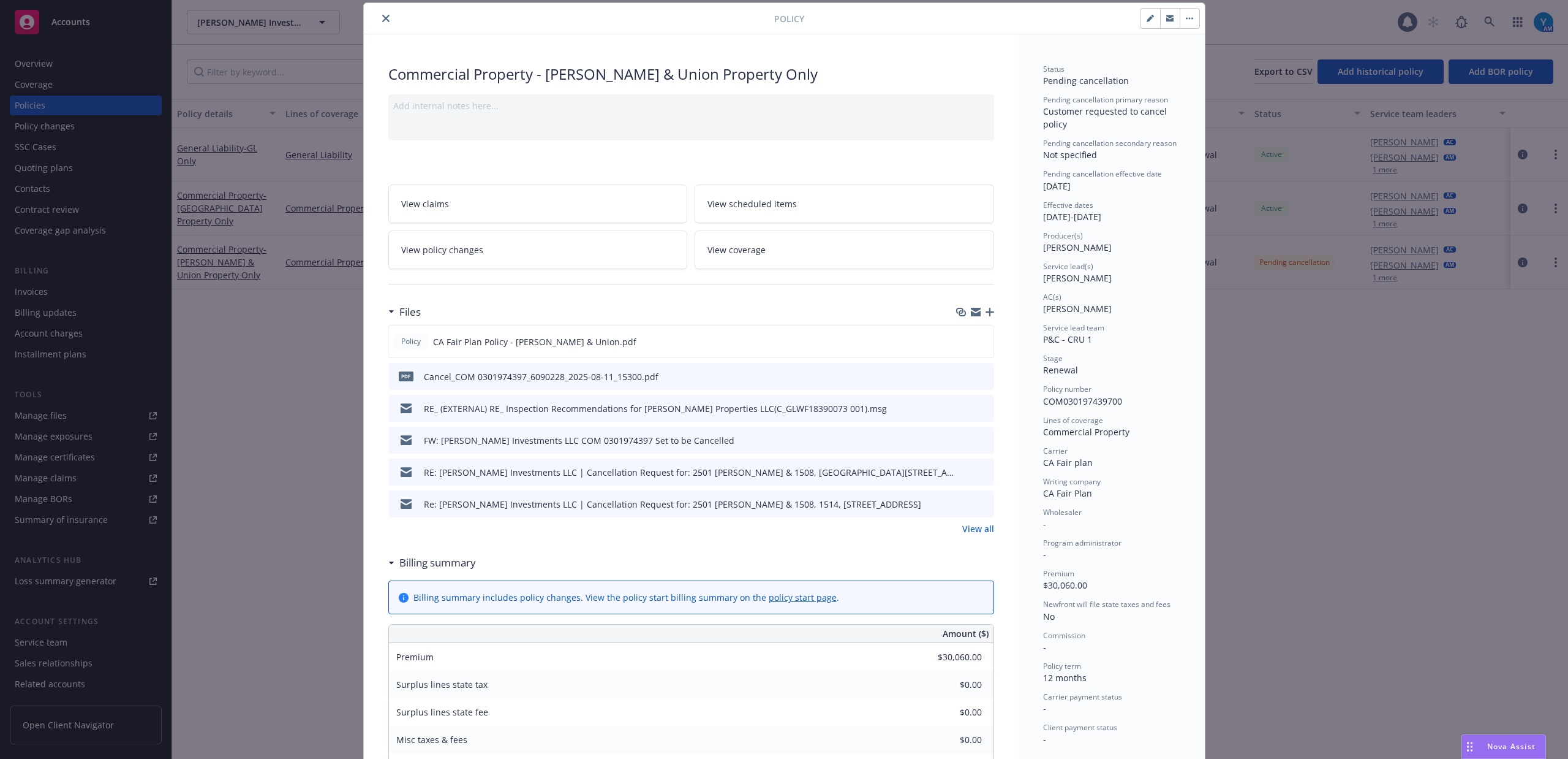
click at [979, 377] on icon "preview file" at bounding box center [982, 376] width 11 height 8
click at [1182, 23] on button "button" at bounding box center [1190, 18] width 20 height 20
click at [382, 16] on icon "close" at bounding box center [386, 18] width 7 height 7
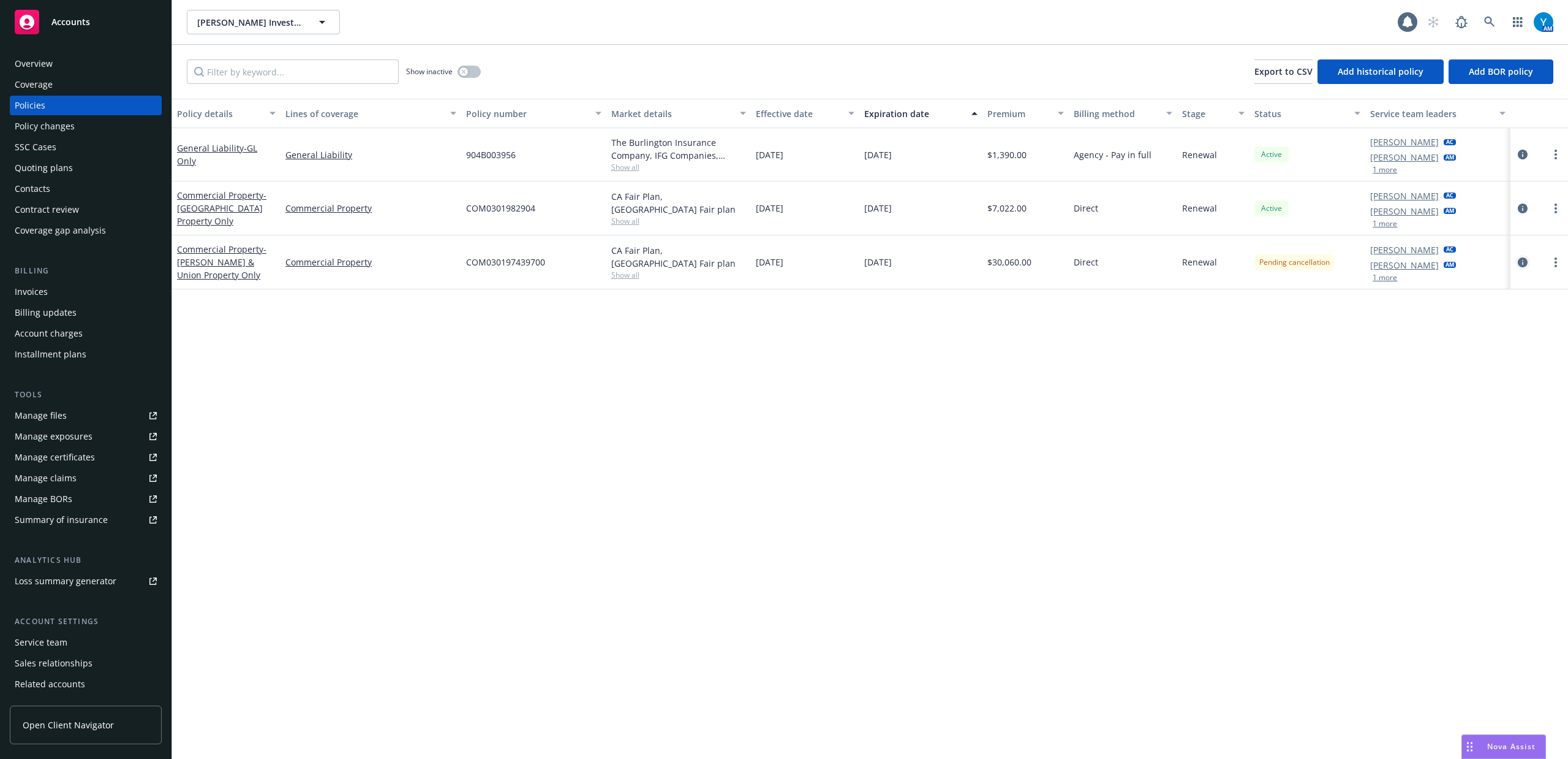
click at [1518, 264] on icon "circleInformation" at bounding box center [1523, 263] width 10 height 10
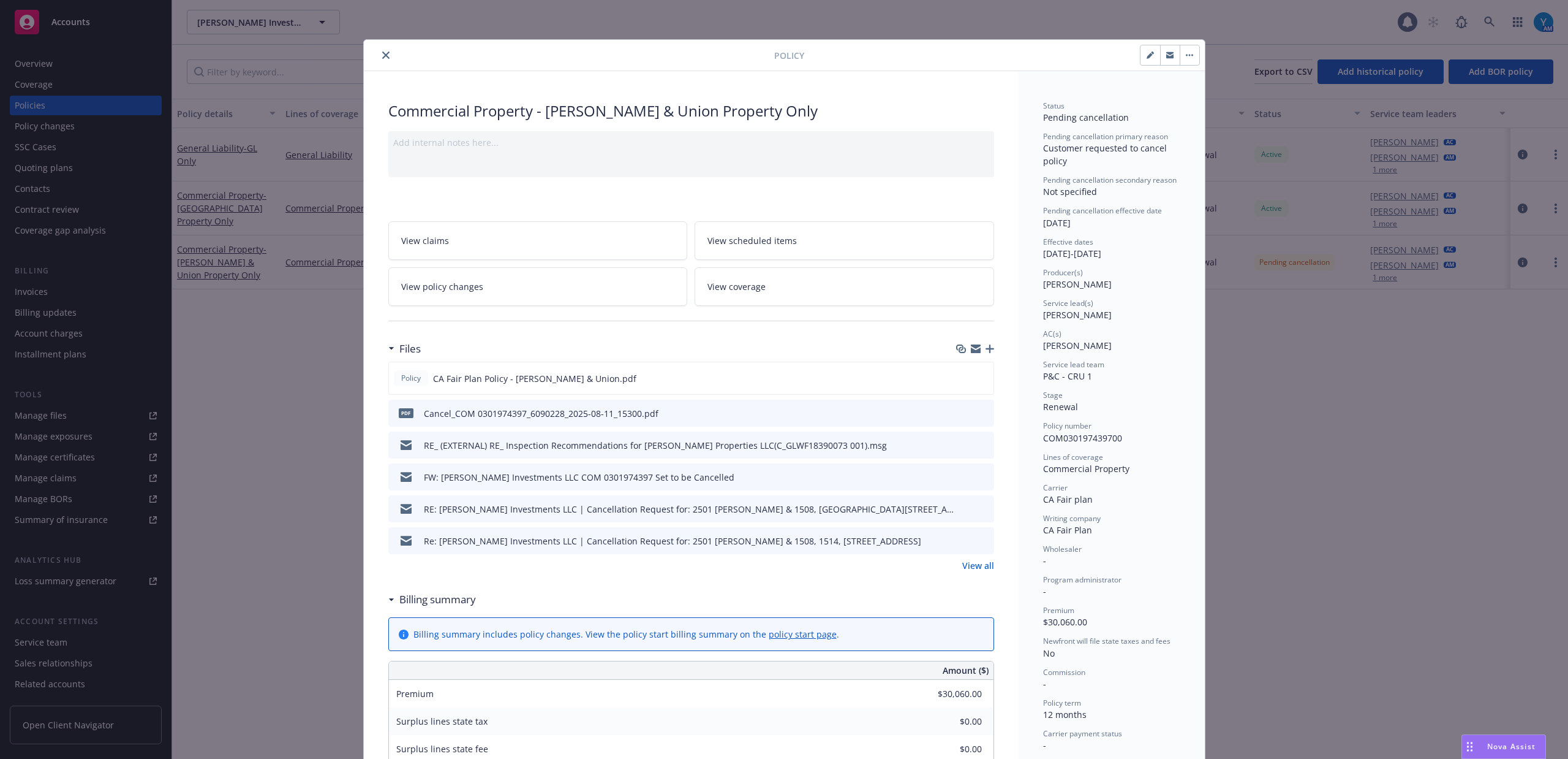
scroll to position [37, 0]
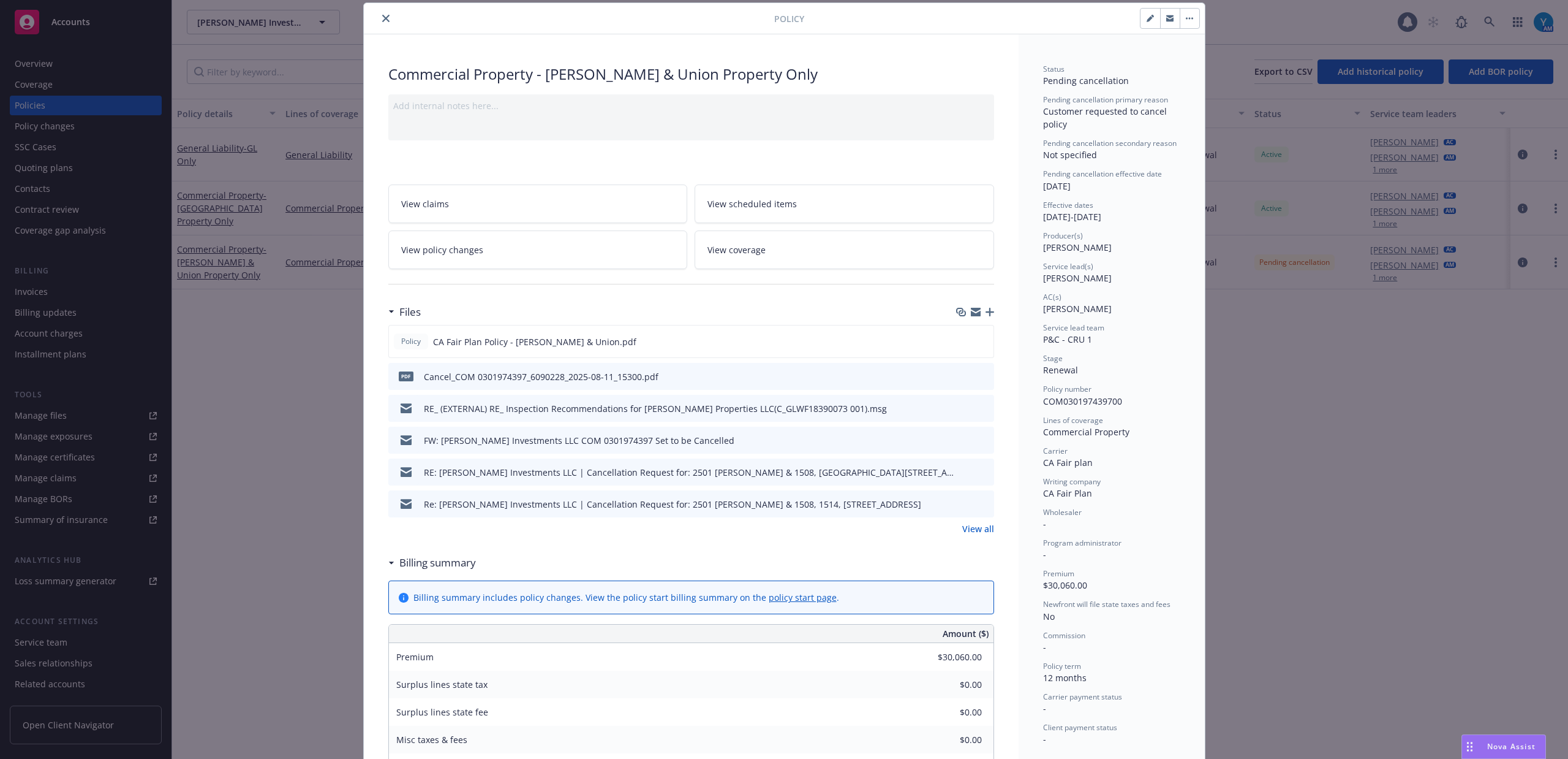
click at [1192, 15] on button "button" at bounding box center [1190, 18] width 20 height 20
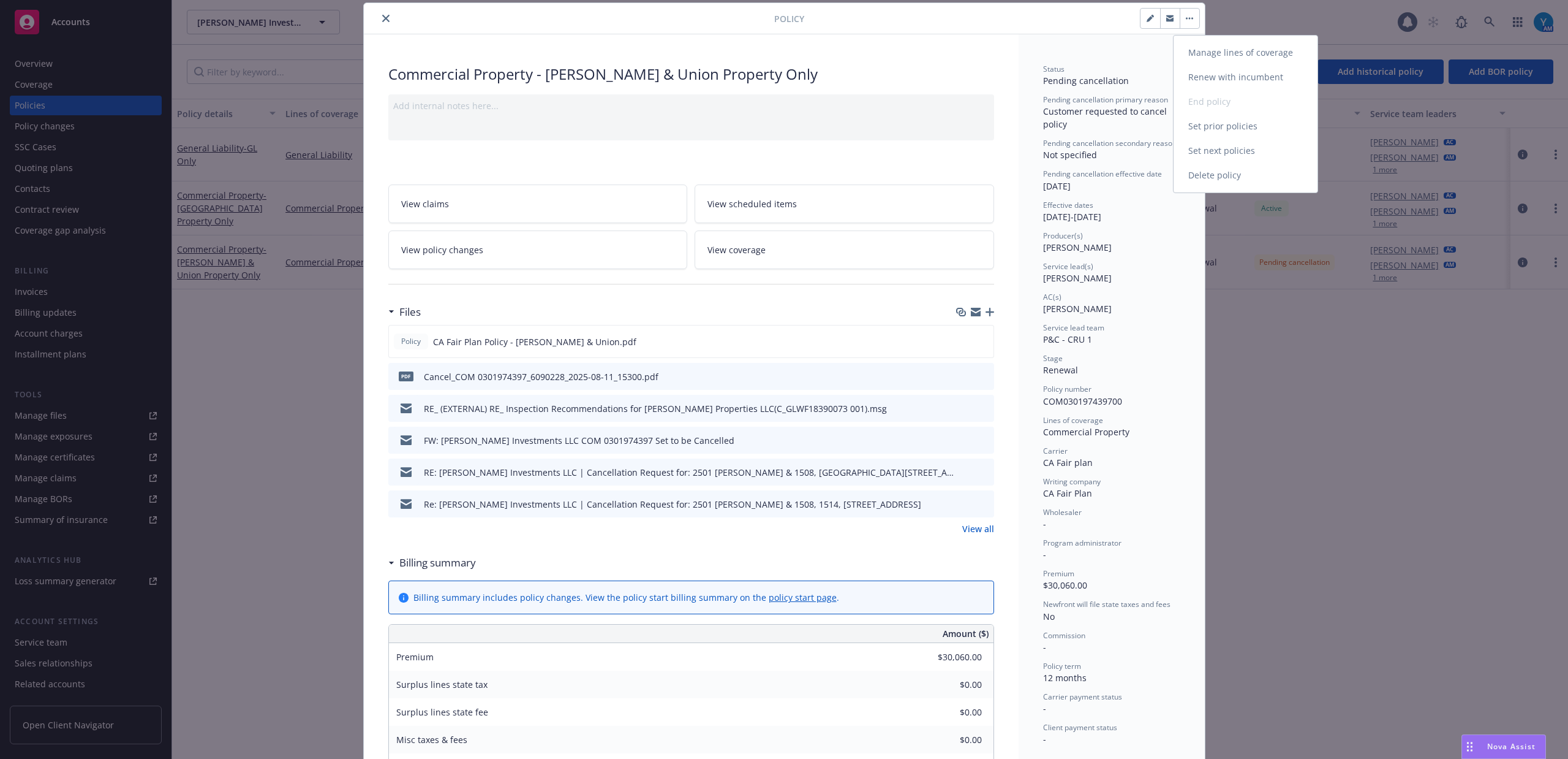
click at [1218, 96] on div "Manage lines of coverage Renew with incumbent End policy Set prior policies Set…" at bounding box center [1245, 114] width 144 height 147
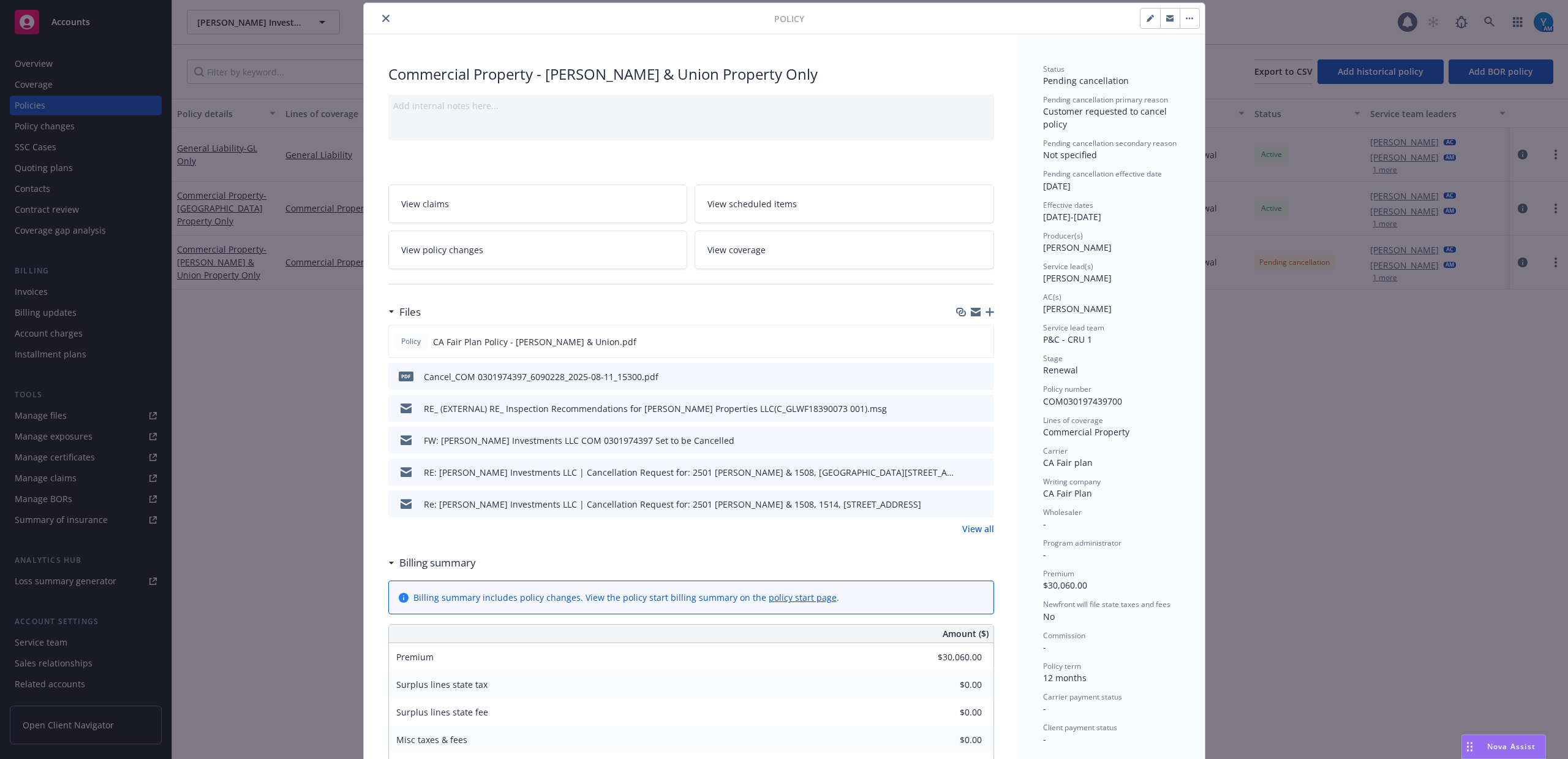
click at [385, 20] on button "close" at bounding box center [386, 18] width 15 height 15
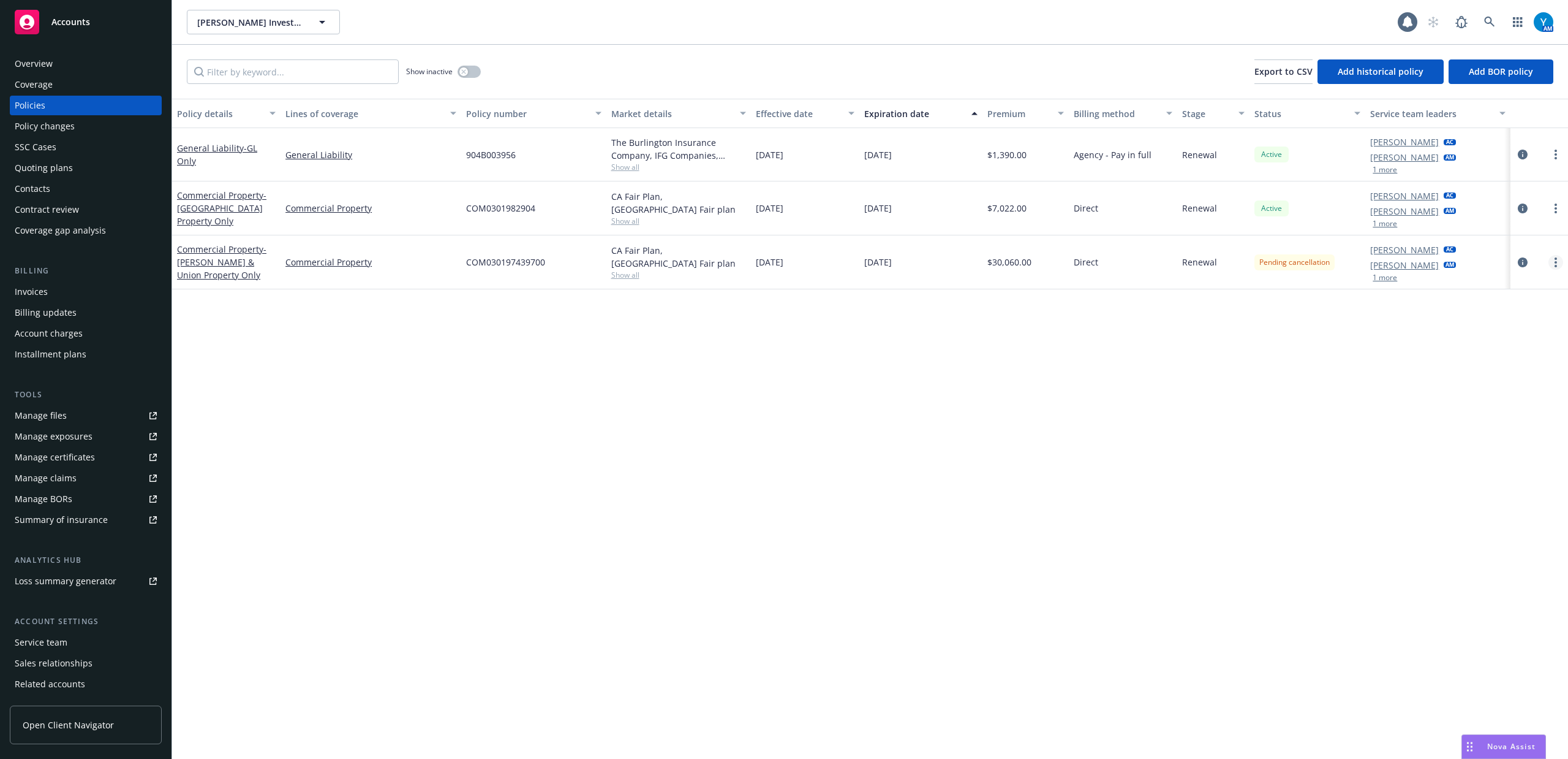
click at [1548, 262] on link "more" at bounding box center [1556, 263] width 15 height 15
drag, startPoint x: 961, startPoint y: 446, endPoint x: 647, endPoint y: 371, distance: 322.8
click at [959, 445] on div "Policy details Lines of coverage Policy number Market details Effective date Ex…" at bounding box center [870, 441] width 1396 height 684
click at [47, 128] on div "Policy changes" at bounding box center [45, 126] width 60 height 20
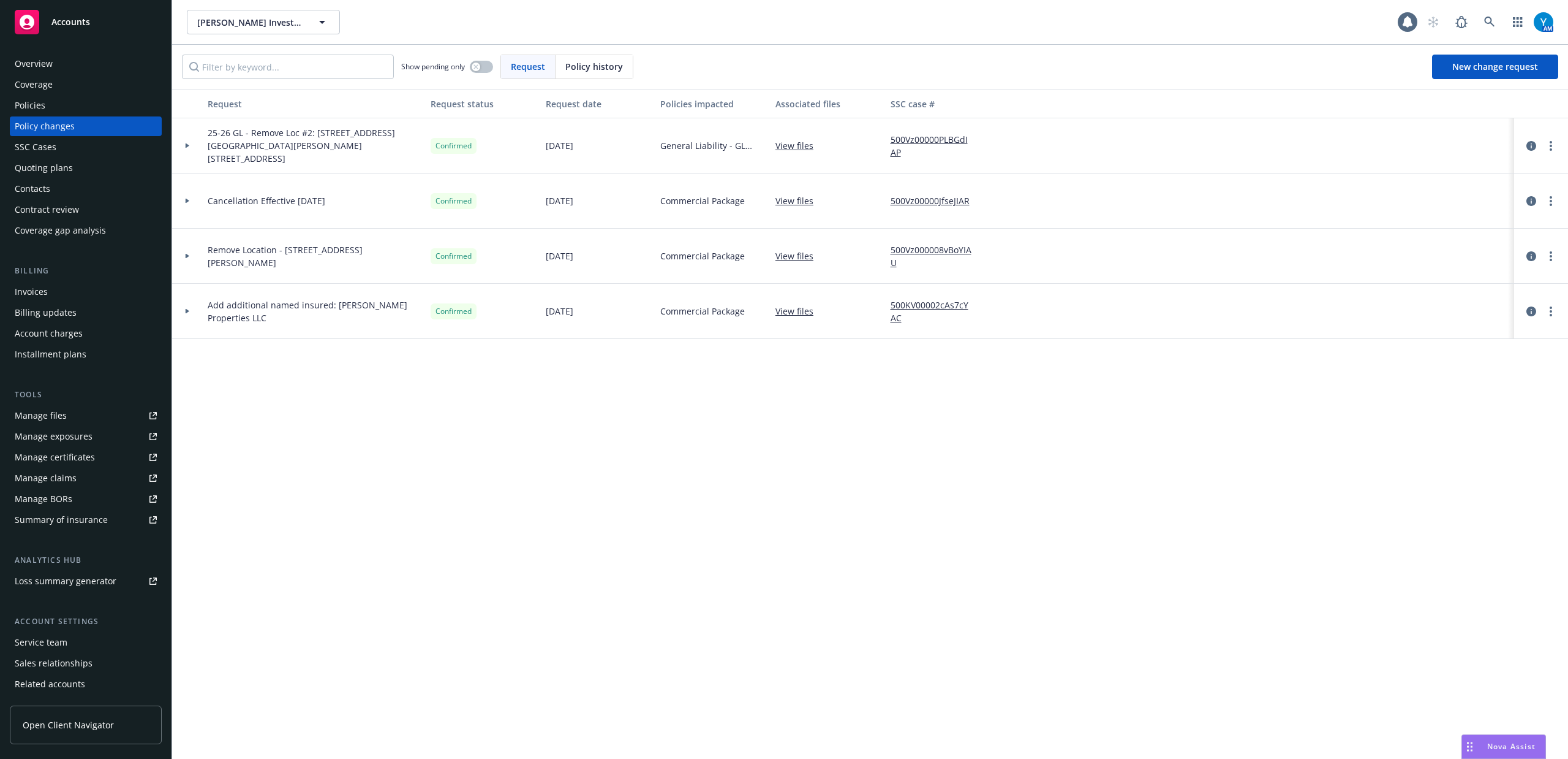
click at [597, 67] on span "Policy history" at bounding box center [593, 66] width 57 height 12
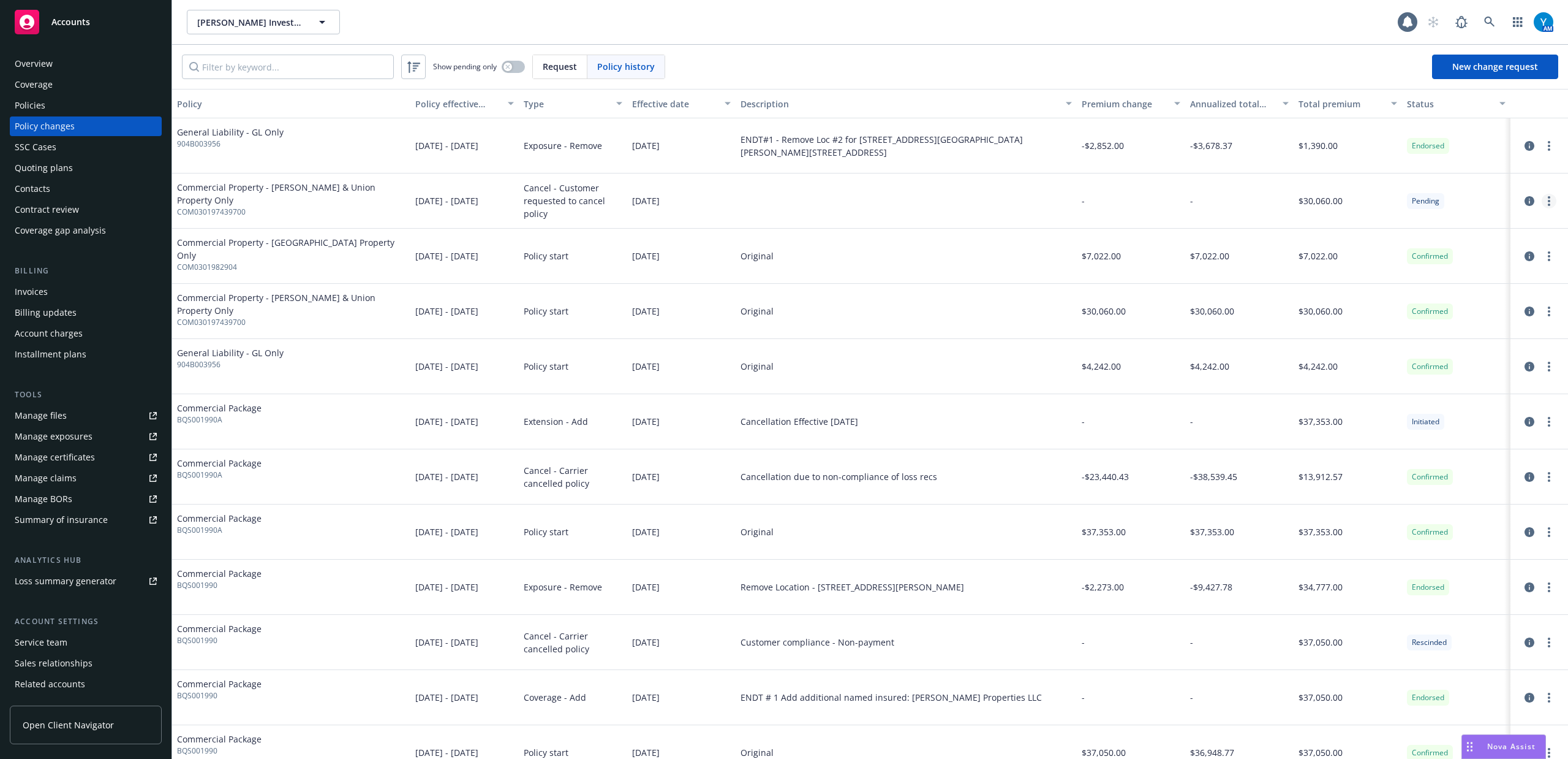
click at [1548, 197] on circle "more" at bounding box center [1549, 197] width 2 height 2
click at [1403, 270] on link "Edit/Rescind policy change" at bounding box center [1438, 274] width 210 height 24
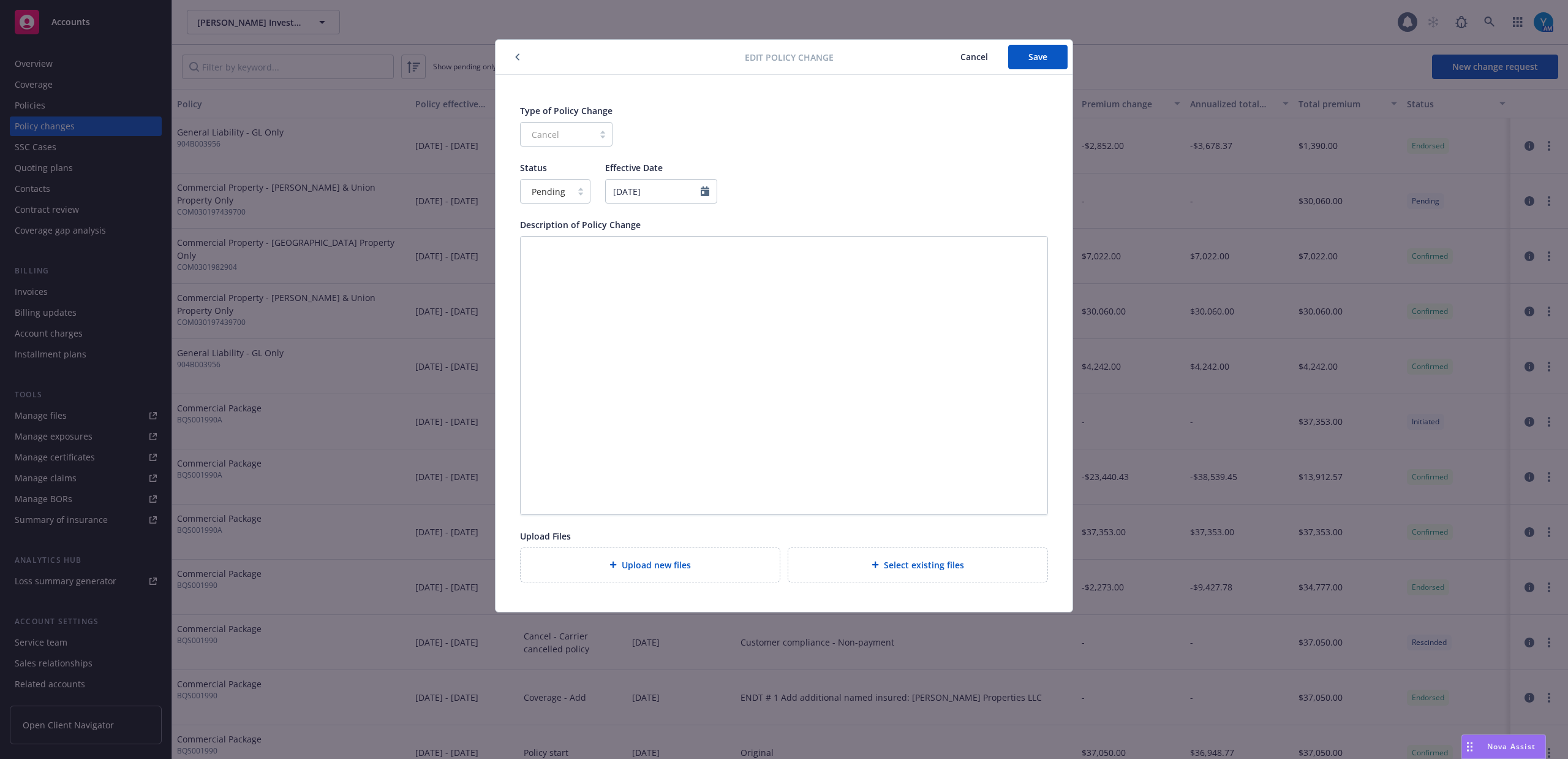
click at [577, 191] on div at bounding box center [581, 191] width 18 height 10
click at [573, 237] on div "Confirmed" at bounding box center [555, 245] width 70 height 22
click at [1049, 54] on button "Save" at bounding box center [1037, 57] width 59 height 24
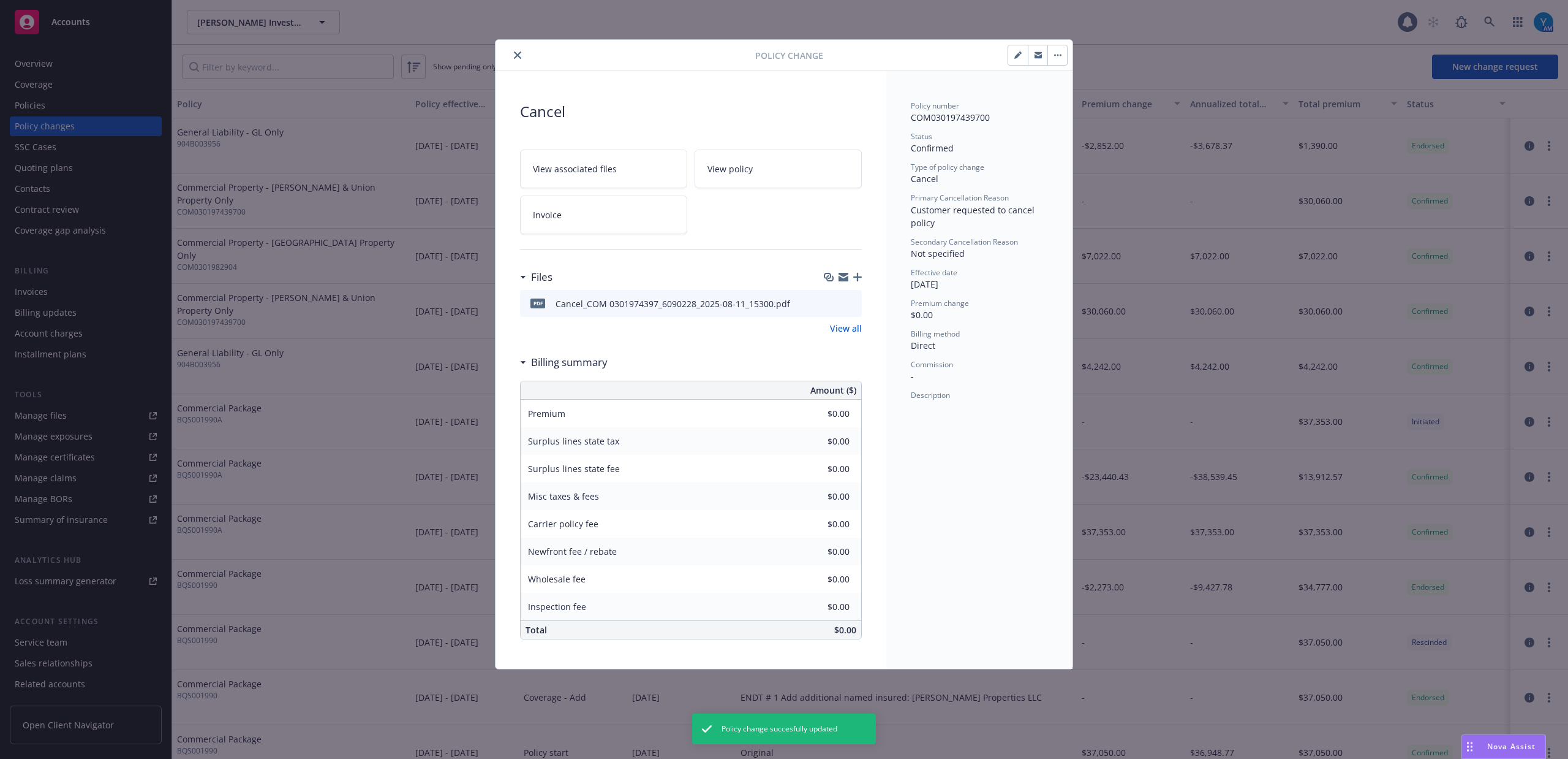
click at [1025, 59] on button "button" at bounding box center [1018, 56] width 20 height 20
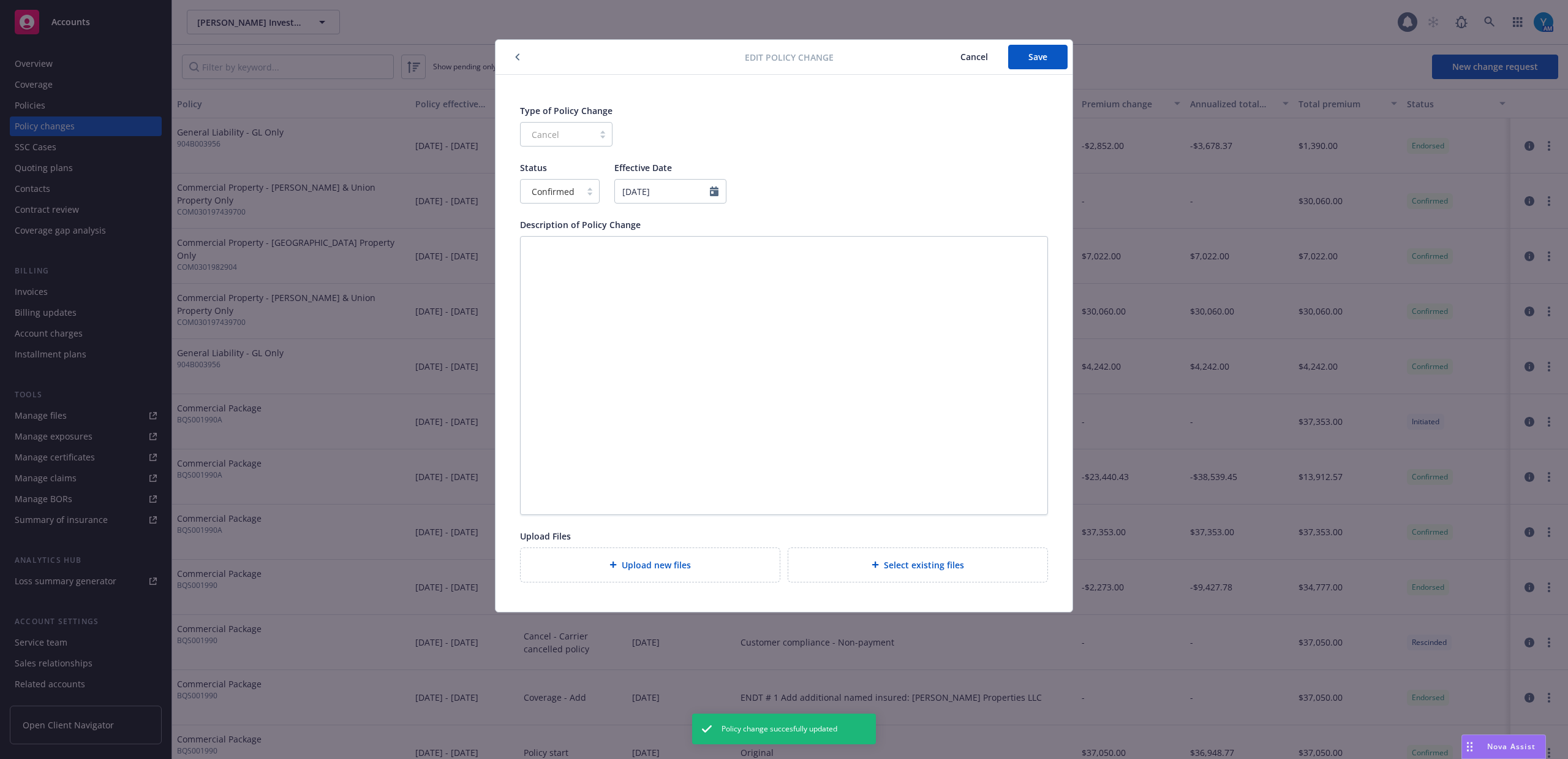
click at [516, 57] on icon "button" at bounding box center [518, 57] width 5 height 7
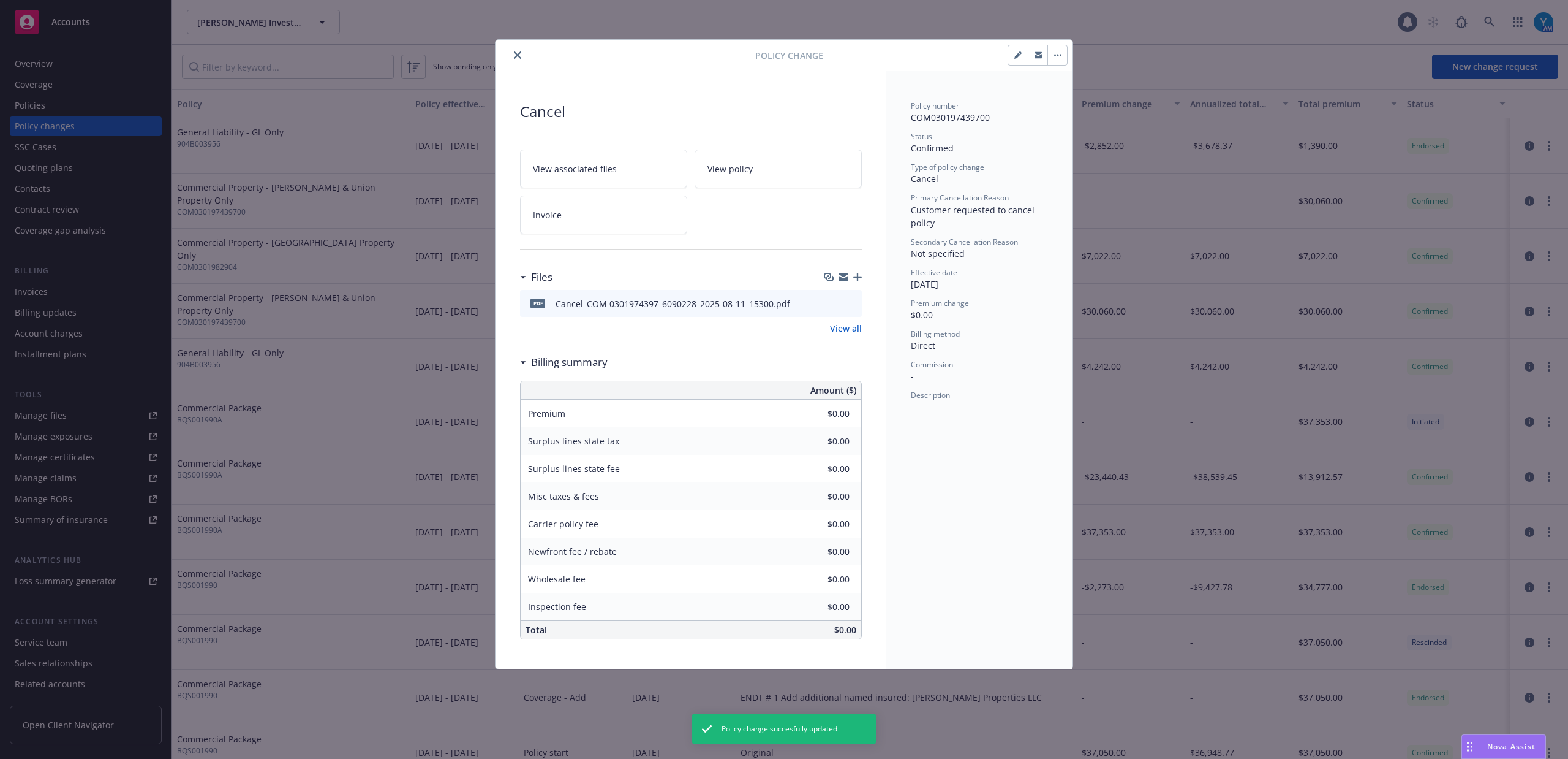
click at [1059, 60] on button "button" at bounding box center [1057, 56] width 20 height 20
click at [1091, 133] on link "Edit billing info" at bounding box center [1152, 138] width 210 height 24
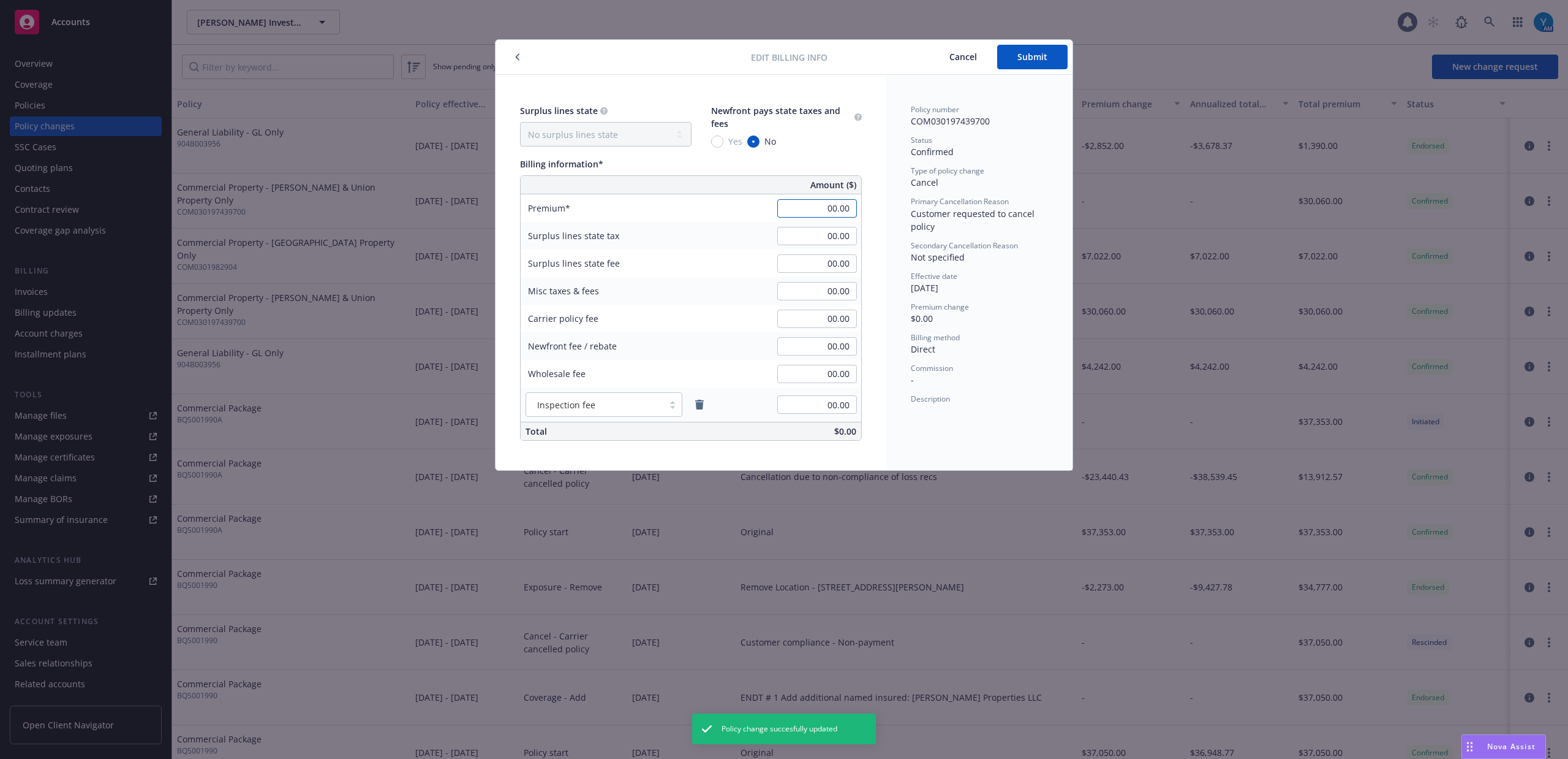
click at [817, 209] on input "00.00" at bounding box center [817, 209] width 80 height 18
type input "-23,717.00"
click at [878, 131] on div "Surplus lines state No surplus lines state Alaska Alabama Arkansas Arizona Cali…" at bounding box center [691, 272] width 391 height 395
click at [697, 401] on icon "remove" at bounding box center [700, 405] width 8 height 10
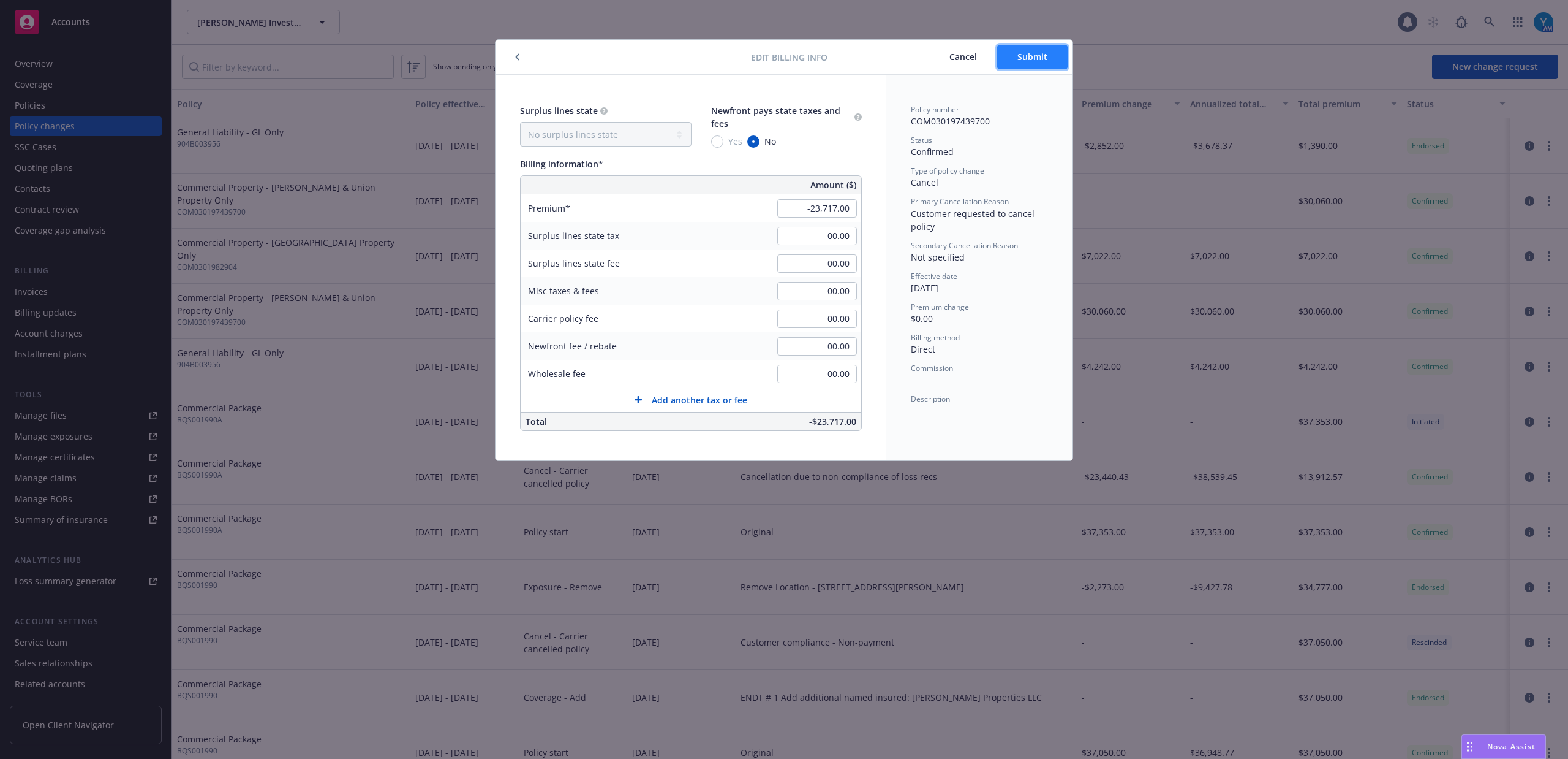
click at [1005, 52] on button "Submit" at bounding box center [1032, 57] width 71 height 24
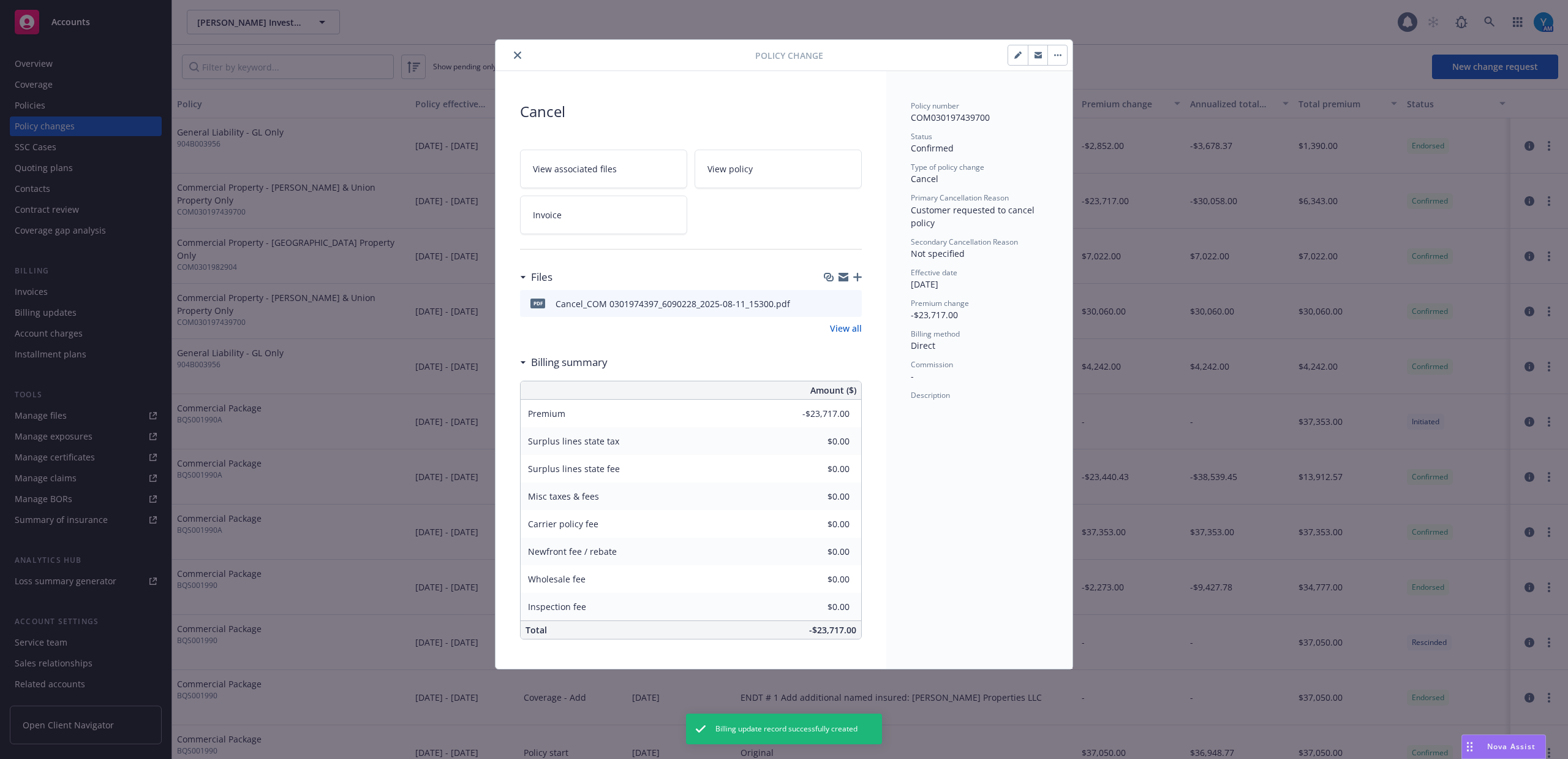
click at [519, 54] on icon "close" at bounding box center [517, 55] width 7 height 7
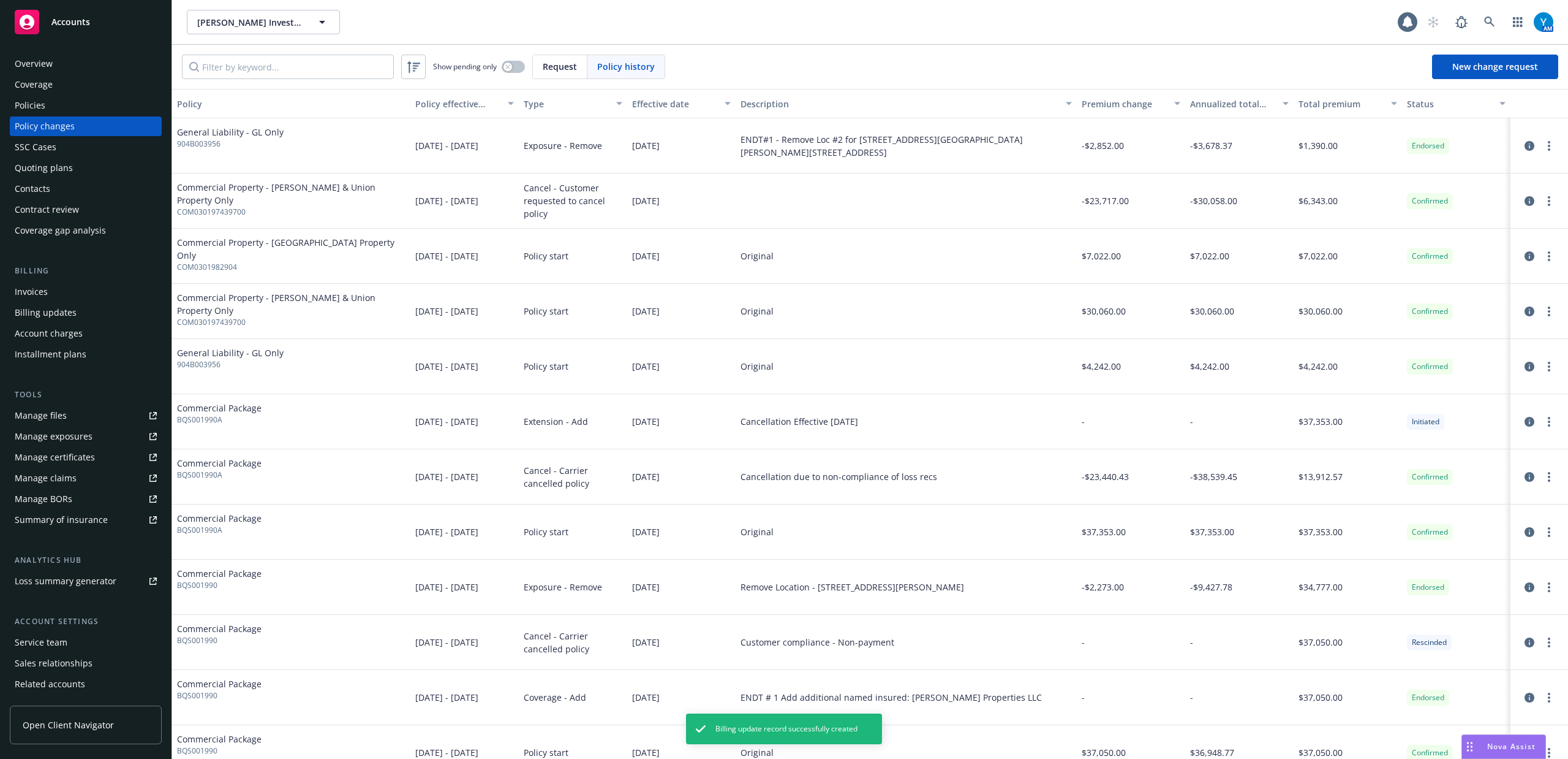
click at [43, 104] on div "Policies" at bounding box center [30, 106] width 31 height 20
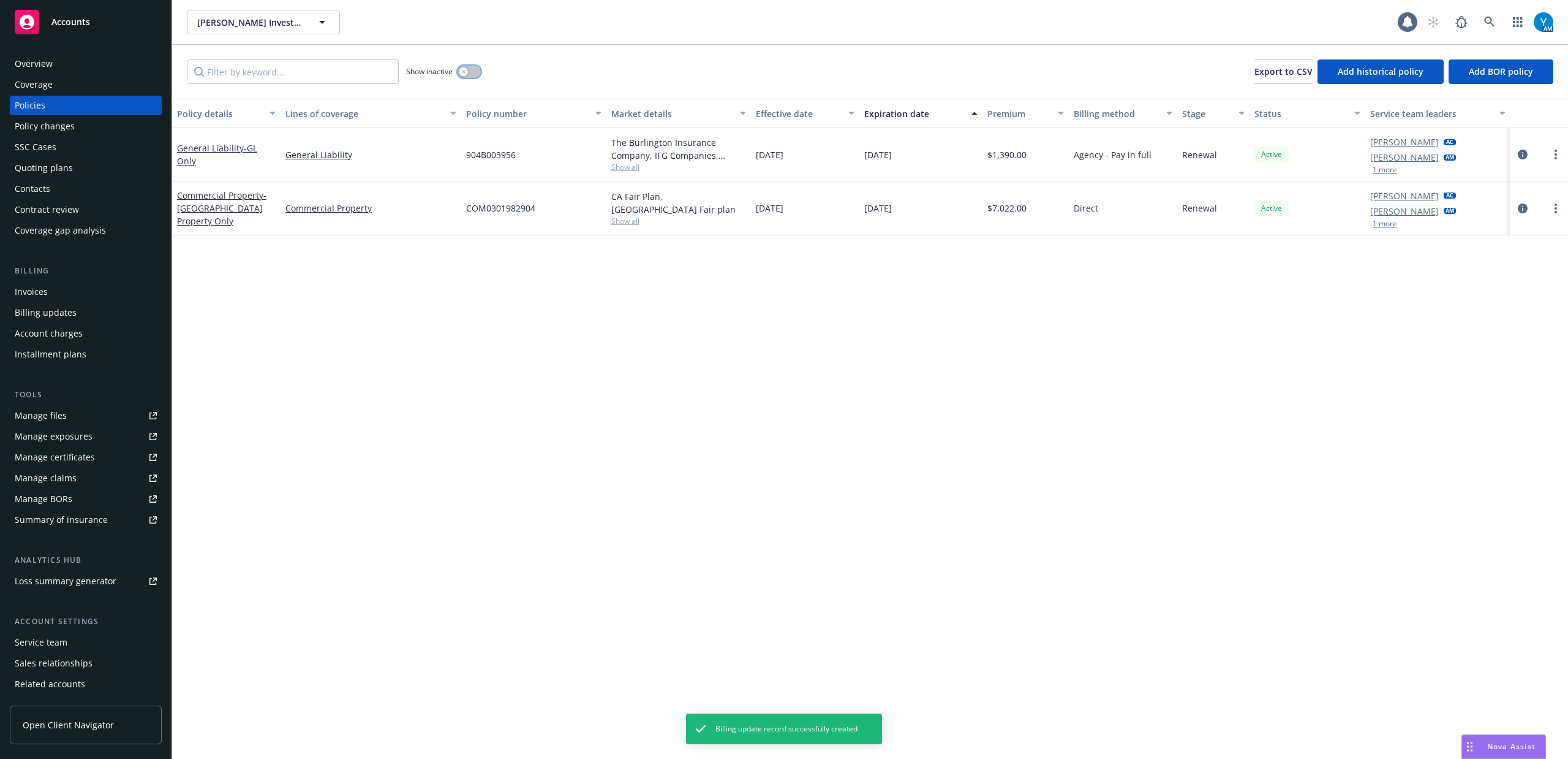
click at [469, 71] on button "button" at bounding box center [469, 71] width 23 height 12
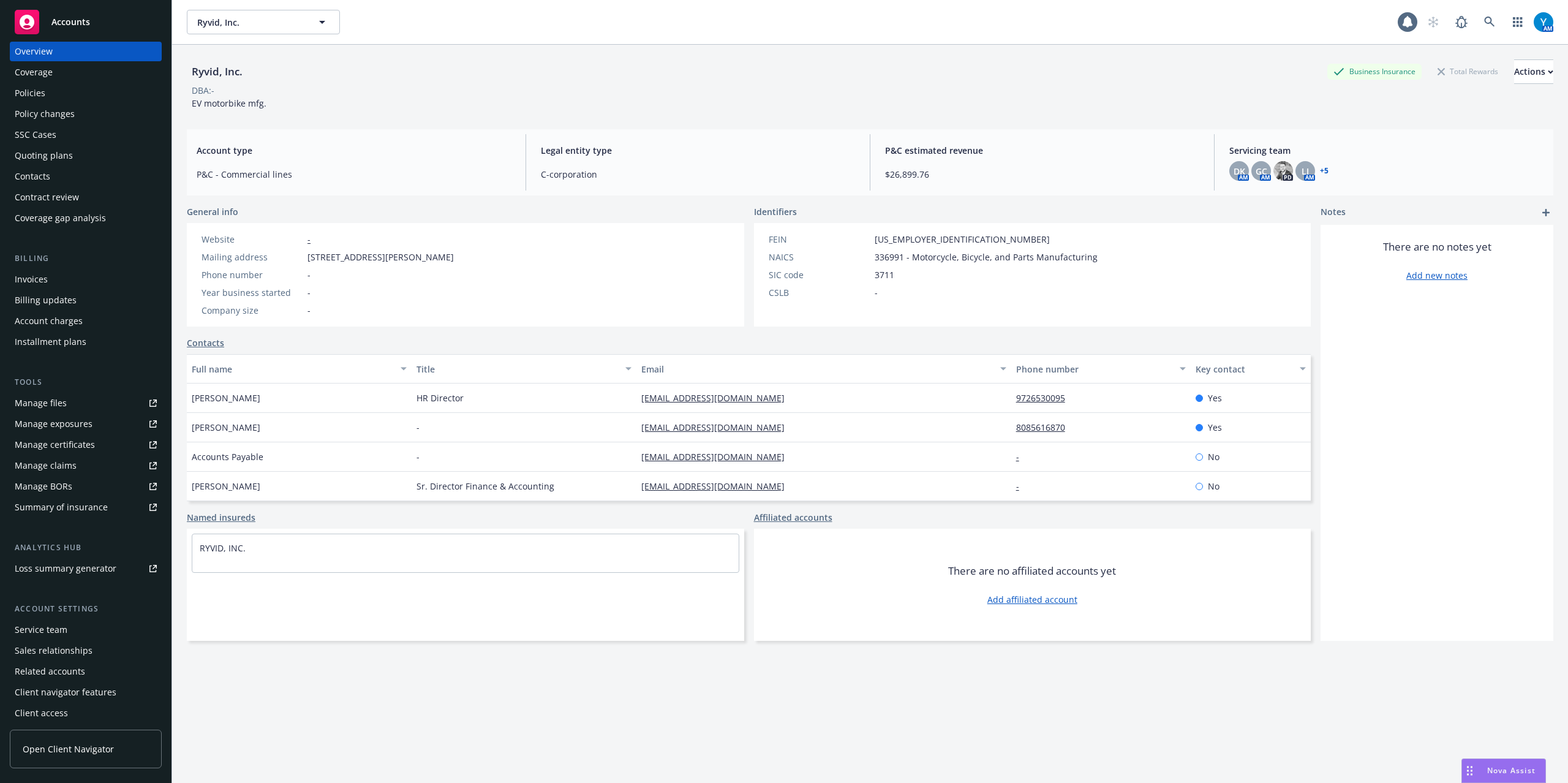
scroll to position [15, 0]
click at [47, 81] on div "Policies" at bounding box center [86, 91] width 142 height 20
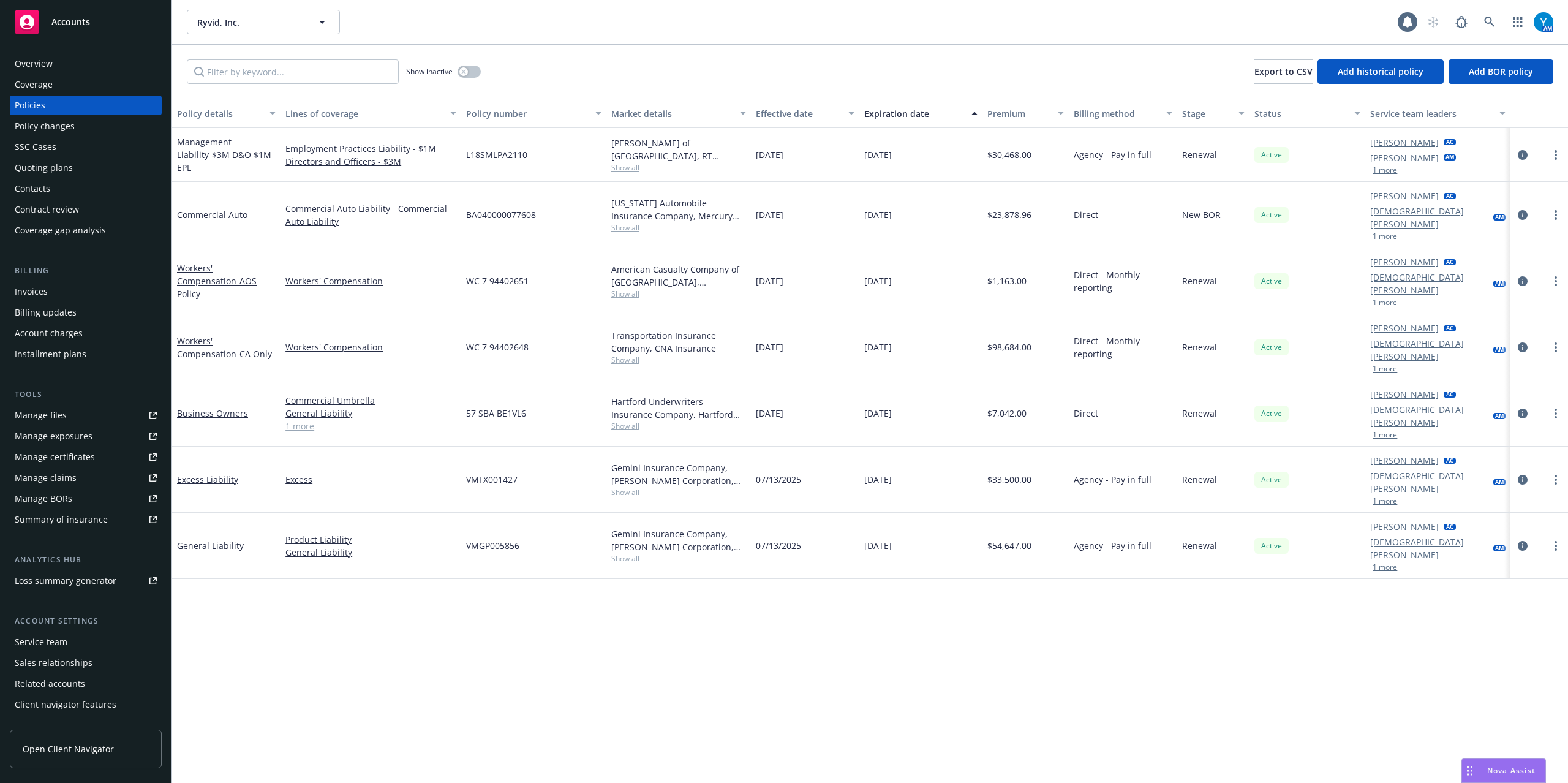
click at [55, 59] on div "Overview" at bounding box center [86, 64] width 142 height 20
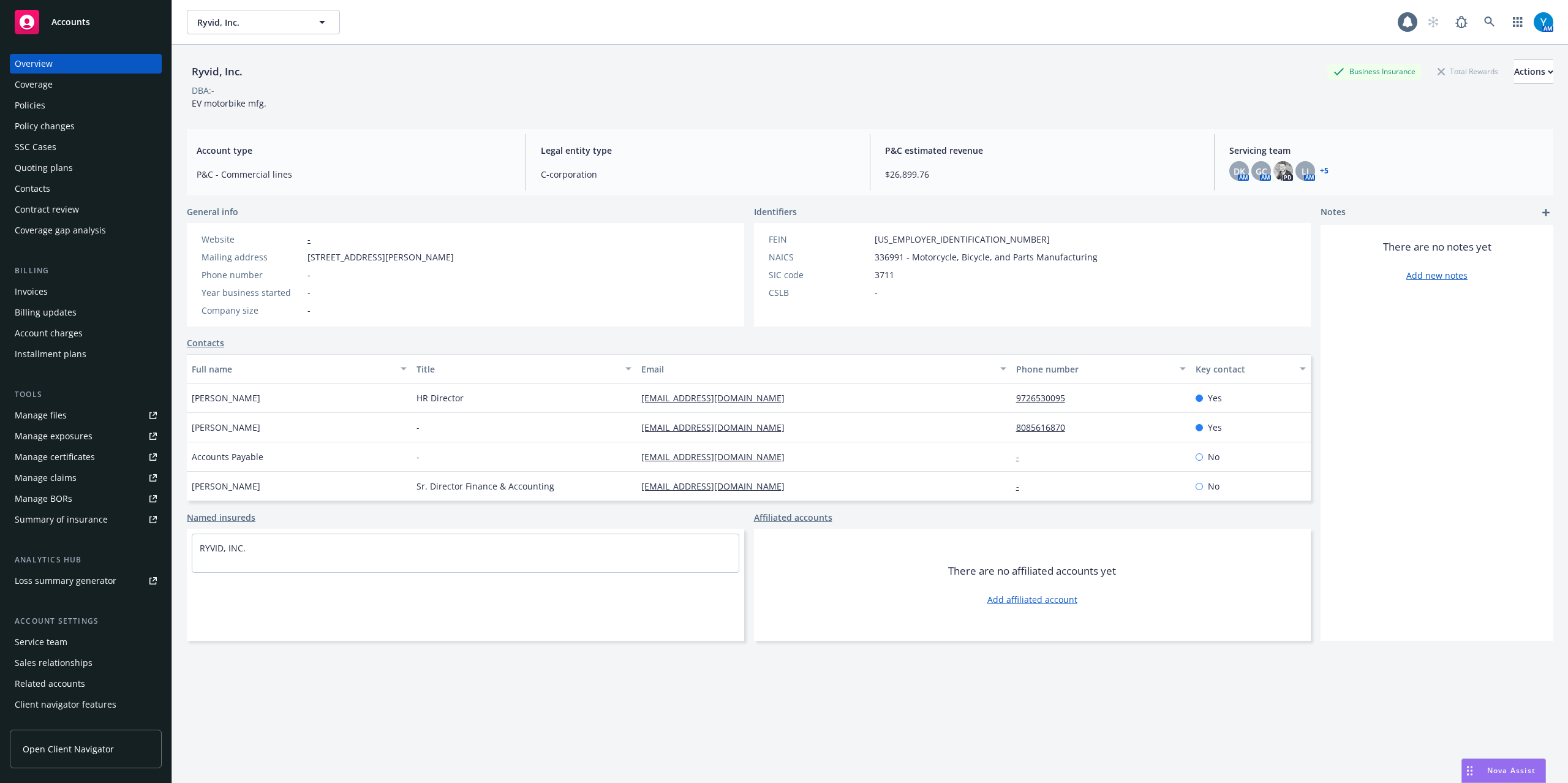
click at [32, 106] on div "Policies" at bounding box center [30, 106] width 31 height 20
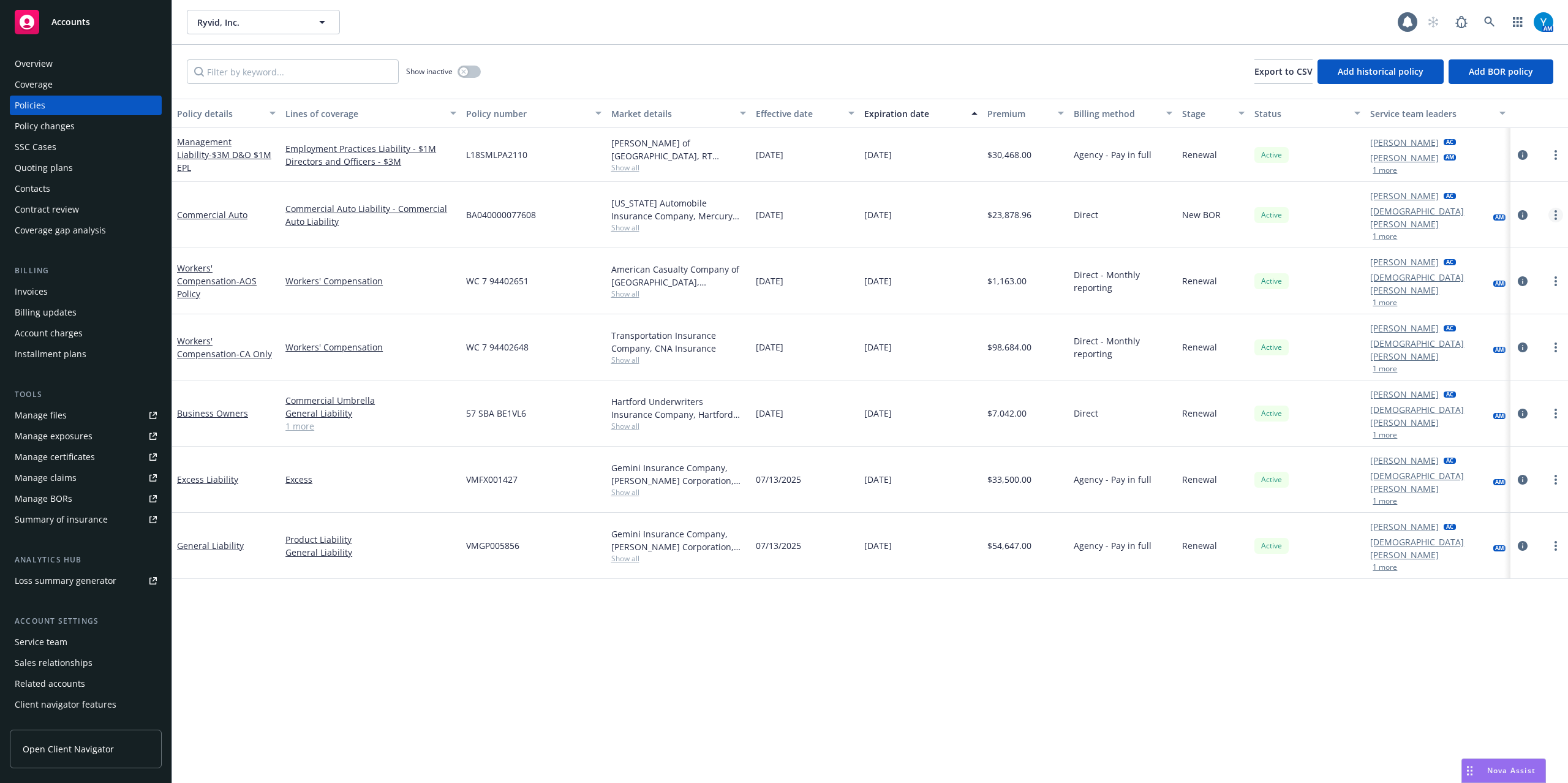
click at [1551, 211] on link "more" at bounding box center [1556, 215] width 15 height 15
drag, startPoint x: 1485, startPoint y: 380, endPoint x: 1497, endPoint y: 383, distance: 12.4
click at [1486, 382] on link "Copy logging email" at bounding box center [1490, 380] width 144 height 24
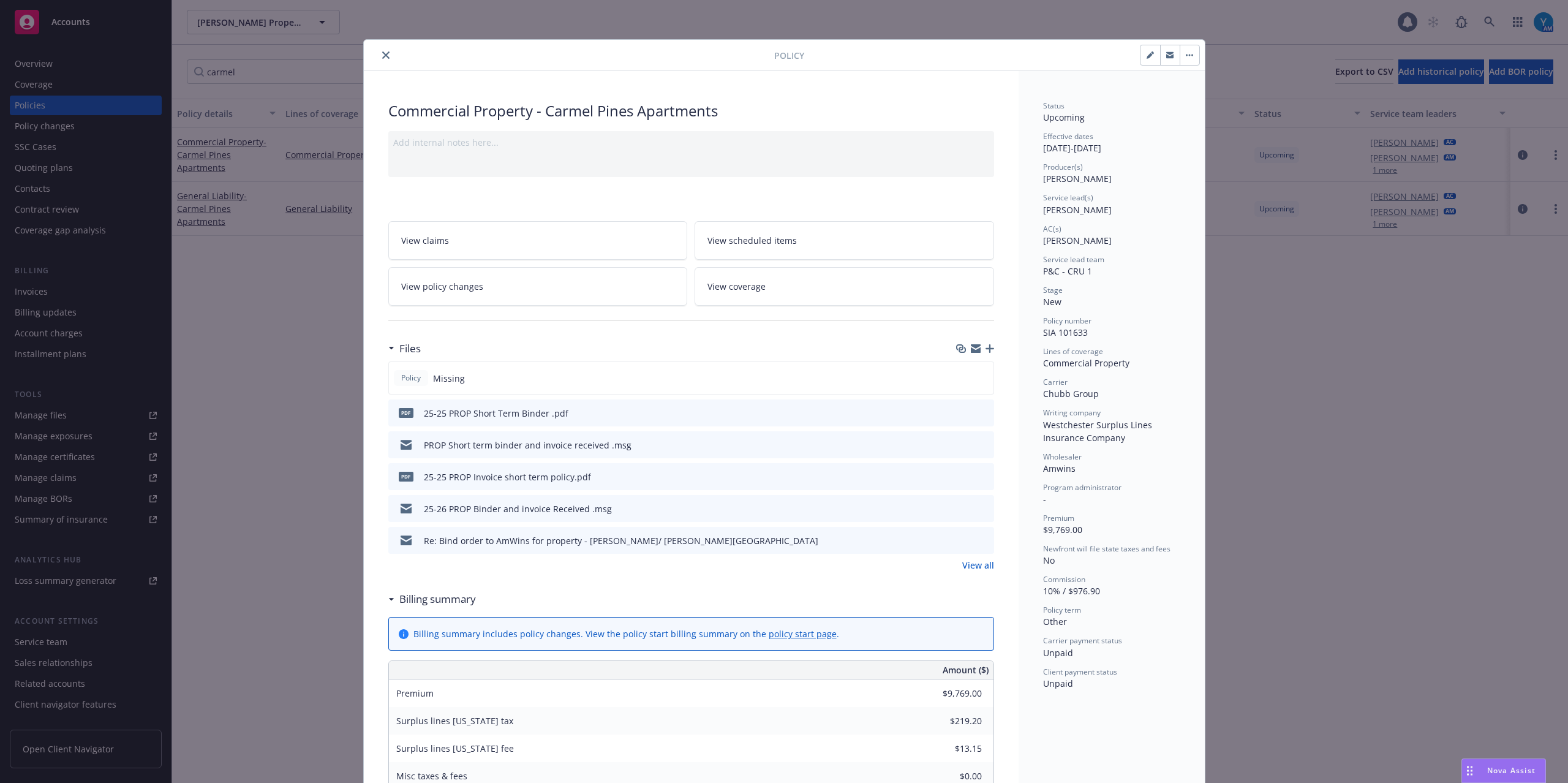
click at [379, 55] on button "close" at bounding box center [386, 55] width 15 height 15
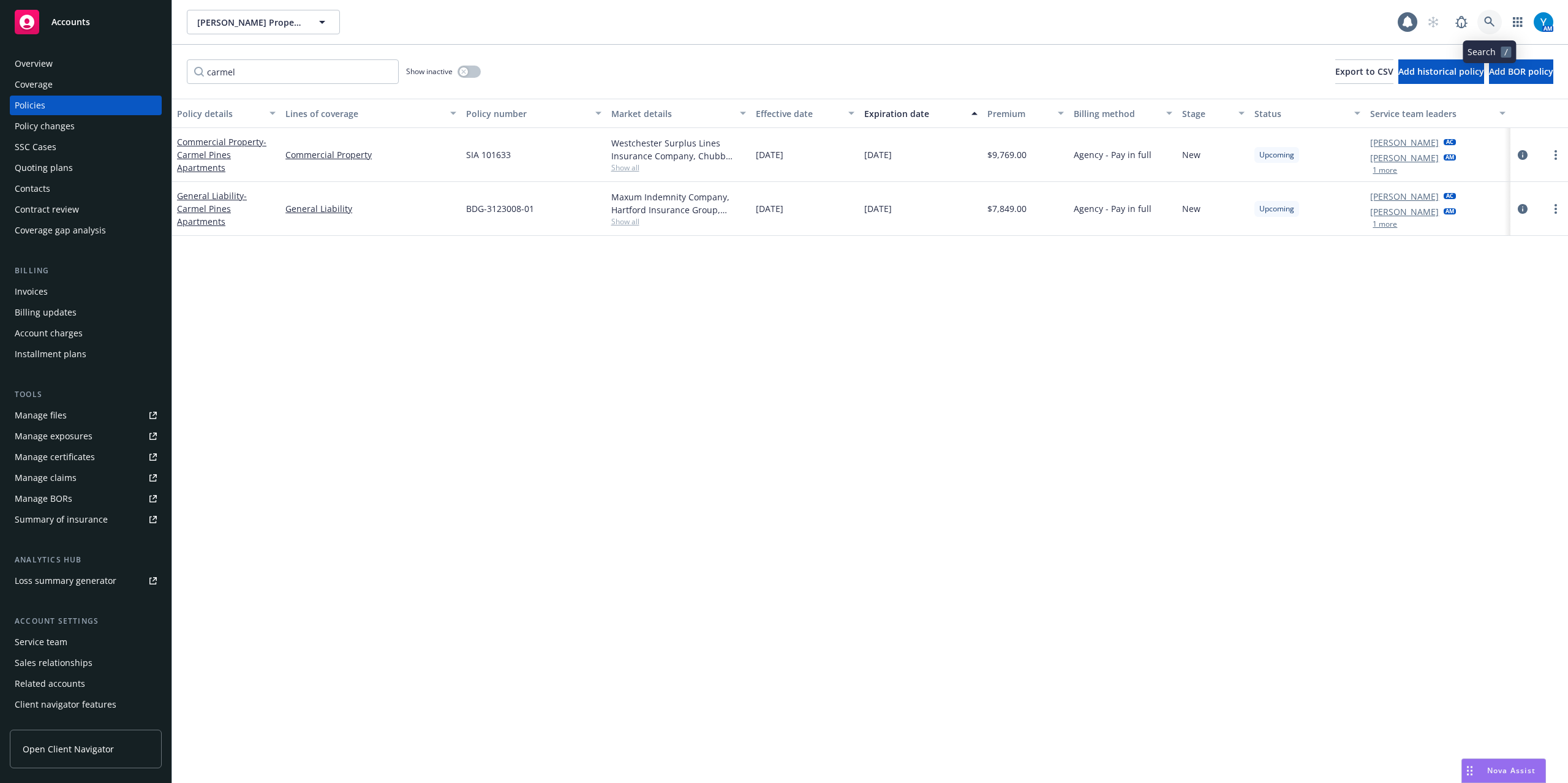
click at [1491, 20] on link at bounding box center [1489, 22] width 24 height 24
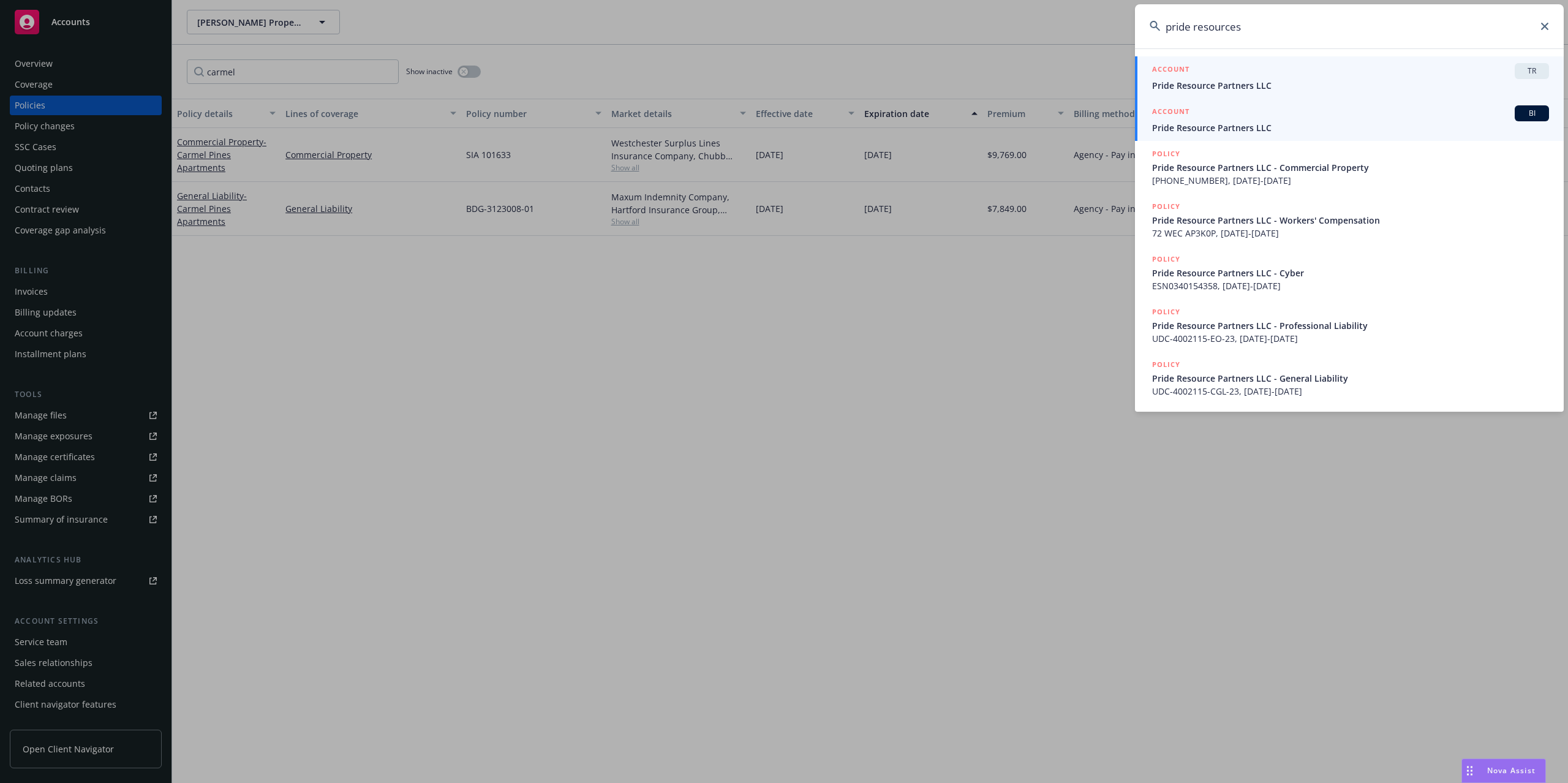
type input "pride resources"
click at [1233, 124] on span "Pride Resource Partners LLC" at bounding box center [1350, 127] width 397 height 12
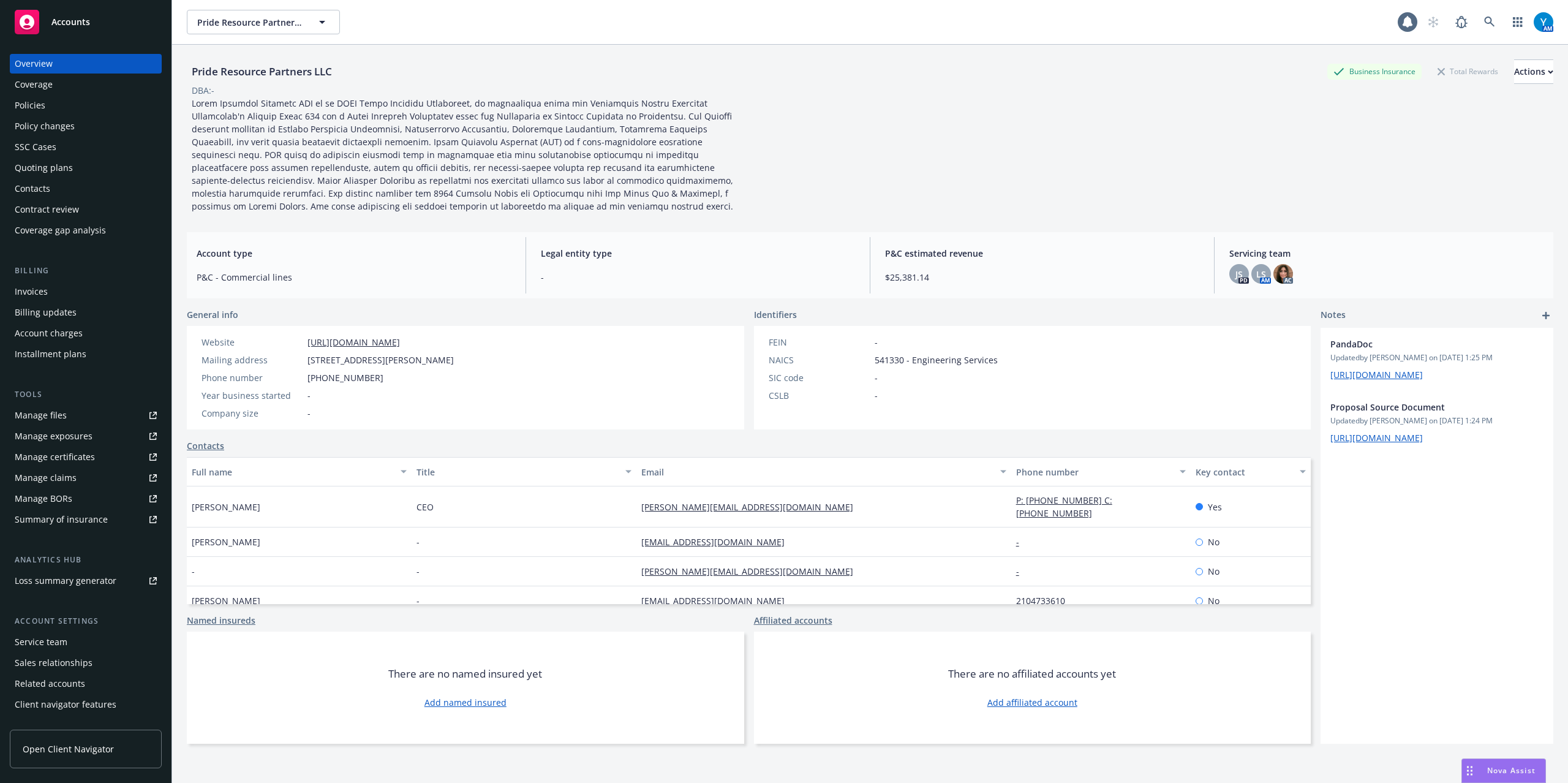
click at [52, 111] on div "Policies" at bounding box center [86, 106] width 142 height 20
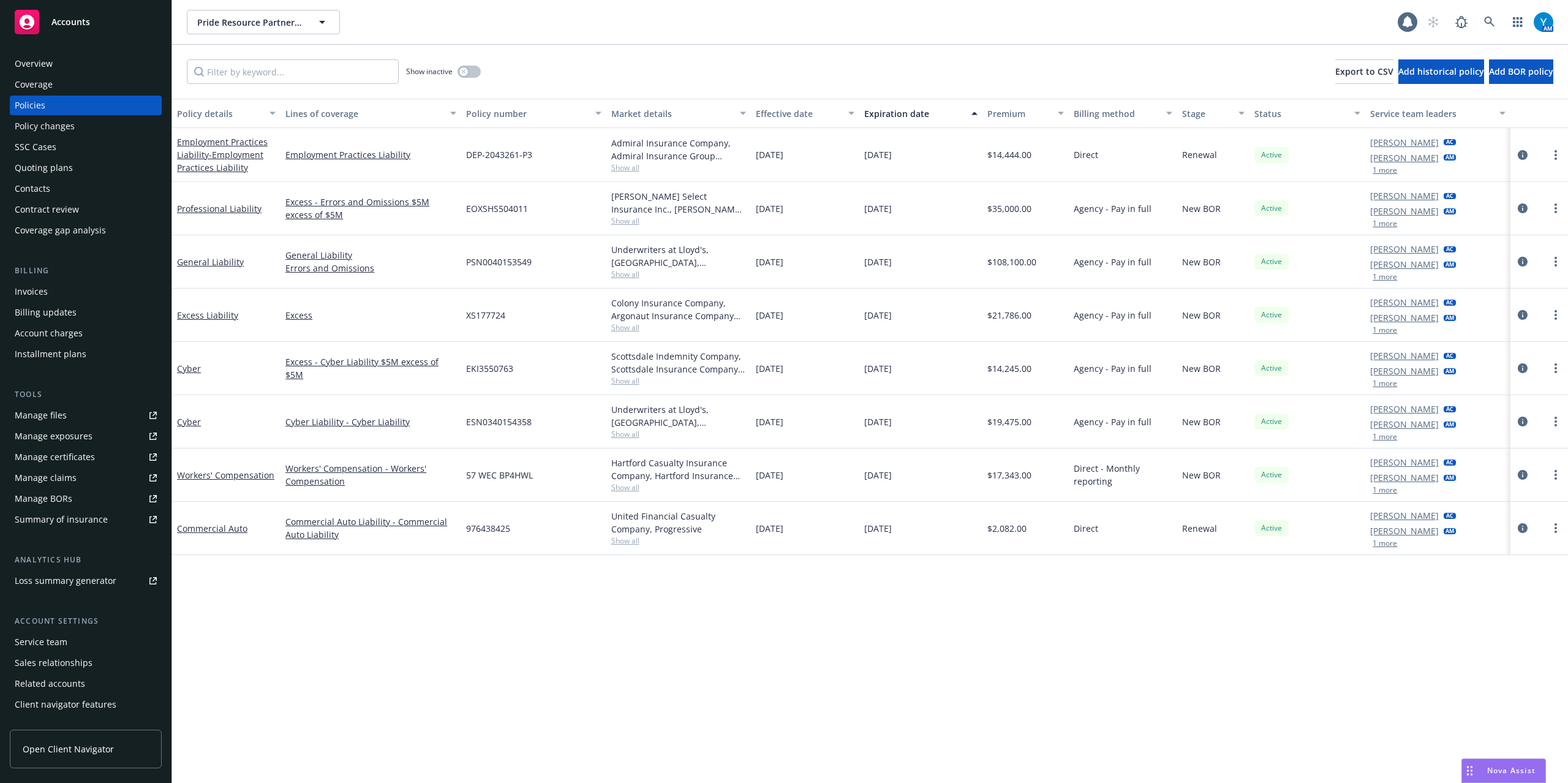
click at [50, 289] on div "Invoices" at bounding box center [86, 292] width 142 height 20
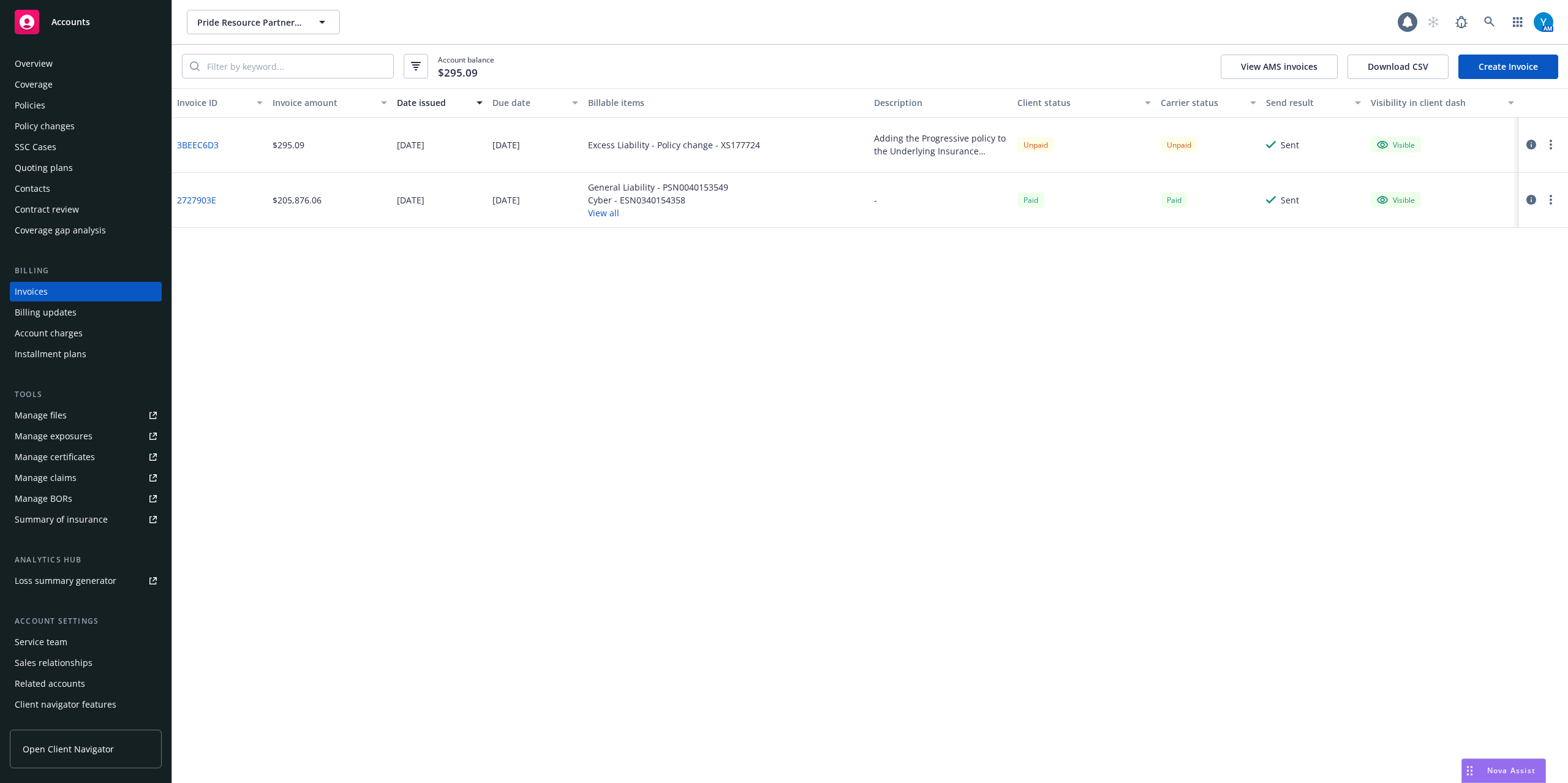
click at [1534, 145] on icon "button" at bounding box center [1531, 145] width 10 height 10
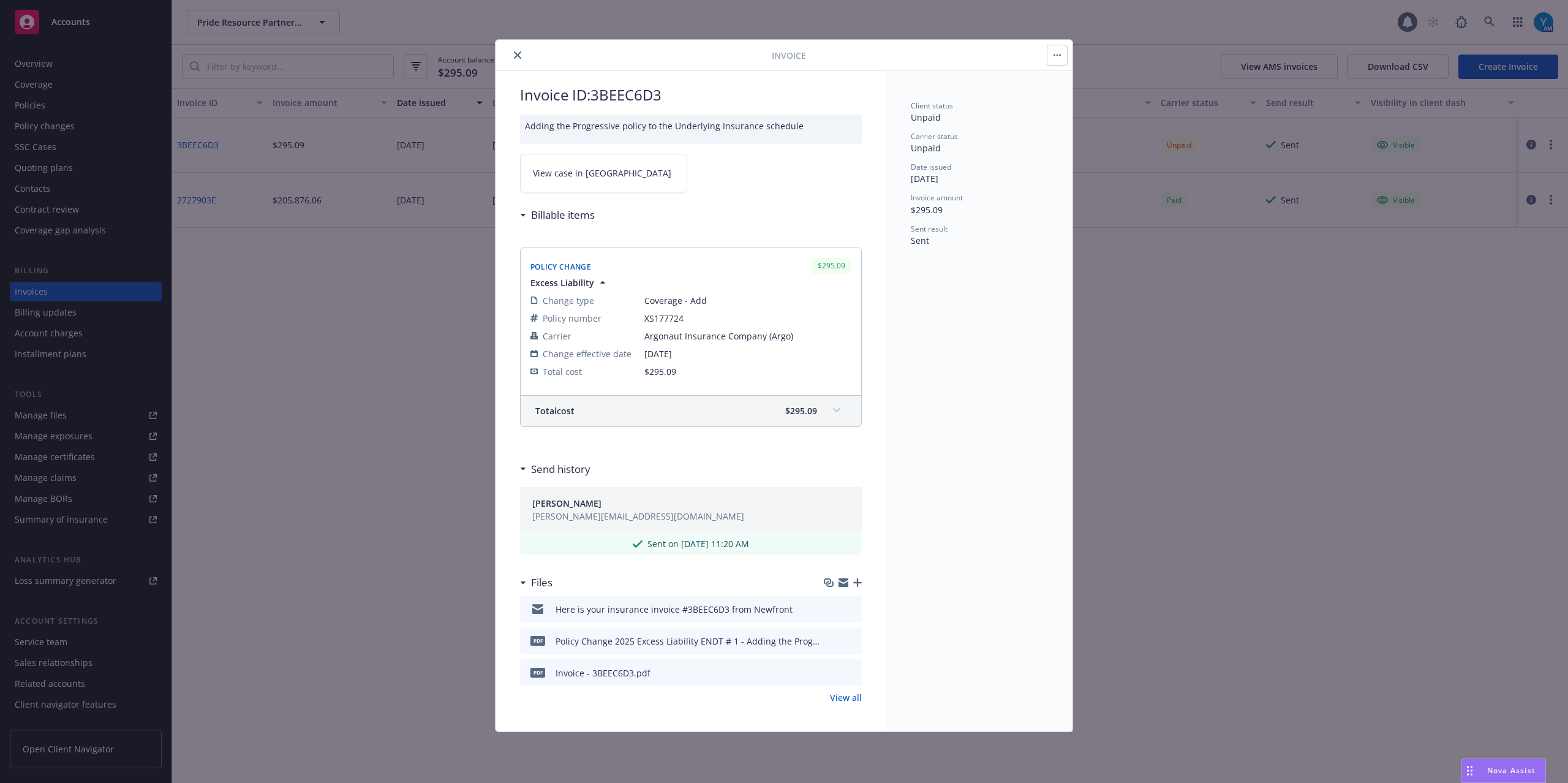
scroll to position [17, 0]
click at [844, 604] on icon "preview file" at bounding box center [849, 607] width 11 height 8
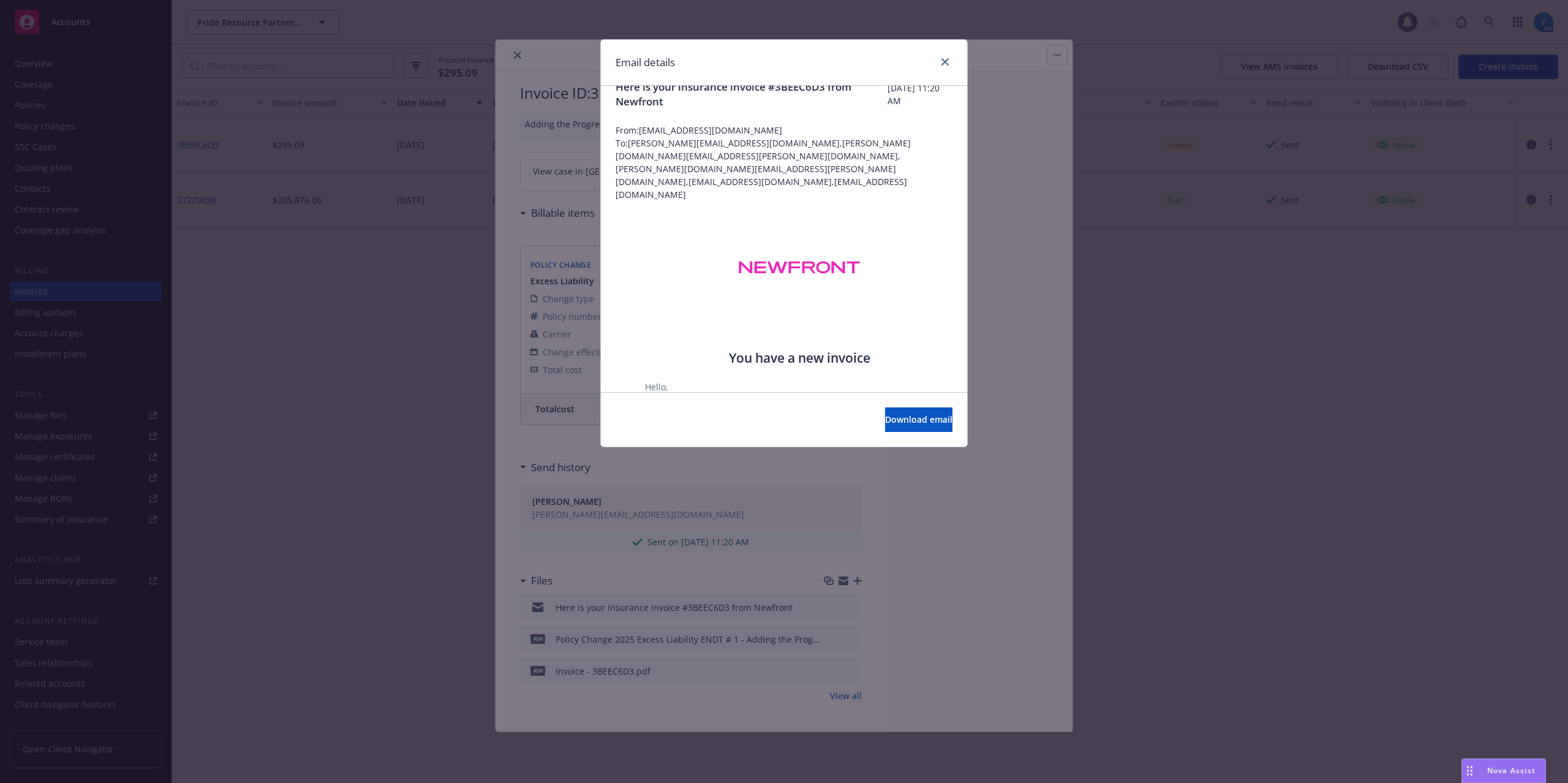
scroll to position [0, 0]
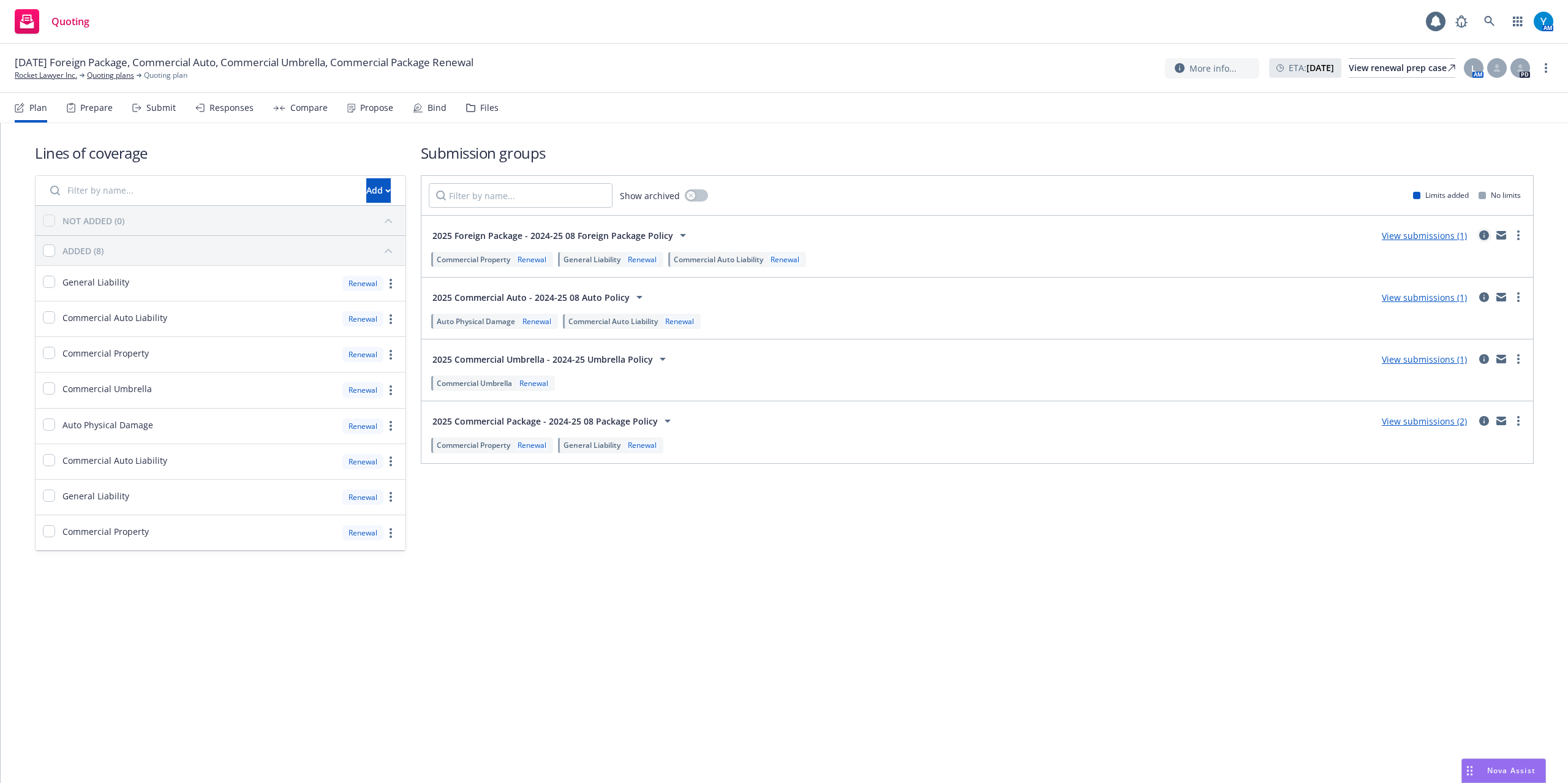
click at [1485, 238] on icon "circleInformation" at bounding box center [1484, 235] width 10 height 10
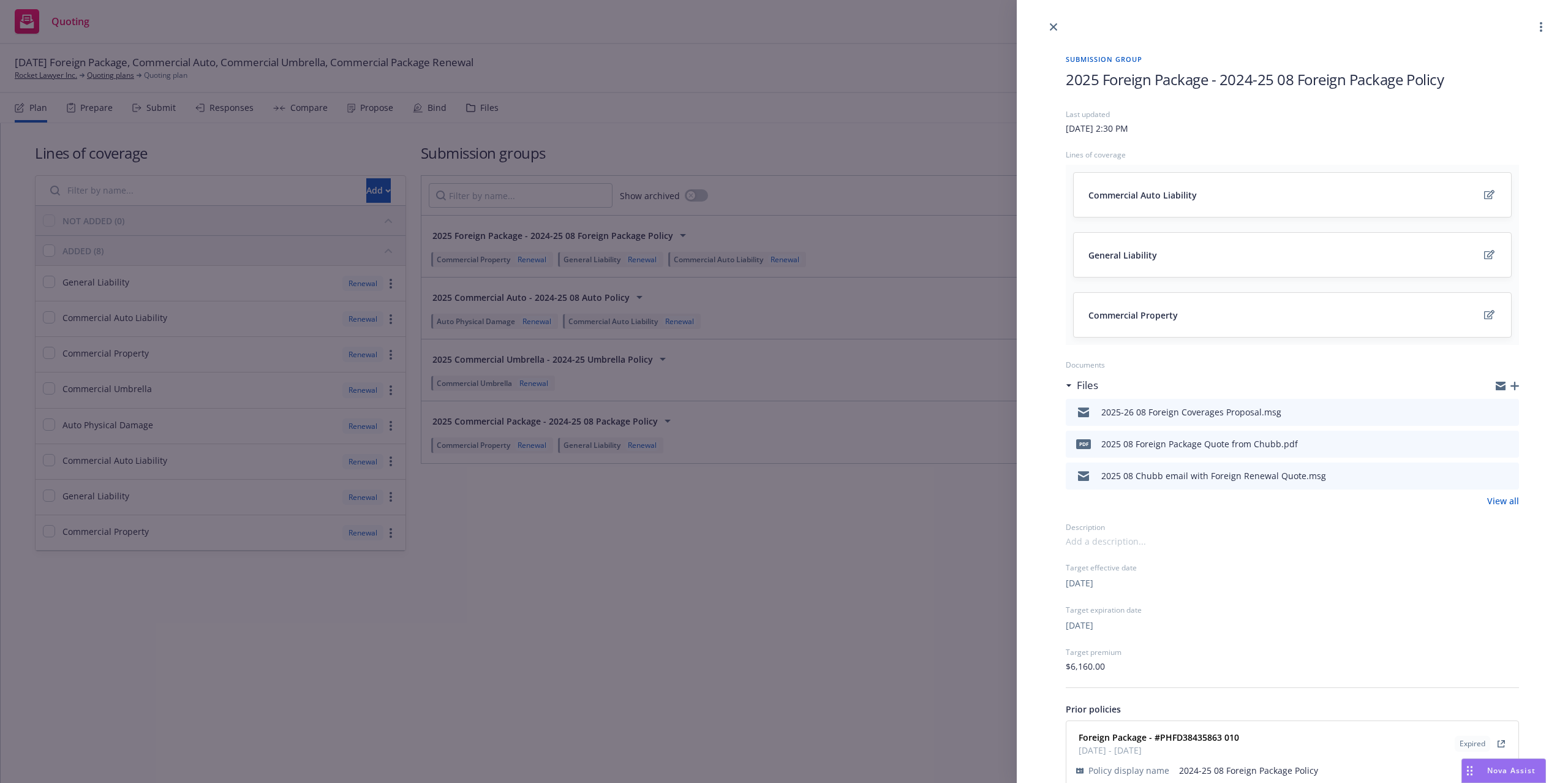
click at [1503, 406] on button at bounding box center [1508, 412] width 11 height 15
click at [1502, 411] on icon "preview file" at bounding box center [1507, 411] width 11 height 8
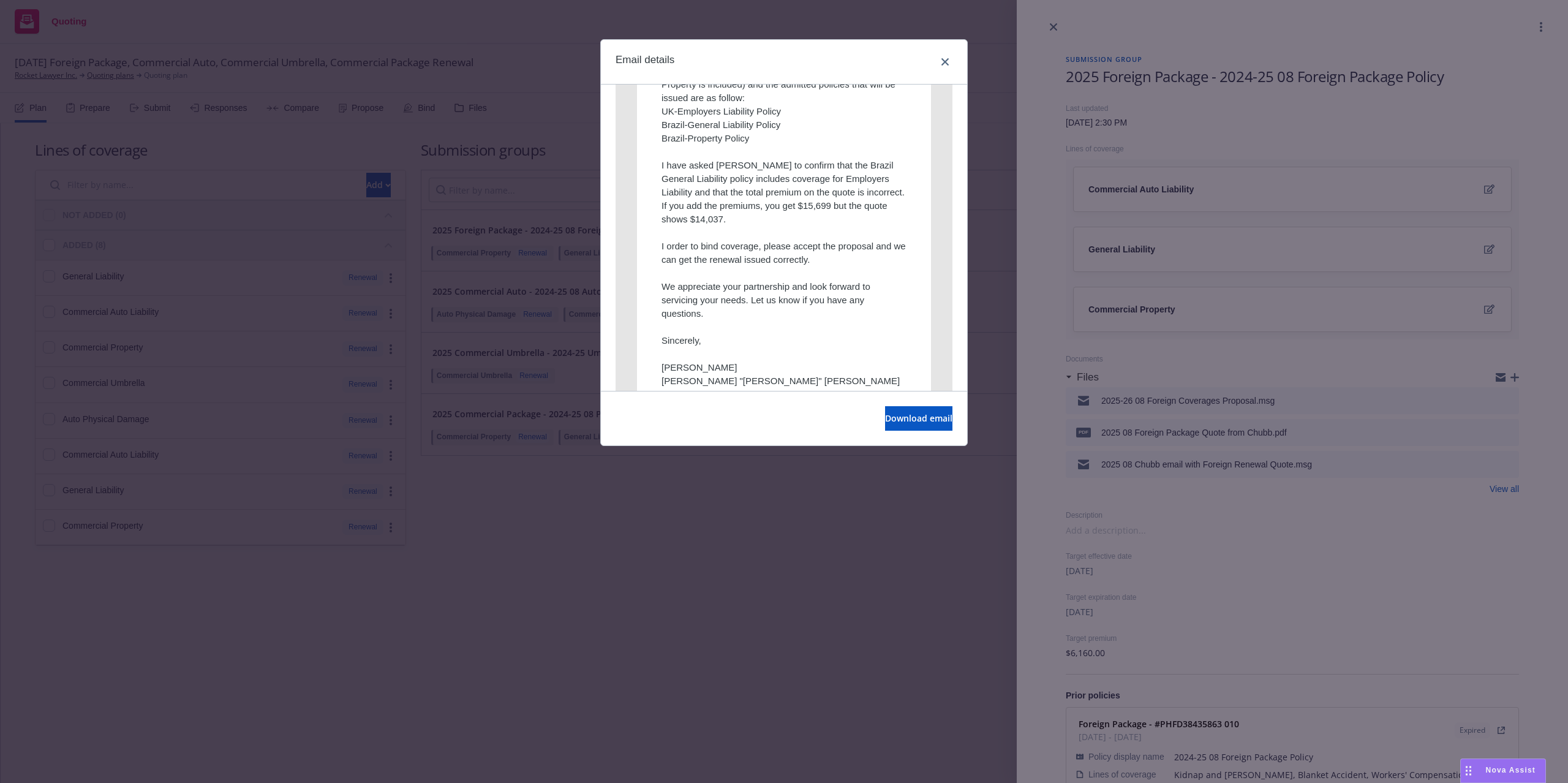
scroll to position [408, 0]
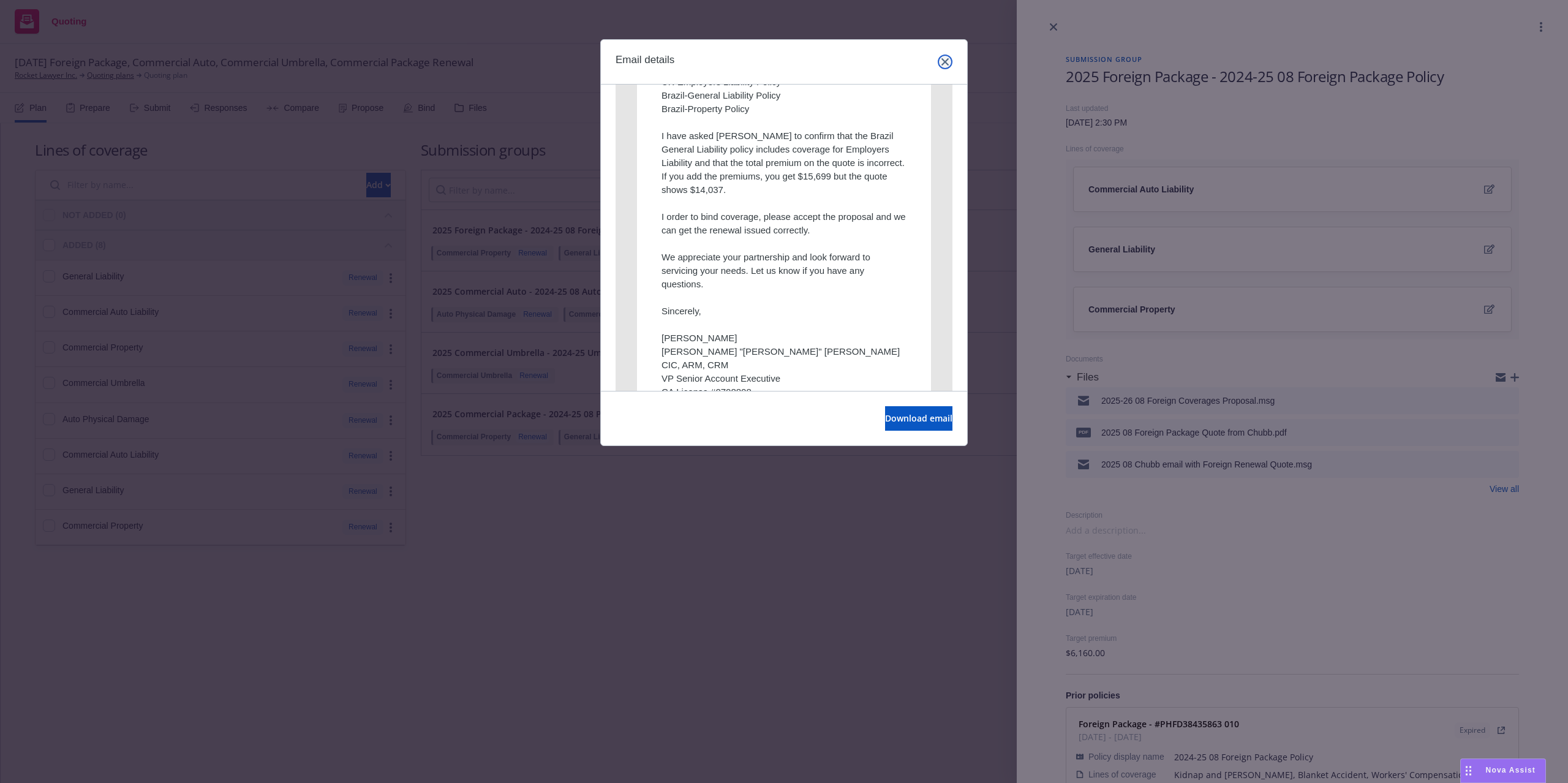
click at [949, 62] on link "close" at bounding box center [945, 62] width 15 height 15
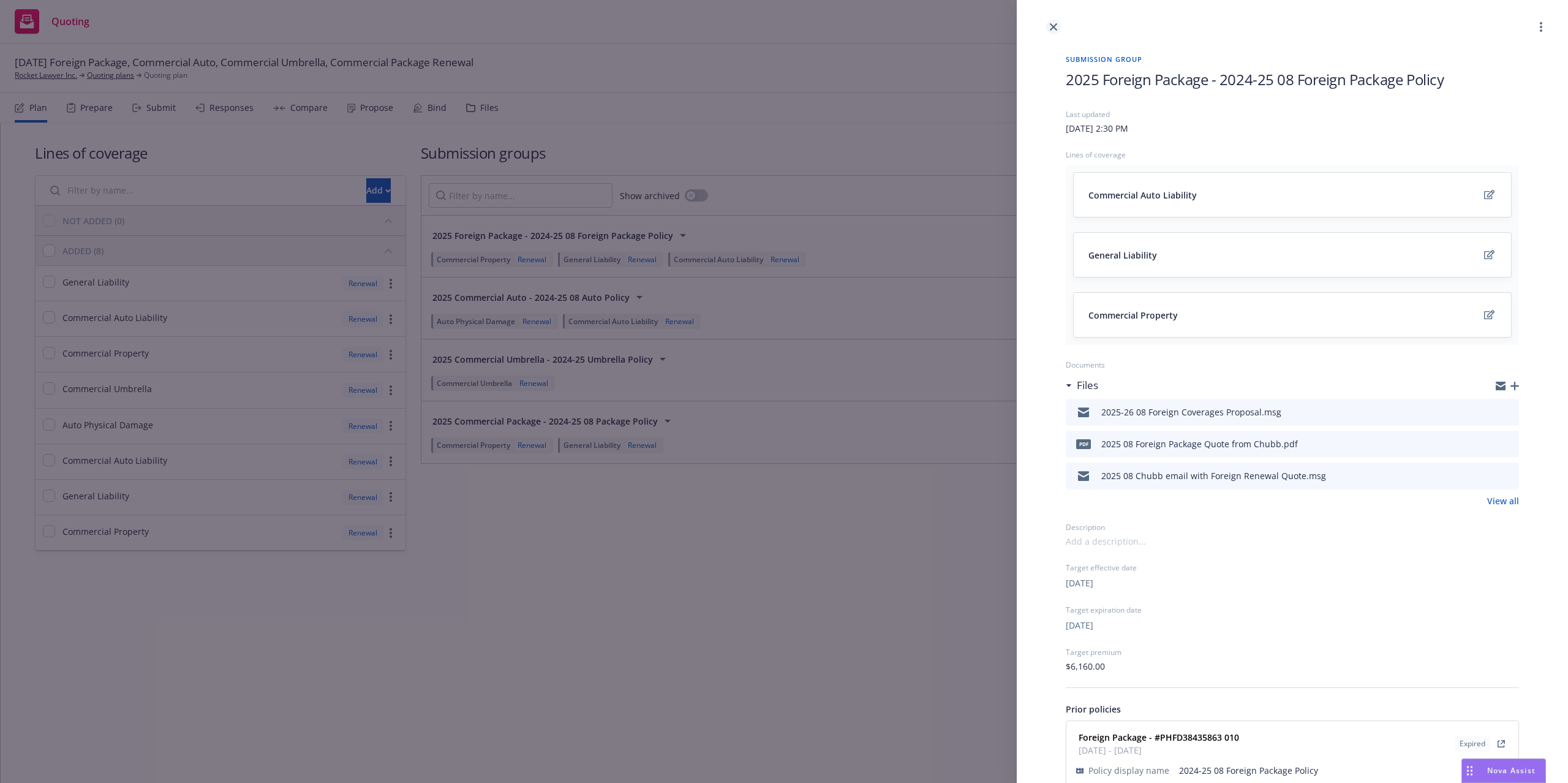
click at [1052, 25] on icon "close" at bounding box center [1053, 27] width 7 height 7
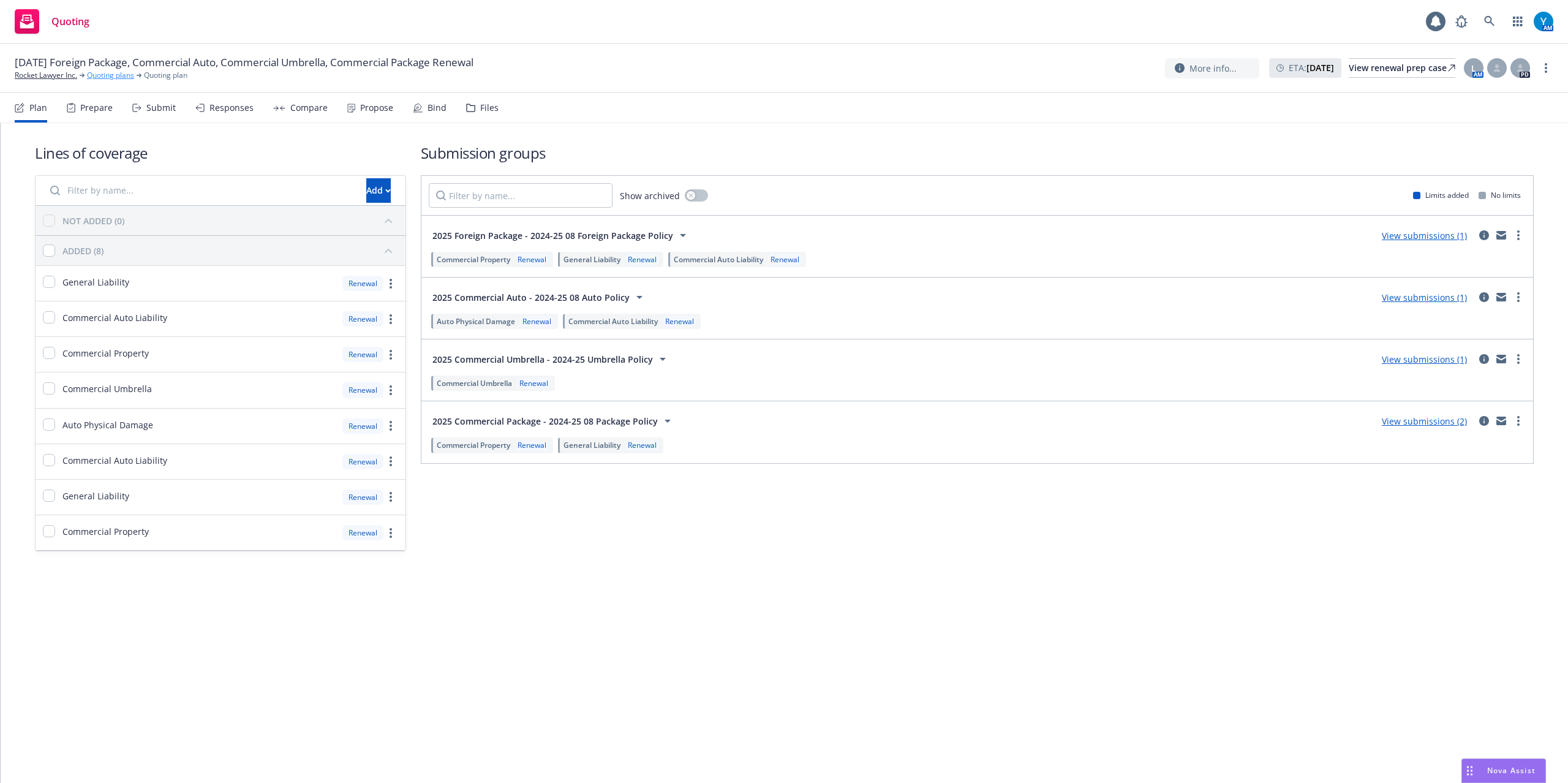
click at [116, 72] on link "Quoting plans" at bounding box center [111, 75] width 47 height 11
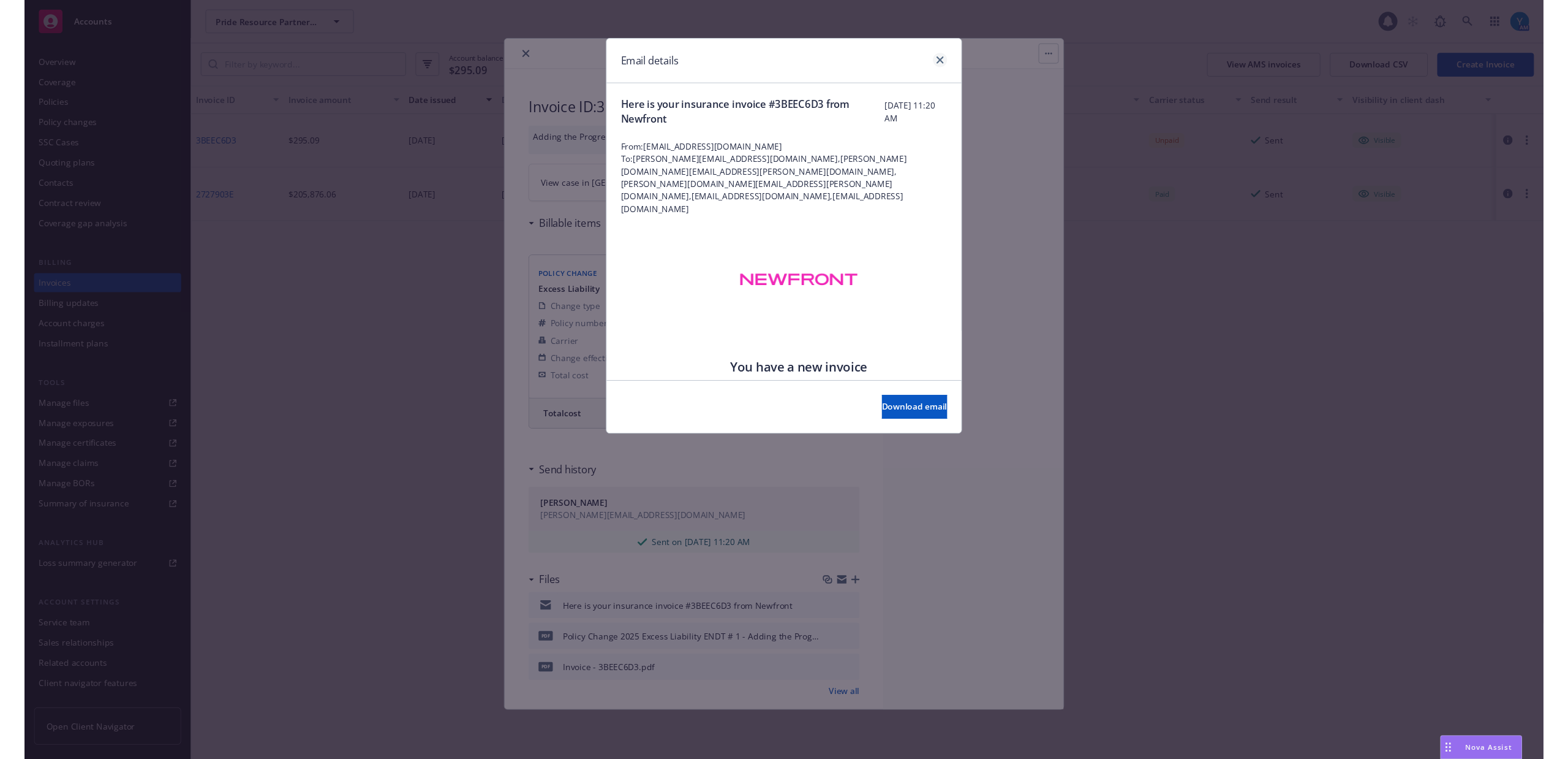
scroll to position [17, 0]
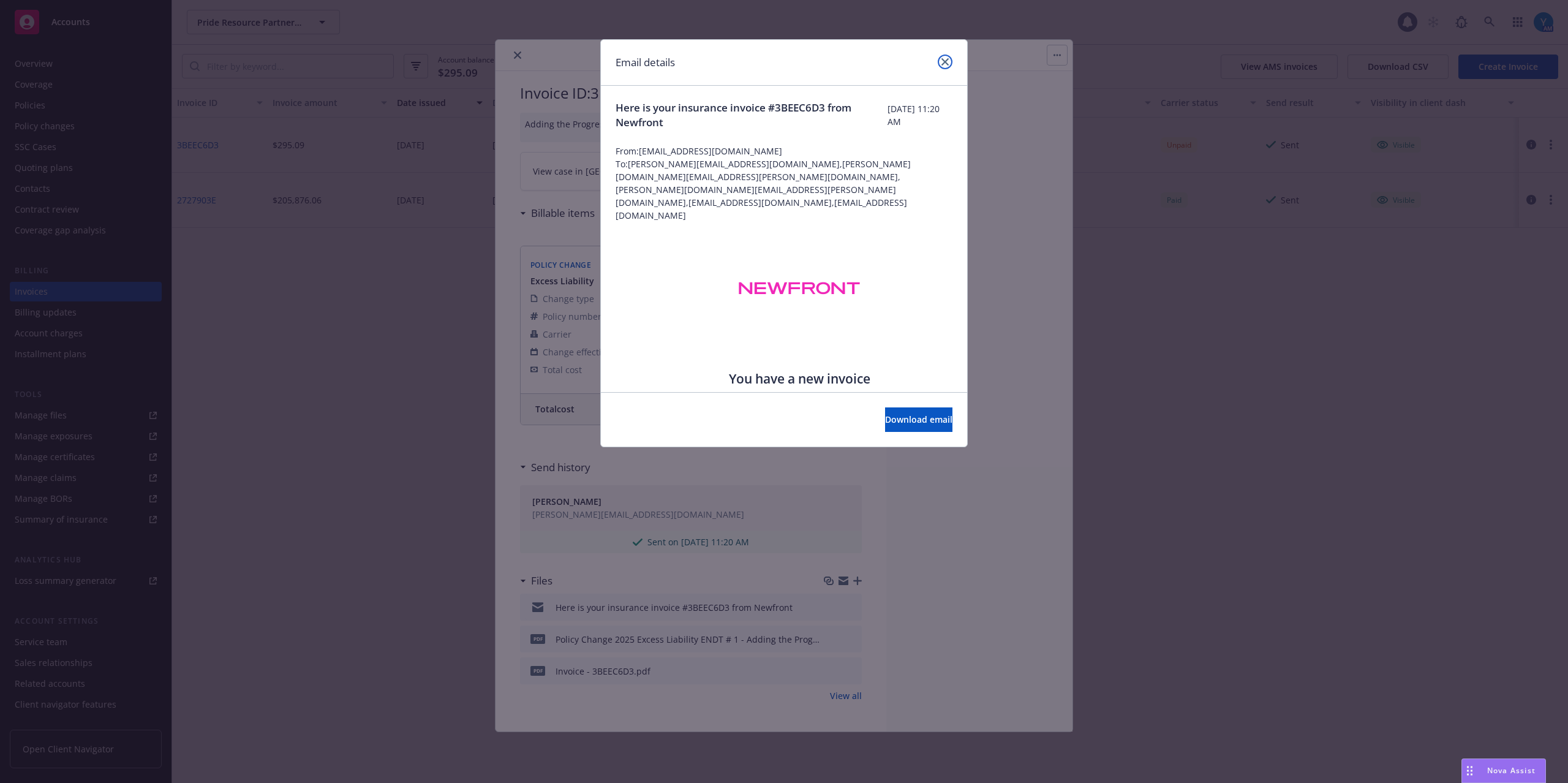
drag, startPoint x: 946, startPoint y: 62, endPoint x: 870, endPoint y: 73, distance: 76.8
click at [946, 62] on icon "close" at bounding box center [945, 62] width 7 height 7
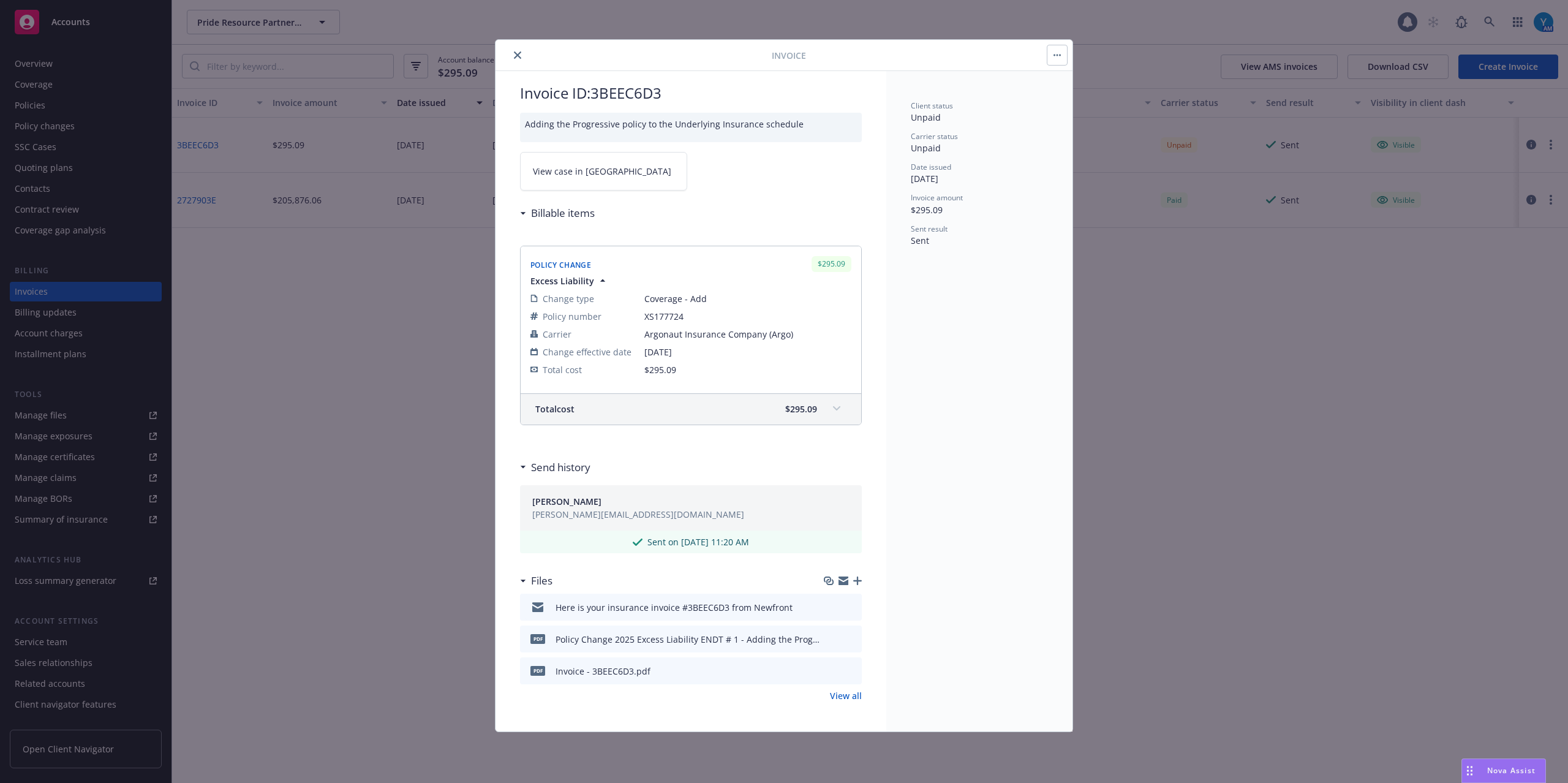
click at [519, 55] on icon "close" at bounding box center [517, 55] width 7 height 7
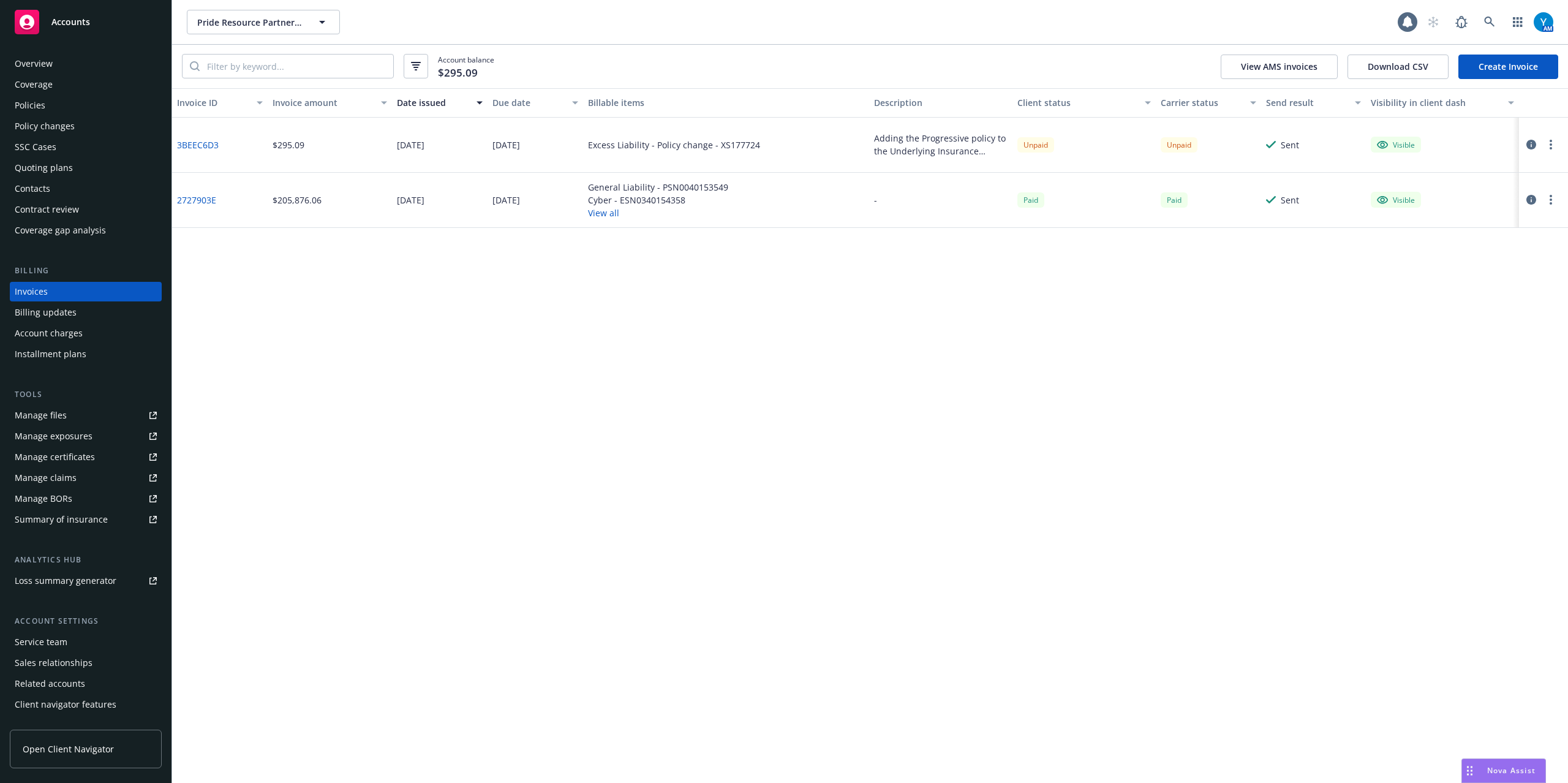
click at [83, 111] on div "Policies" at bounding box center [86, 106] width 142 height 20
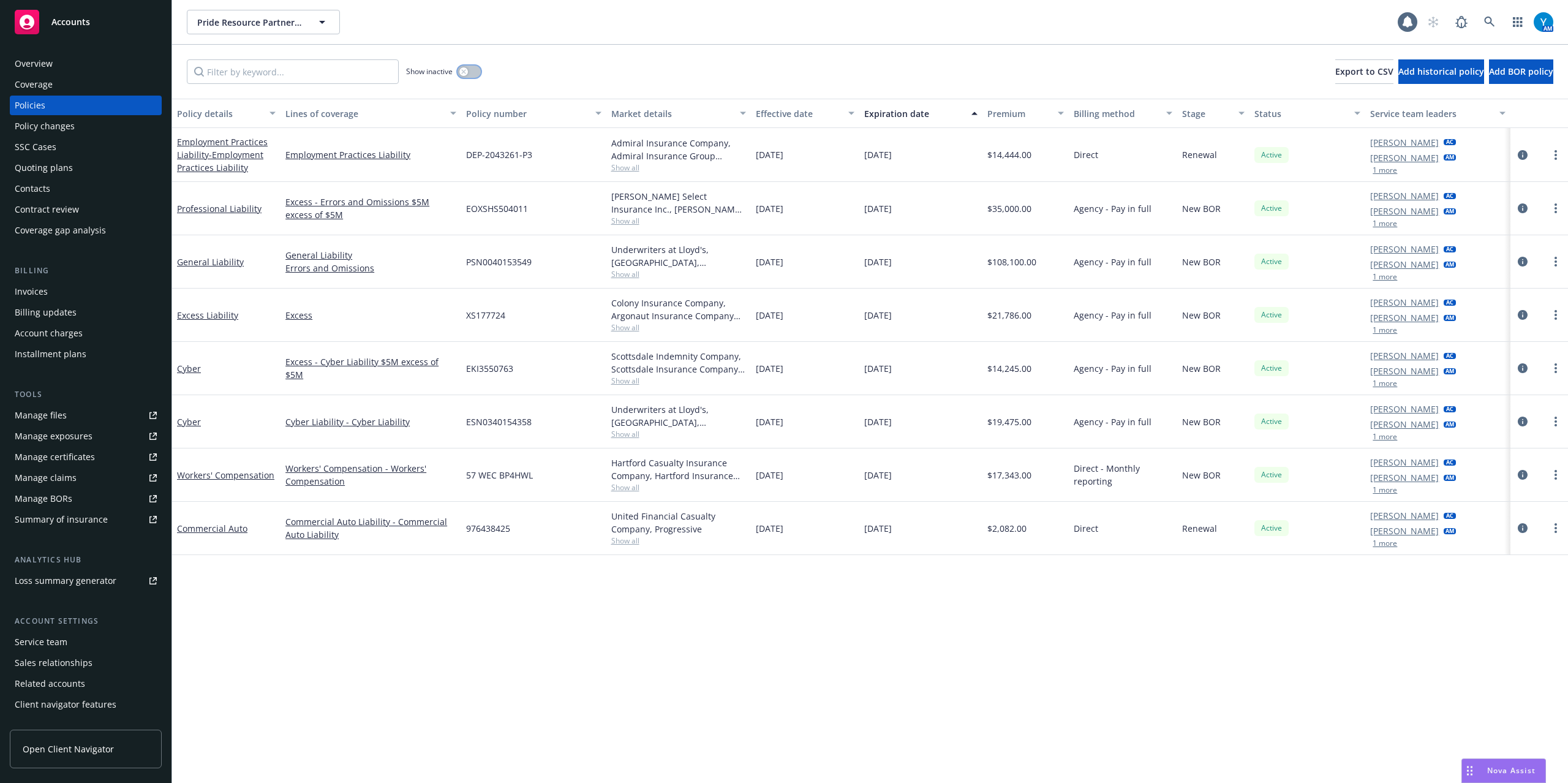
click at [469, 74] on button "button" at bounding box center [469, 71] width 23 height 12
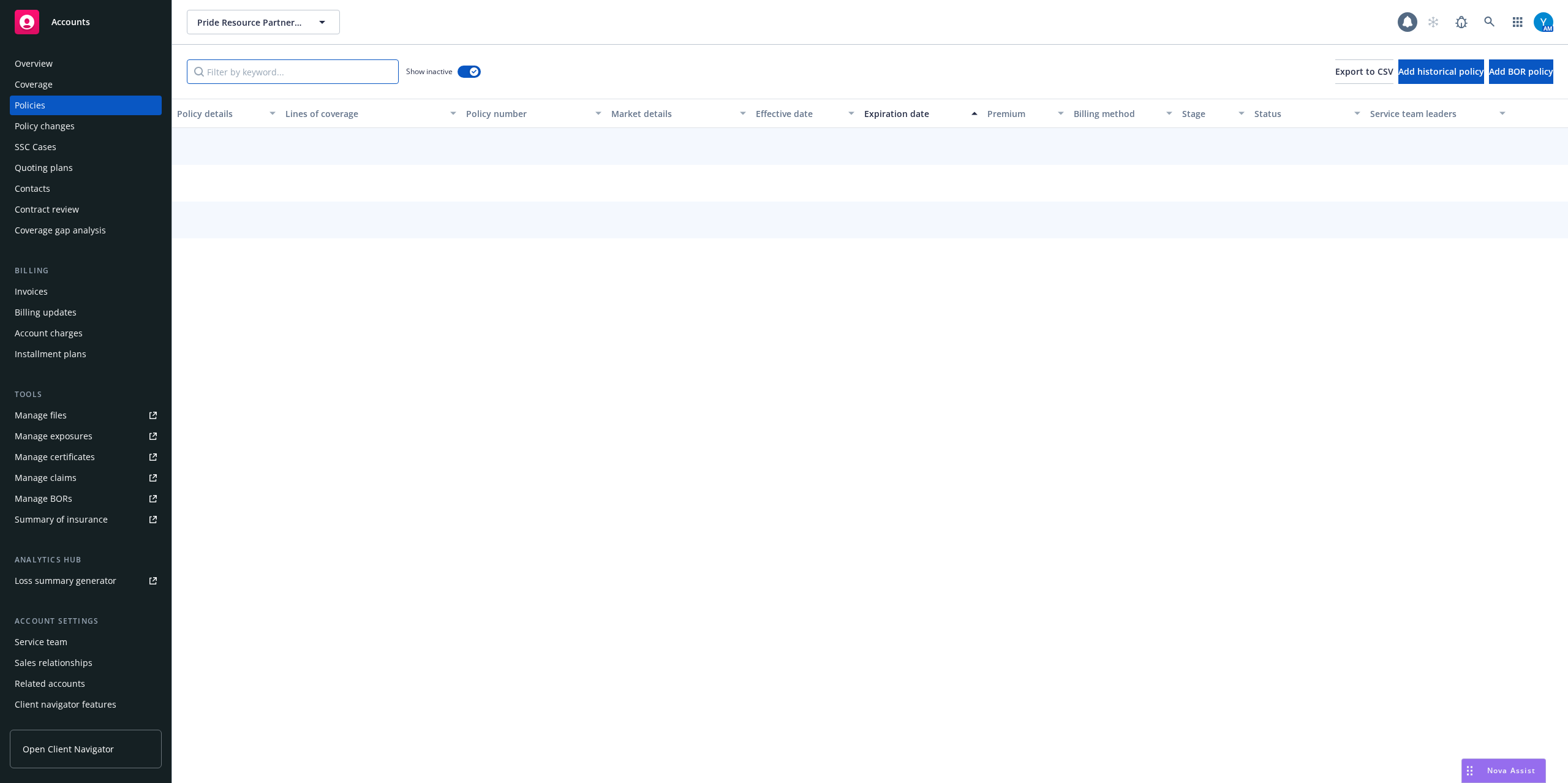
click at [277, 64] on input "Filter by keyword..." at bounding box center [292, 71] width 212 height 24
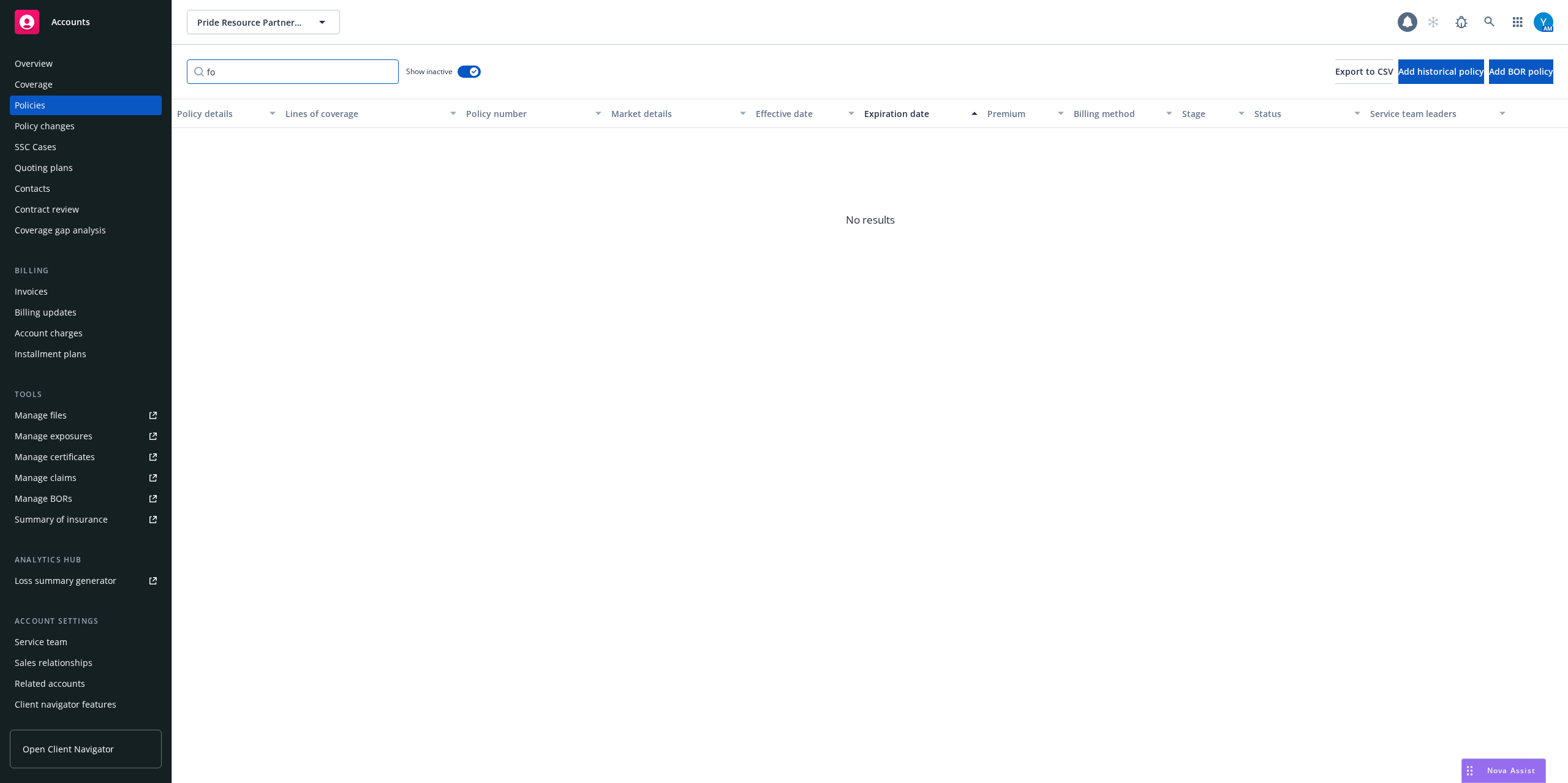
type input "f"
type input "rocket lawyer"
drag, startPoint x: 314, startPoint y: 79, endPoint x: 137, endPoint y: 79, distance: 177.0
click at [137, 79] on div "Accounts Overview Coverage Policies Policy changes SSC Cases Quoting plans Cont…" at bounding box center [784, 392] width 1568 height 783
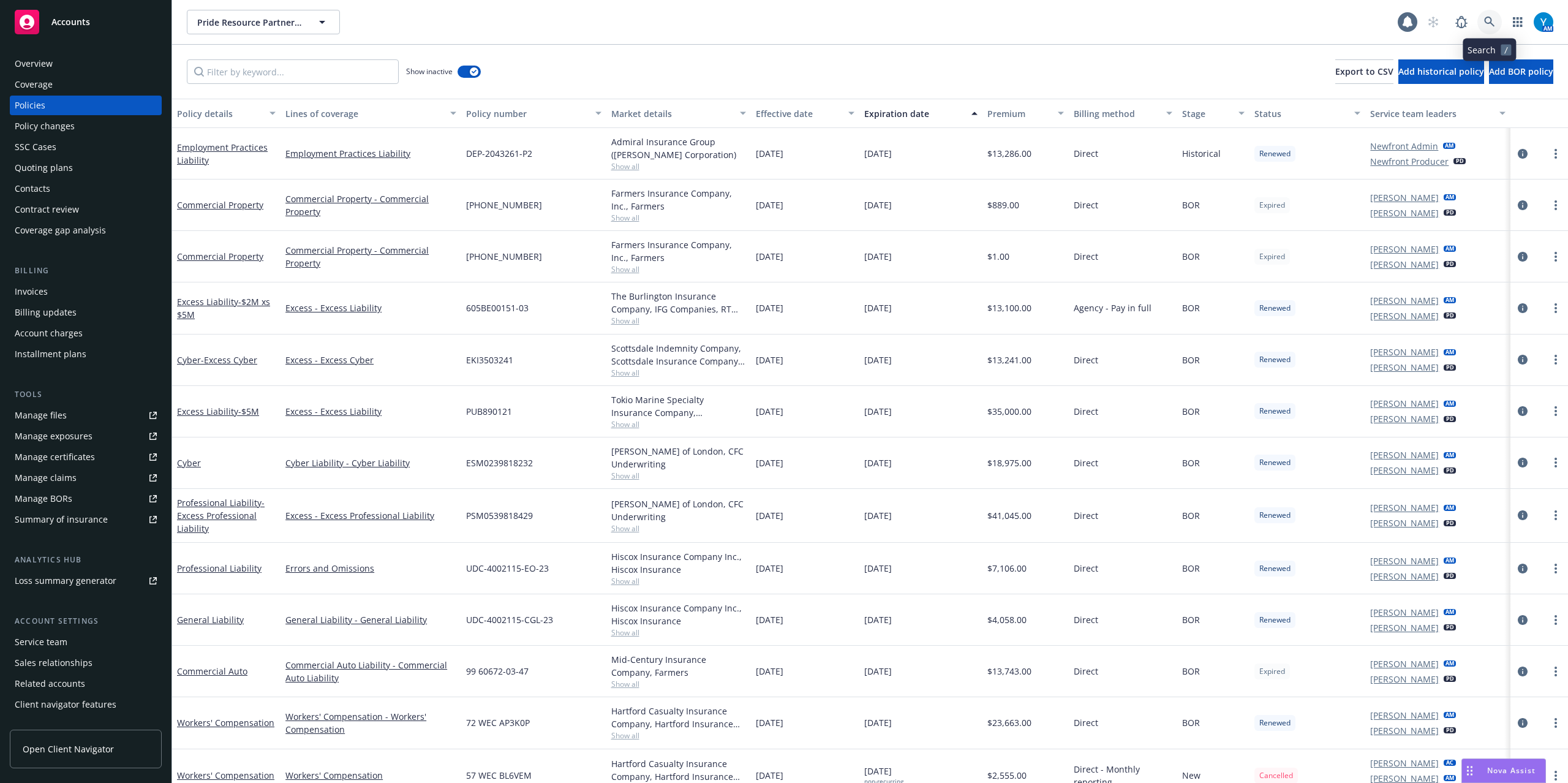
click at [1485, 15] on link at bounding box center [1489, 22] width 24 height 24
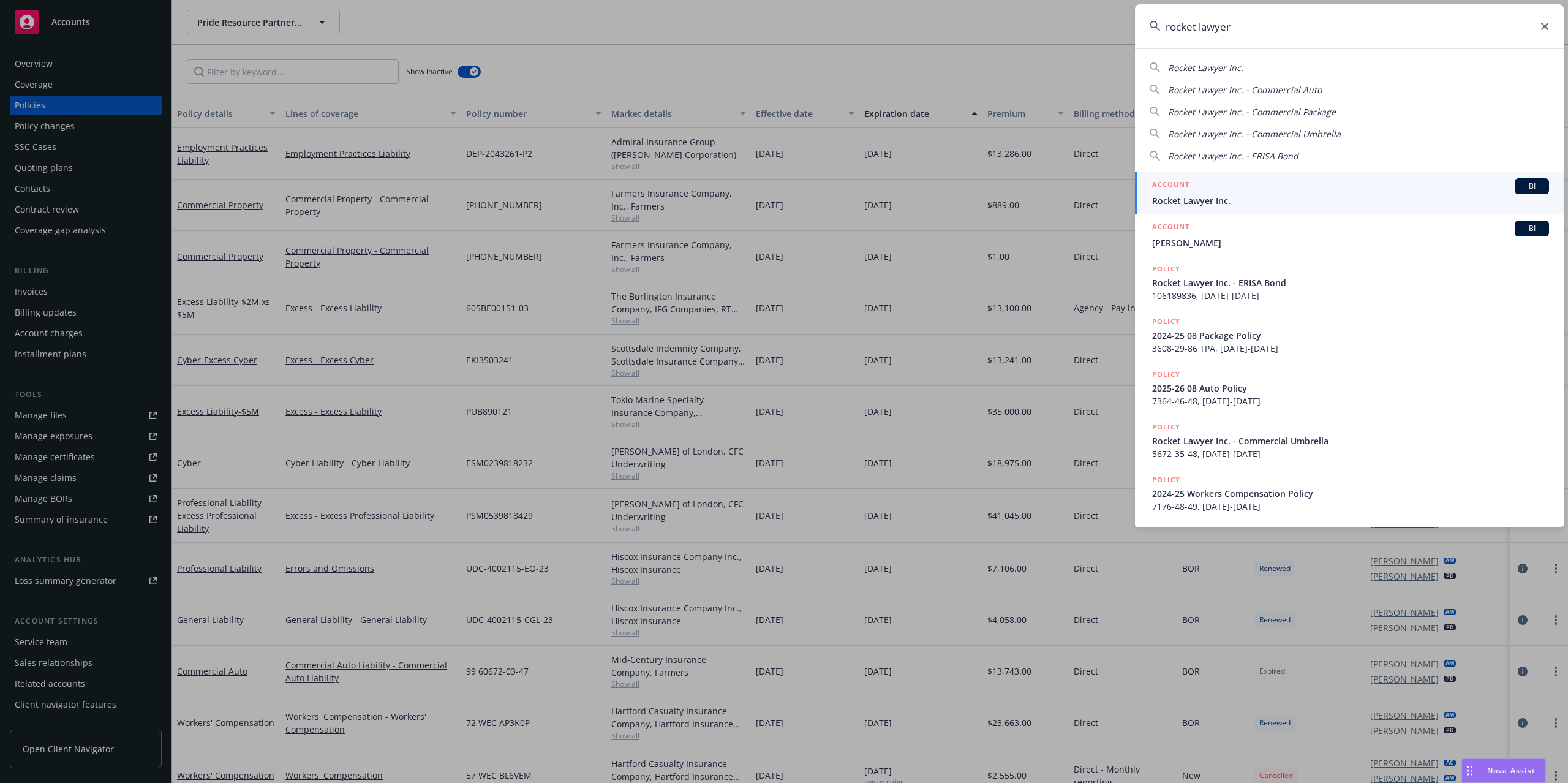
type input "rocket lawyer"
click at [1242, 192] on div "ACCOUNT BI" at bounding box center [1350, 185] width 397 height 16
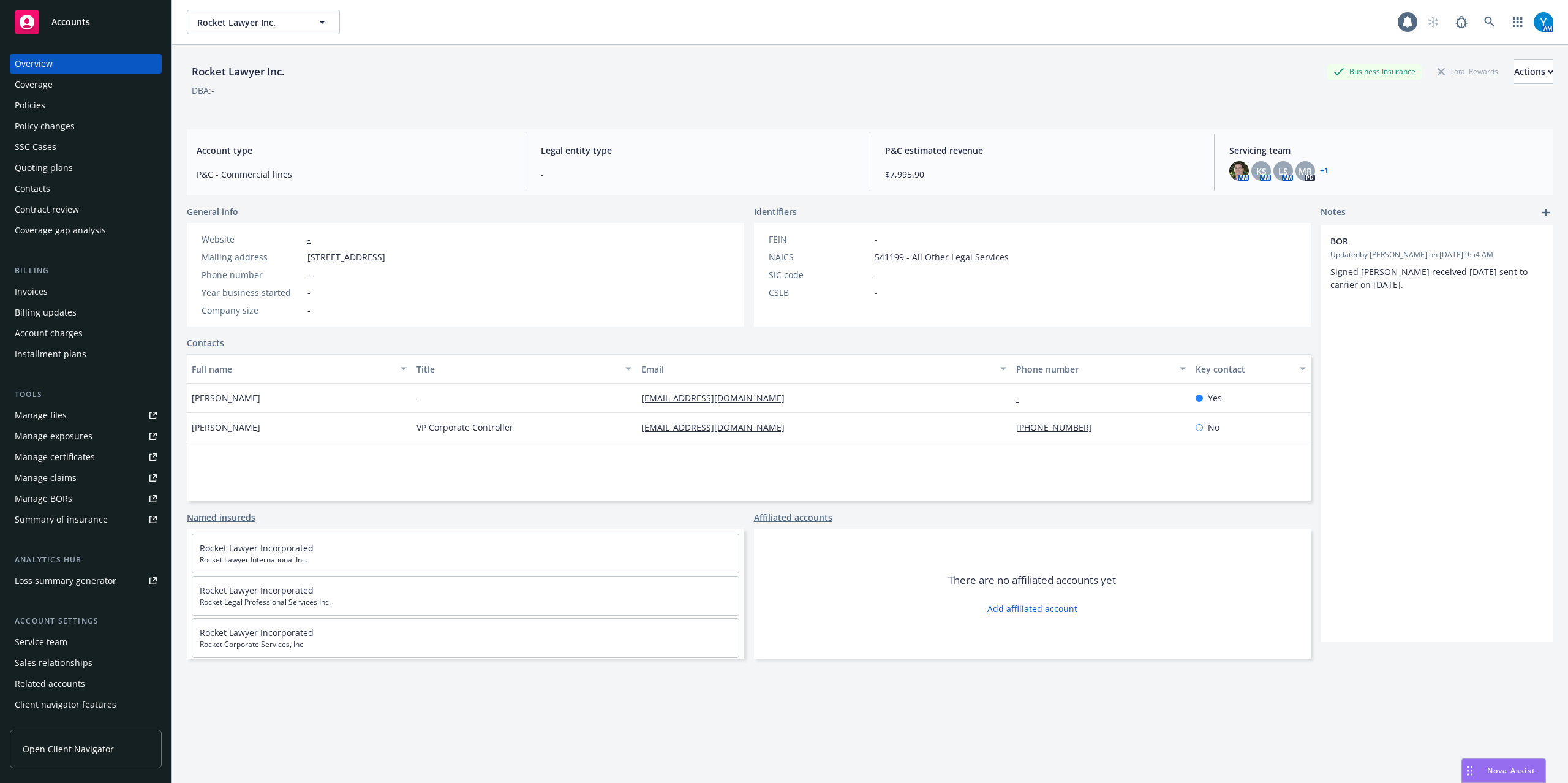
click at [72, 109] on div "Policies" at bounding box center [86, 106] width 142 height 20
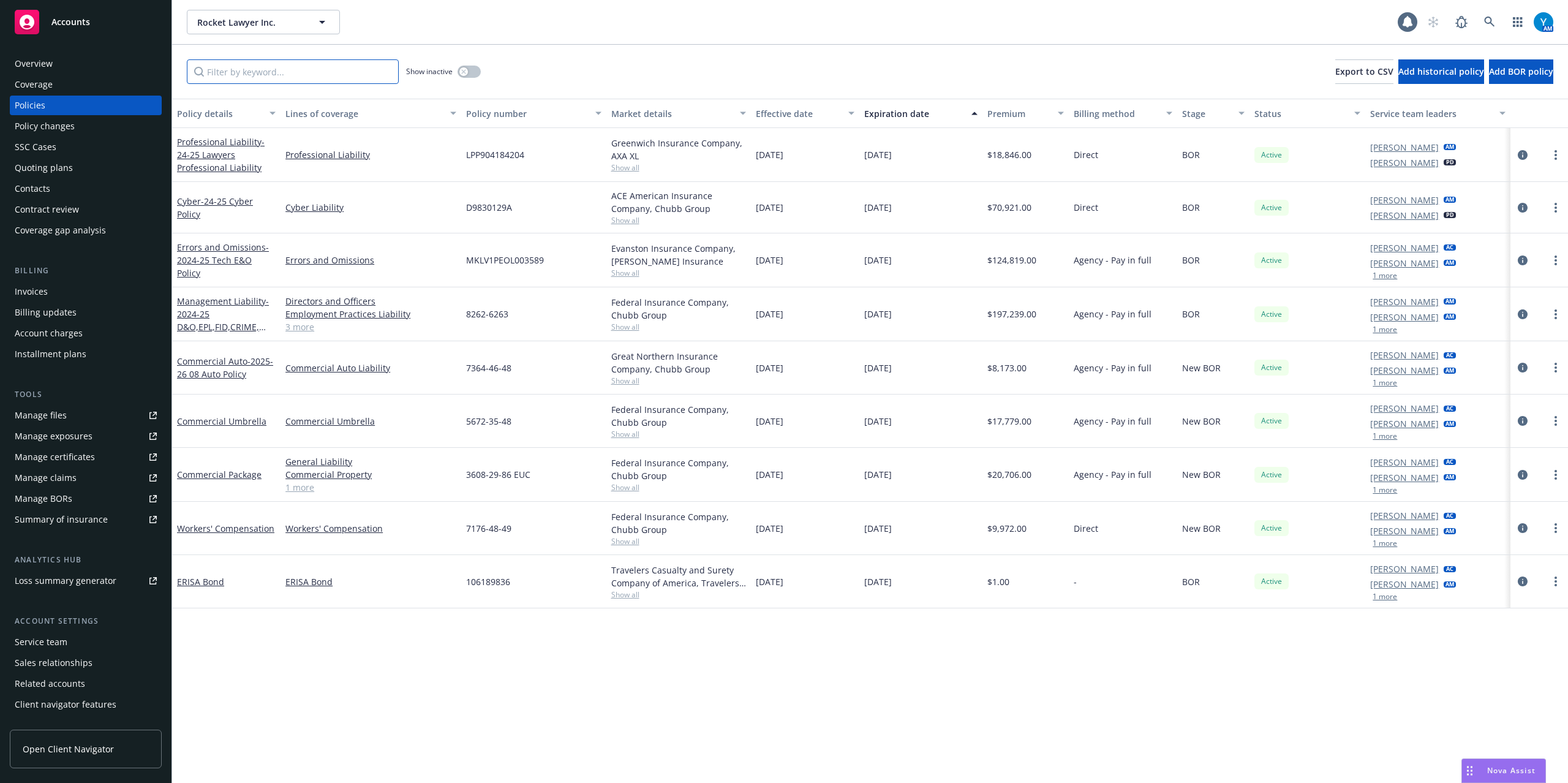
click at [276, 81] on input "Filter by keyword..." at bounding box center [292, 71] width 212 height 24
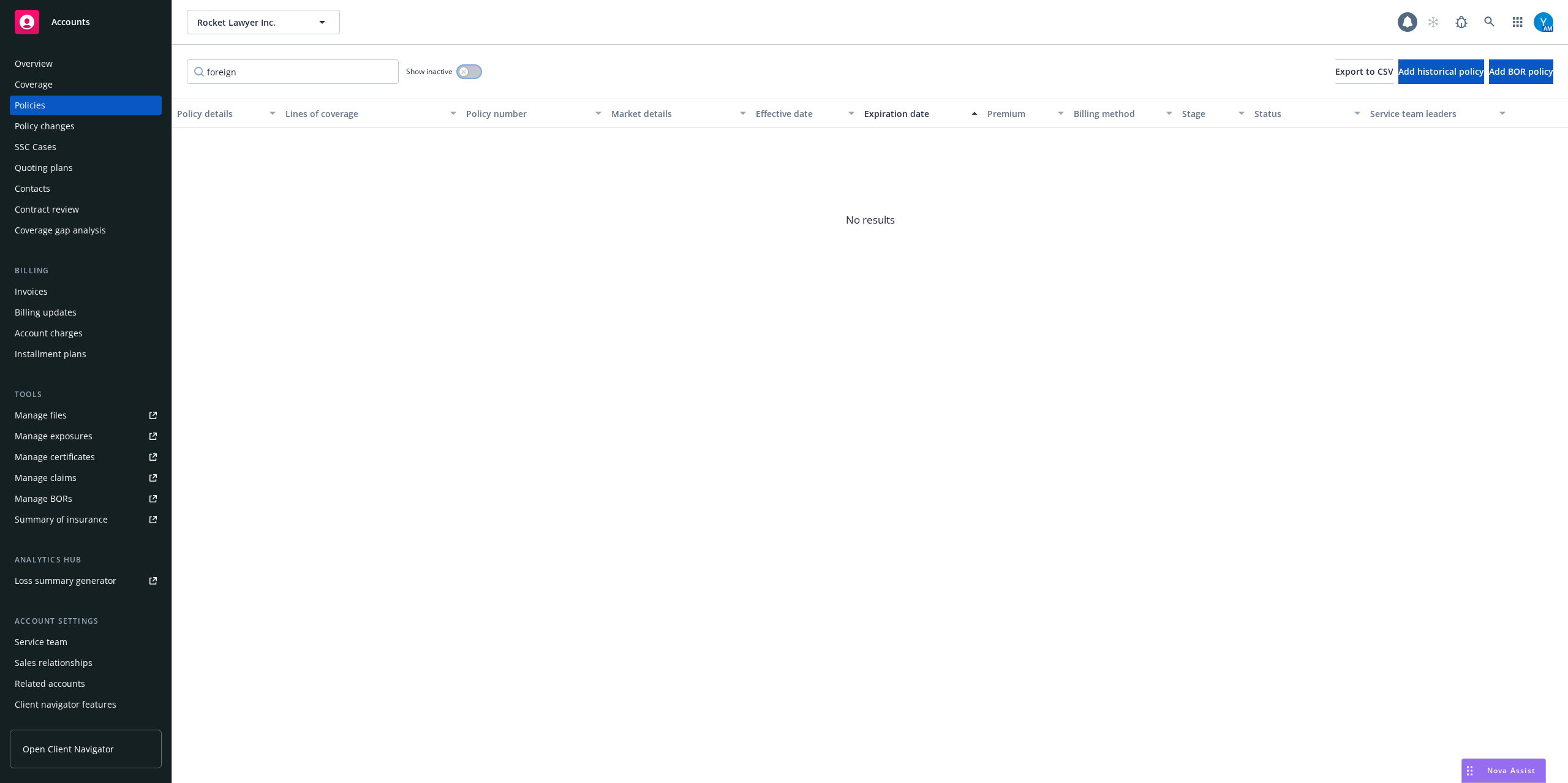
click at [476, 72] on button "button" at bounding box center [469, 71] width 23 height 12
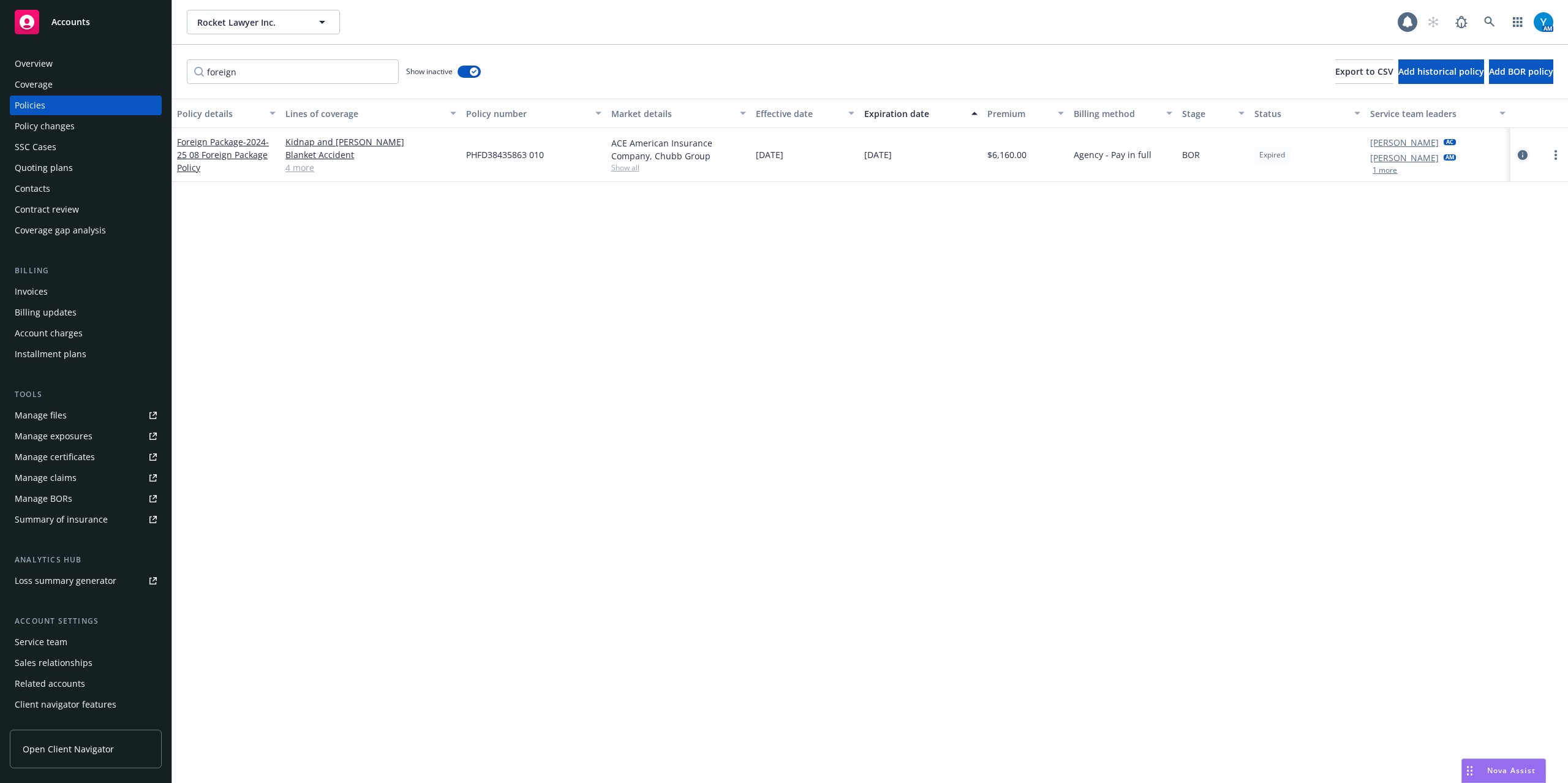
click at [1520, 155] on icon "circleInformation" at bounding box center [1523, 155] width 10 height 10
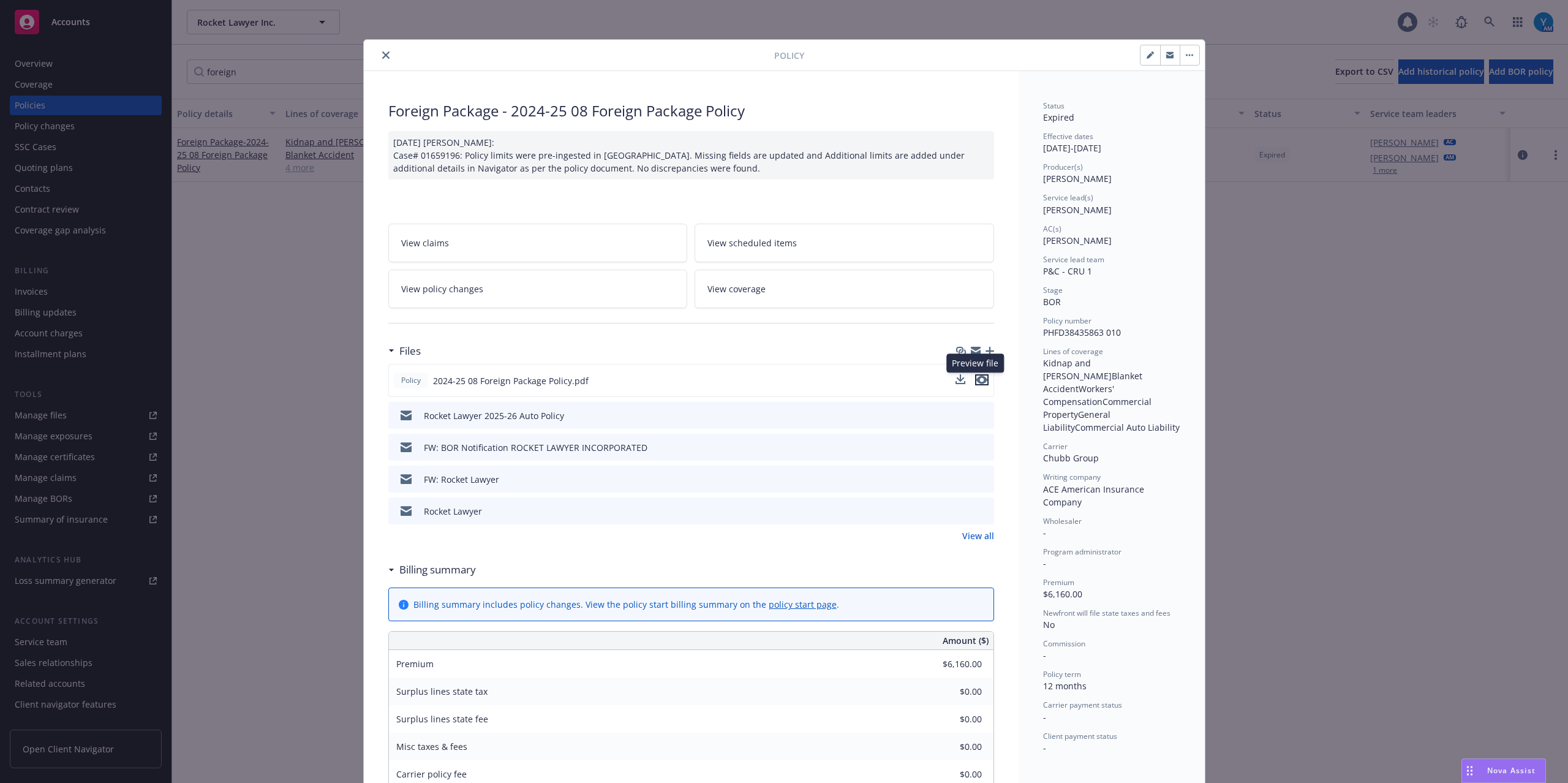
click at [976, 381] on icon "preview file" at bounding box center [981, 380] width 11 height 8
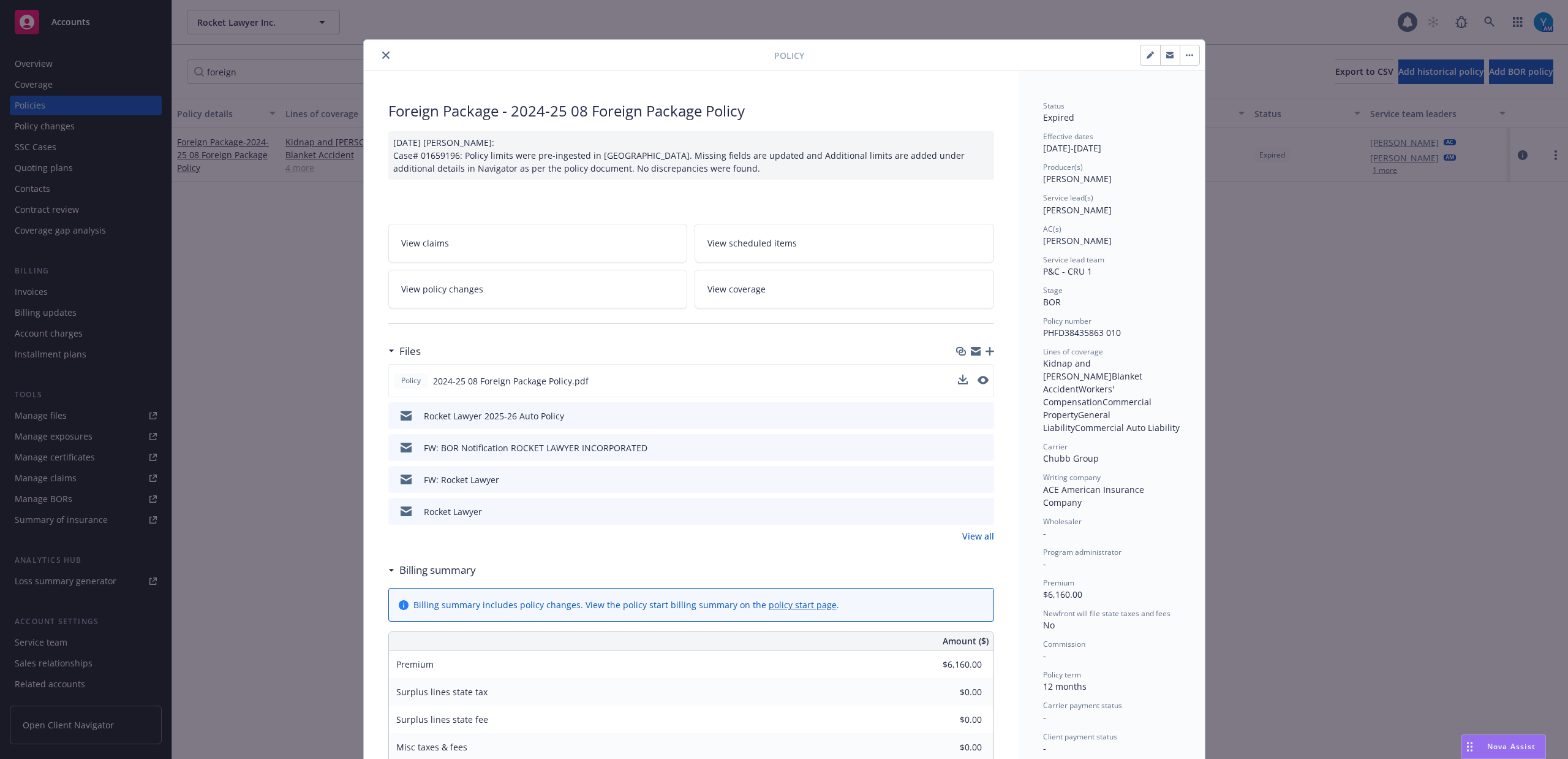
click at [379, 52] on button "close" at bounding box center [386, 55] width 15 height 15
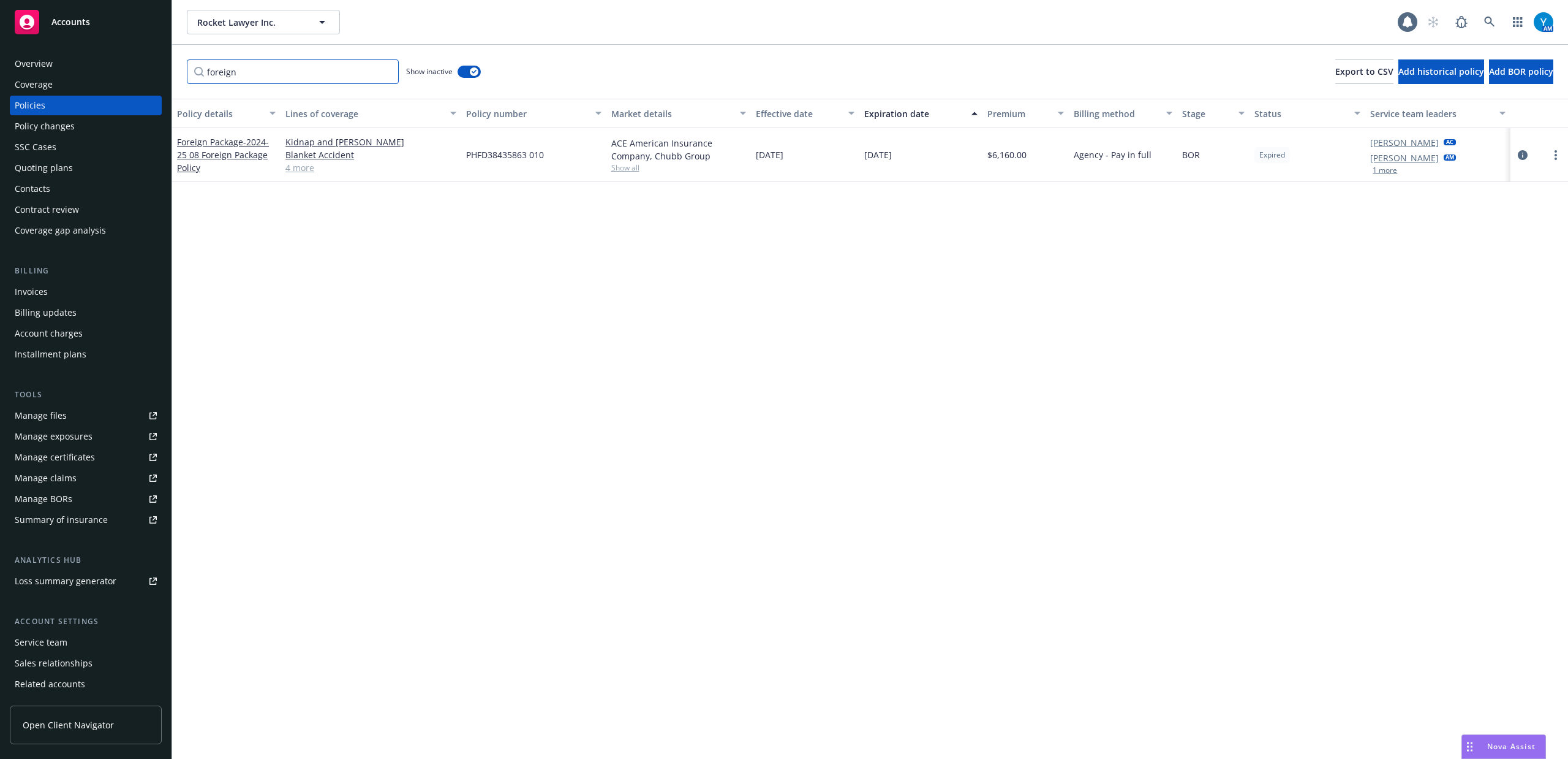
drag, startPoint x: 258, startPoint y: 76, endPoint x: 1, endPoint y: 91, distance: 257.4
click at [10, 90] on div "Accounts Overview Coverage Policies Policy changes SSC Cases Quoting plans Cont…" at bounding box center [784, 379] width 1568 height 759
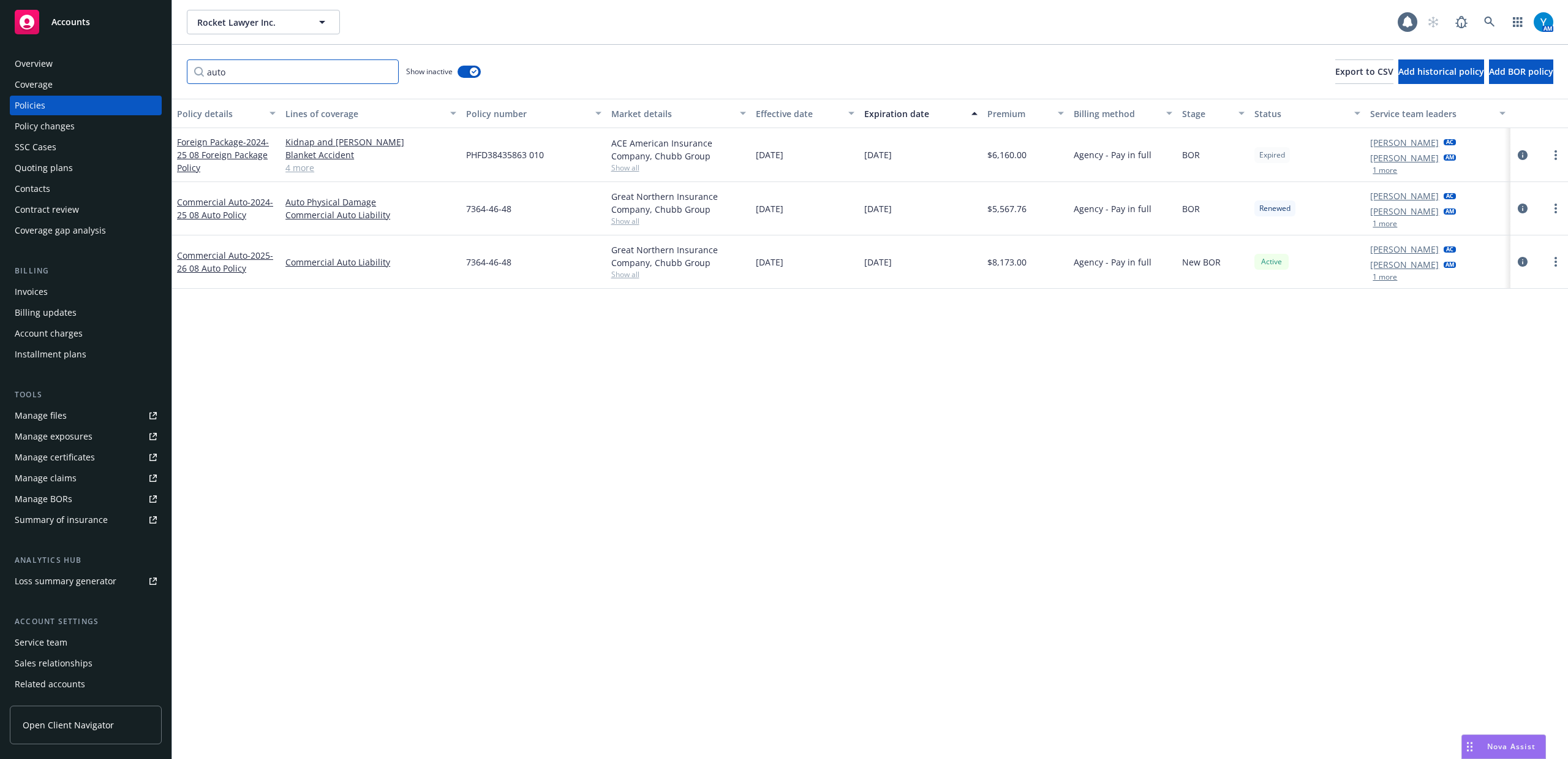
type input "auto"
click at [462, 69] on button "button" at bounding box center [469, 71] width 23 height 12
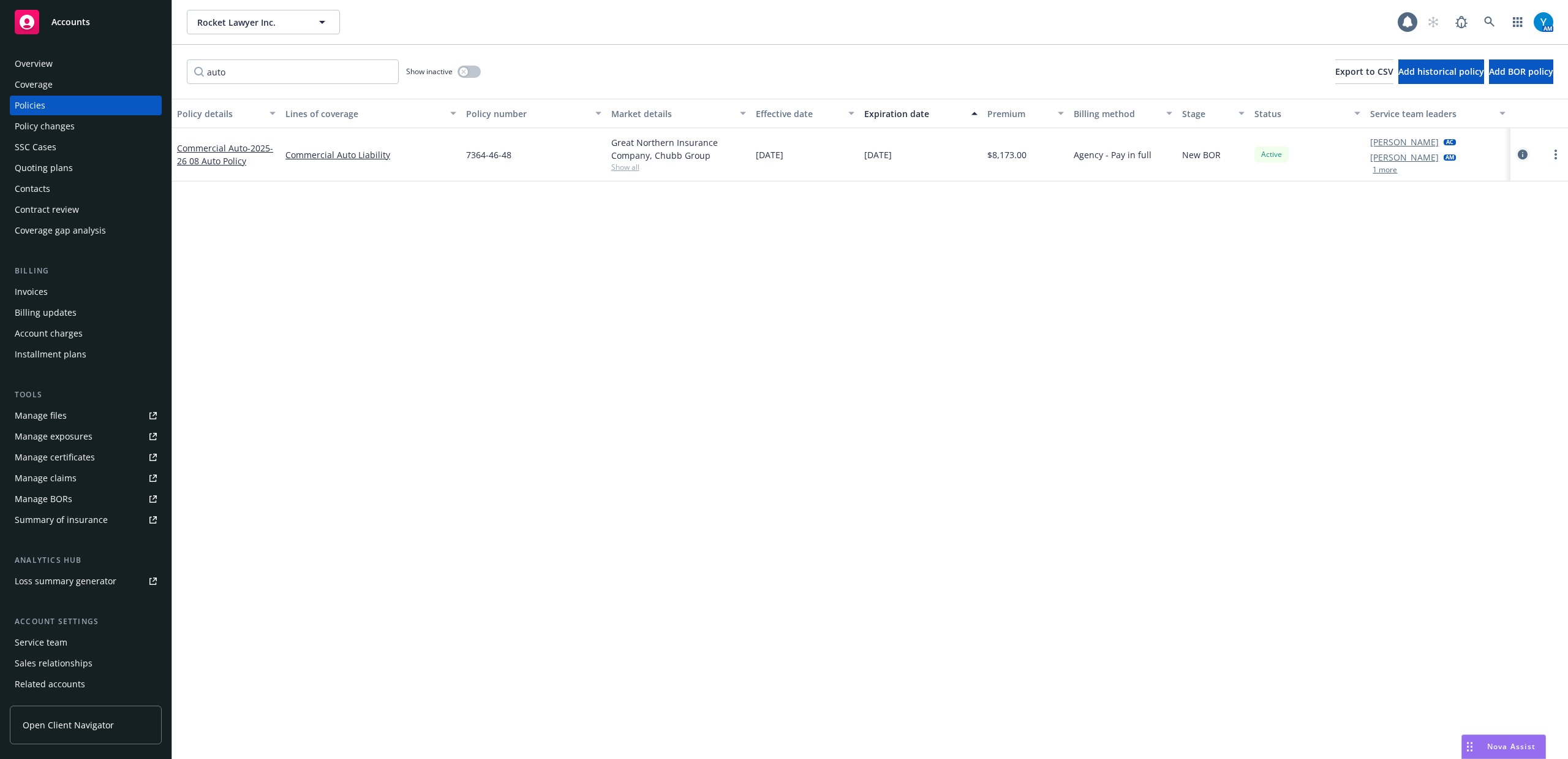
click at [1518, 153] on icon "circleInformation" at bounding box center [1523, 155] width 10 height 10
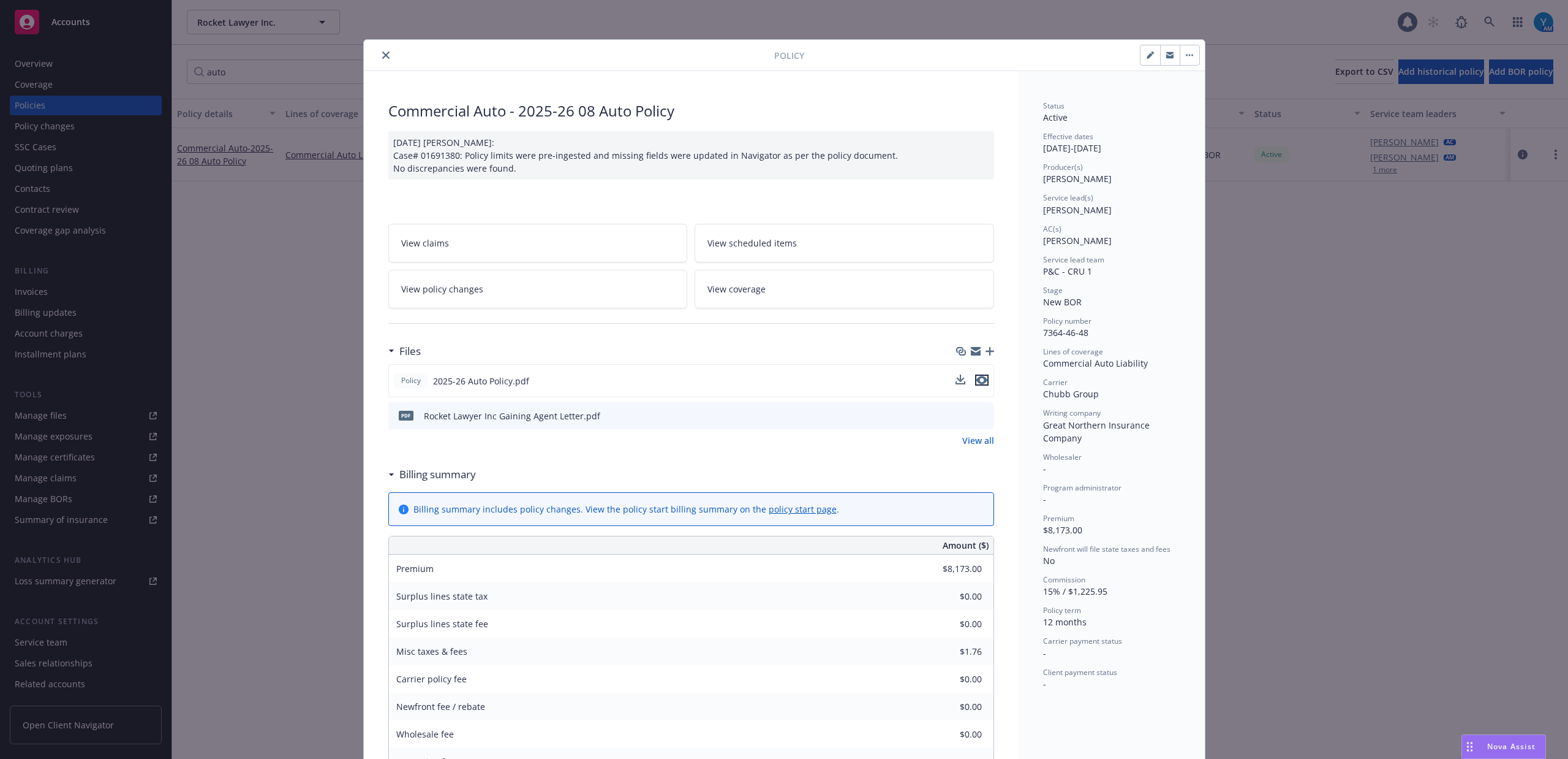
click at [976, 378] on icon "preview file" at bounding box center [981, 380] width 11 height 8
click at [971, 440] on link "View all" at bounding box center [978, 440] width 32 height 12
